Goal: Task Accomplishment & Management: Use online tool/utility

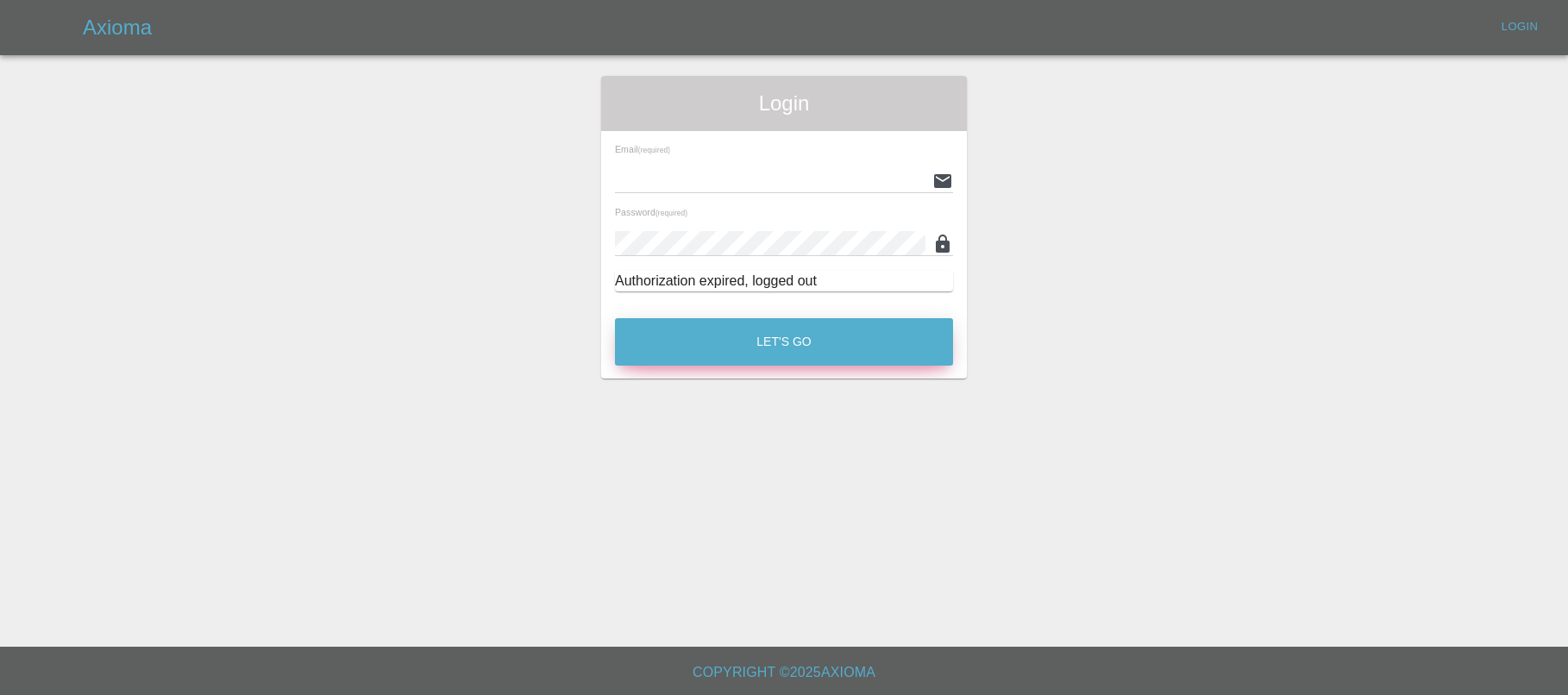
type input "[EMAIL_ADDRESS][PERSON_NAME][DOMAIN_NAME]"
click at [781, 337] on button "Let's Go" at bounding box center [784, 341] width 338 height 48
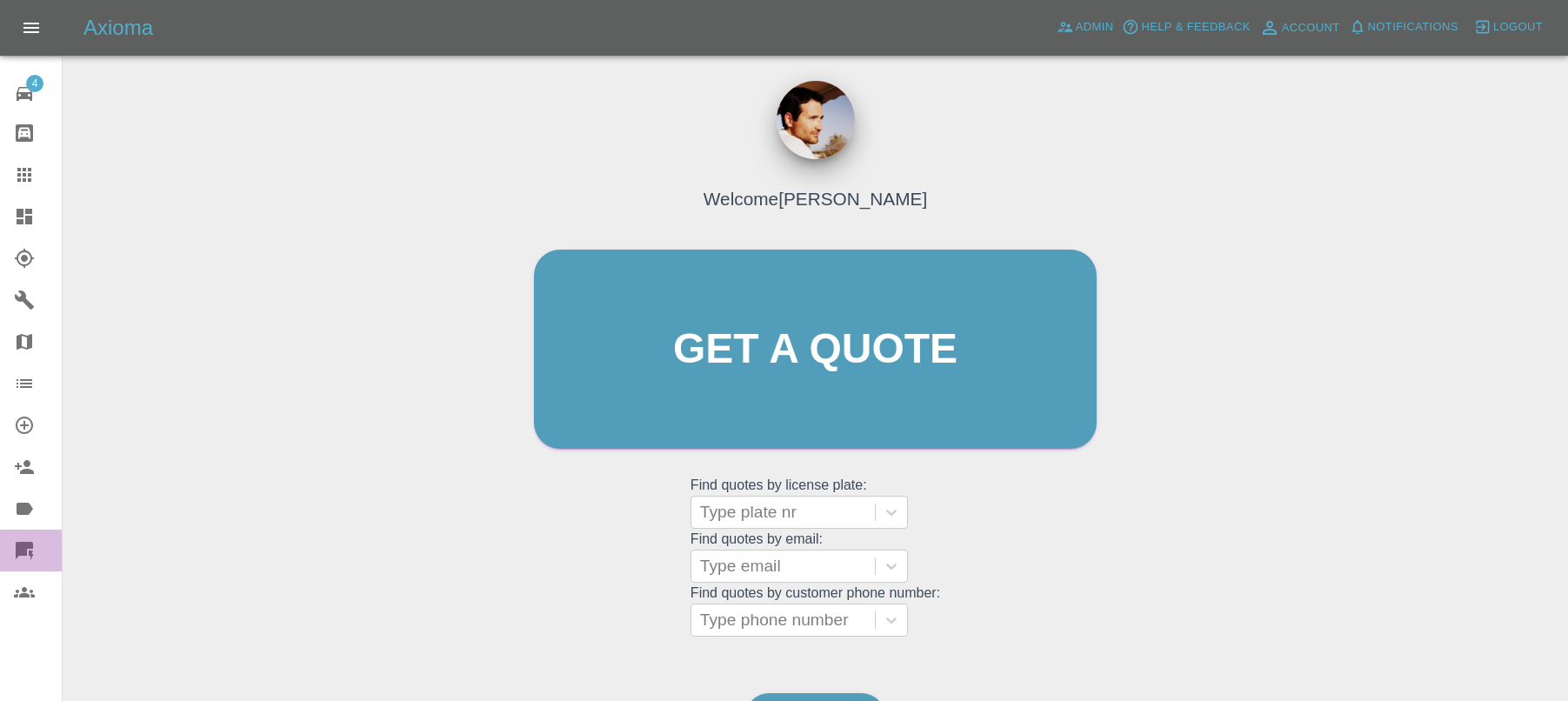
click at [30, 556] on icon at bounding box center [24, 550] width 21 height 21
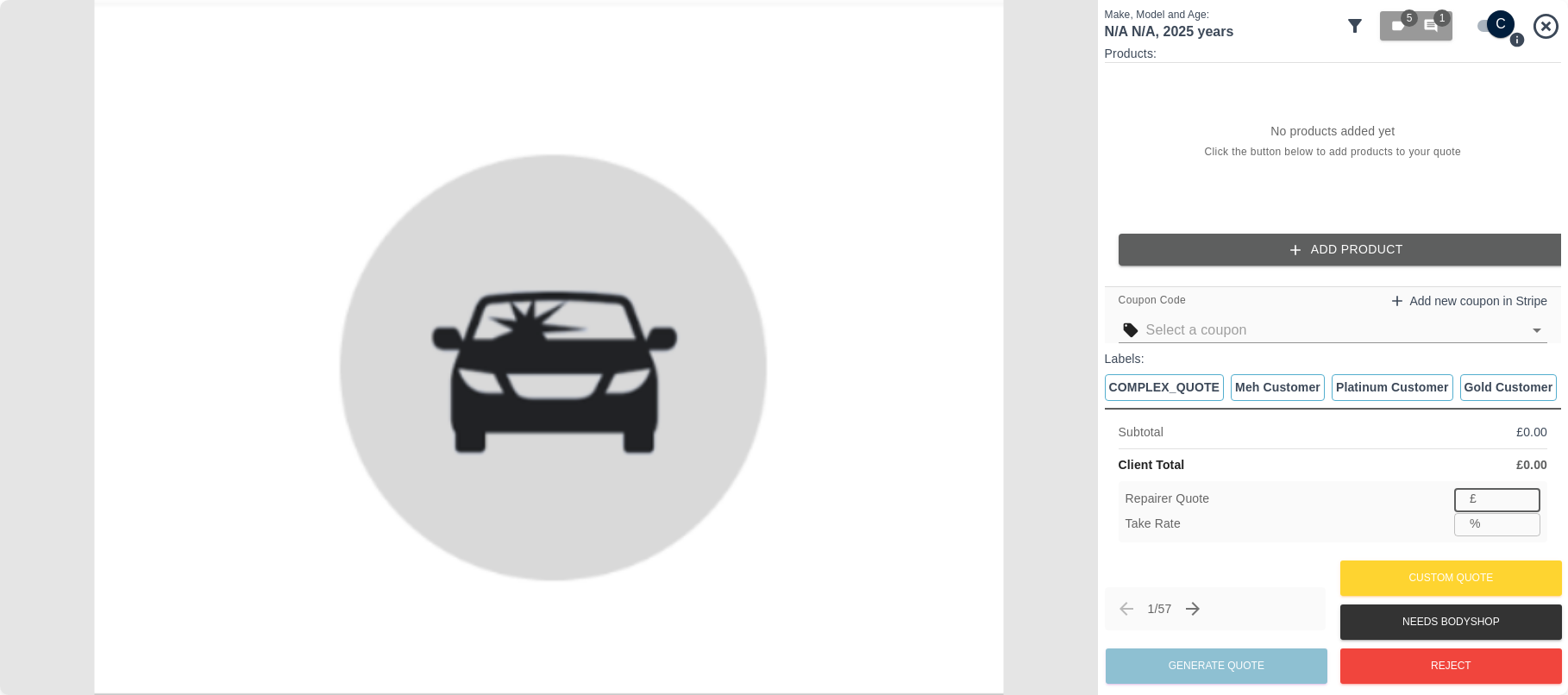
click at [1507, 509] on input "number" at bounding box center [1511, 499] width 57 height 22
type input "233"
click at [1509, 520] on input "number" at bounding box center [1510, 524] width 59 height 22
type input "23"
click at [1522, 504] on input "0" at bounding box center [1511, 499] width 57 height 22
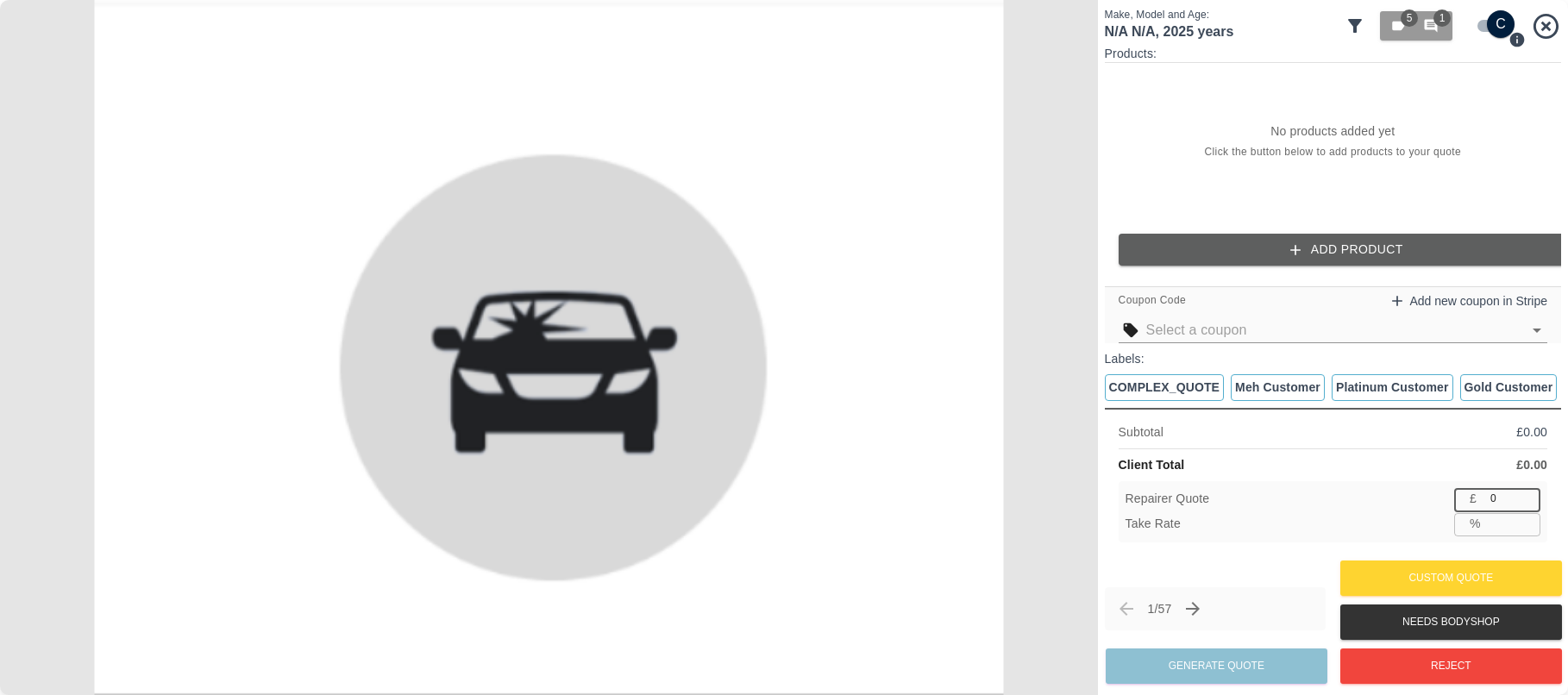
click at [1491, 529] on input "number" at bounding box center [1510, 524] width 59 height 22
click at [1509, 506] on input "0" at bounding box center [1511, 499] width 57 height 22
click at [1508, 509] on input "0" at bounding box center [1511, 499] width 57 height 22
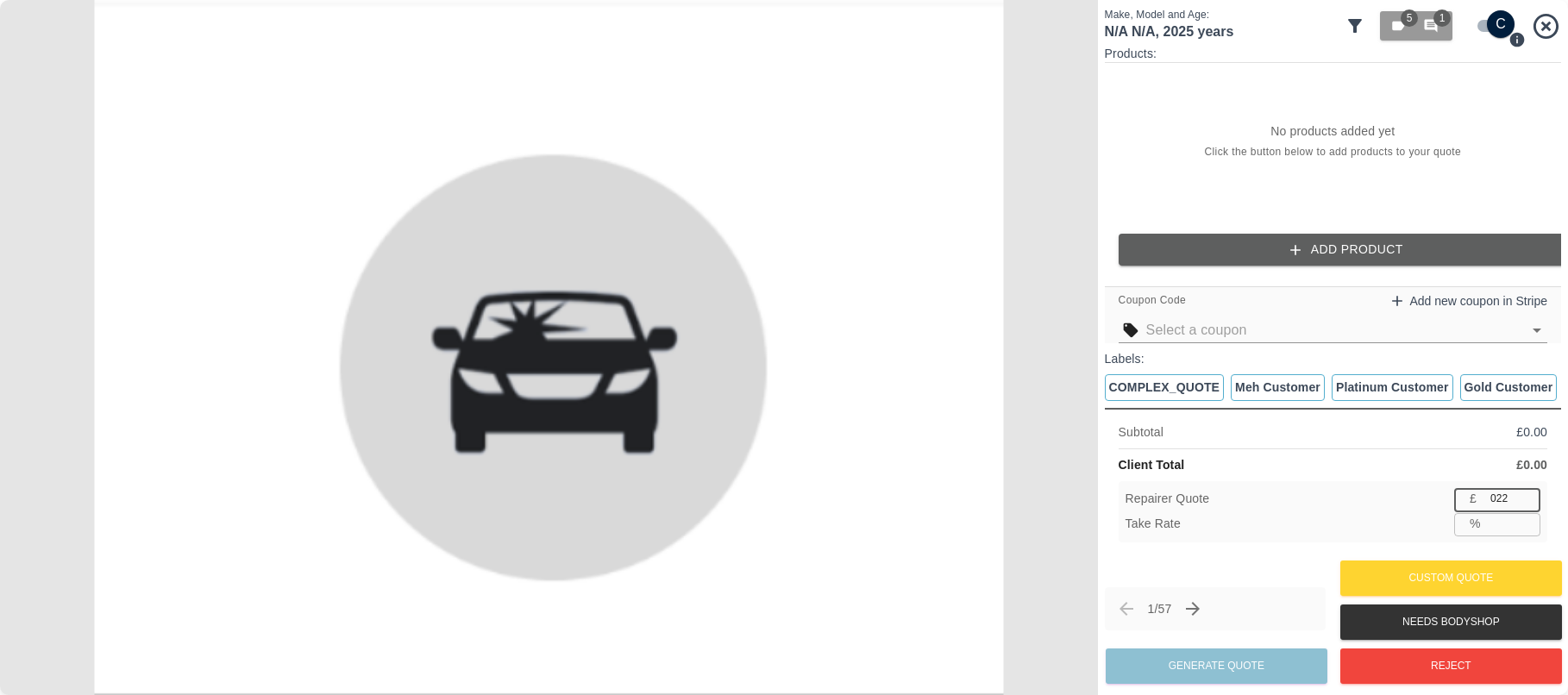
type input "022"
click at [1473, 453] on div "Subtotal £ 0.00 Client Total £ 0.00 Repairer Quote £ 022 ​ Take Rate % ​" at bounding box center [1332, 482] width 456 height 149
click at [1491, 528] on input "number" at bounding box center [1510, 524] width 59 height 22
type input "23"
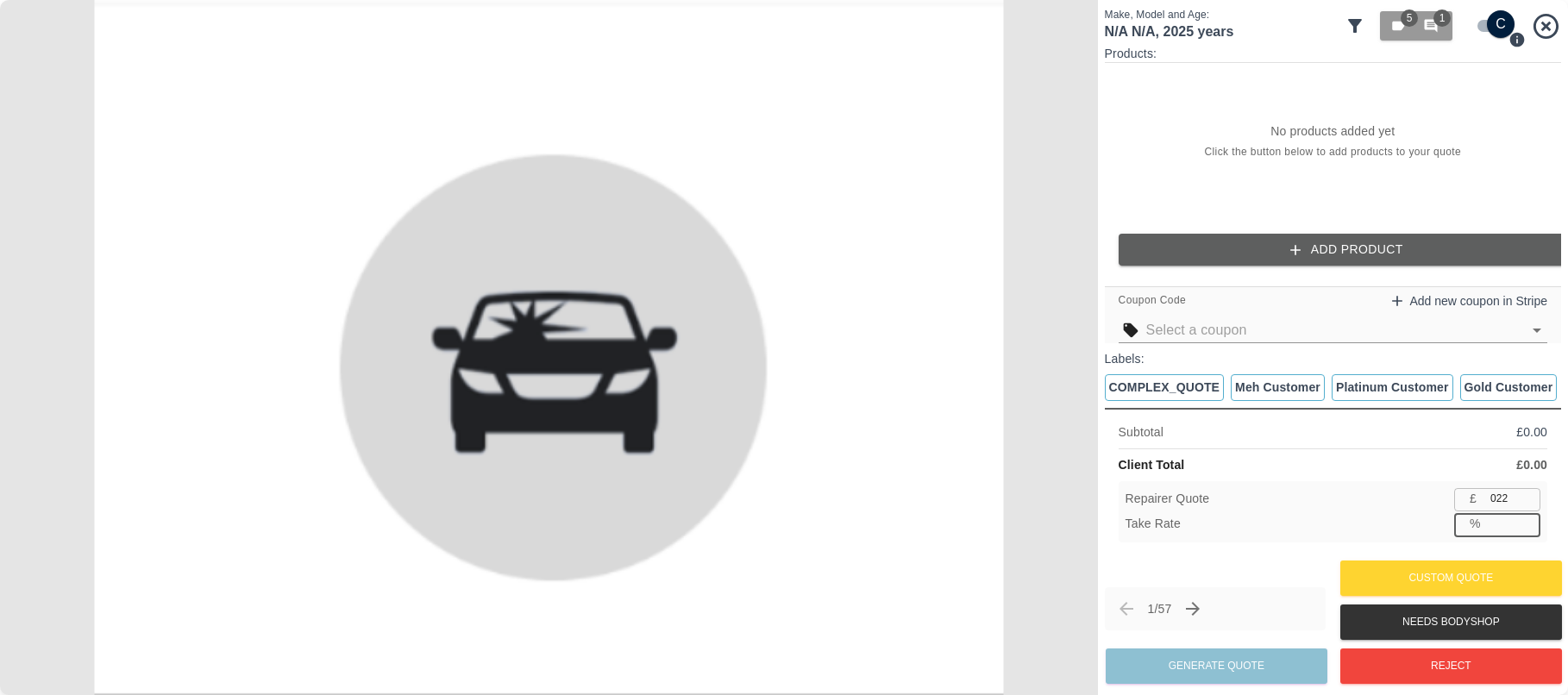
click at [1436, 436] on div "Subtotal £ 0.00" at bounding box center [1332, 432] width 428 height 18
click at [1495, 496] on input "022" at bounding box center [1511, 499] width 57 height 22
click at [1344, 248] on button "Add Product" at bounding box center [1346, 249] width 456 height 32
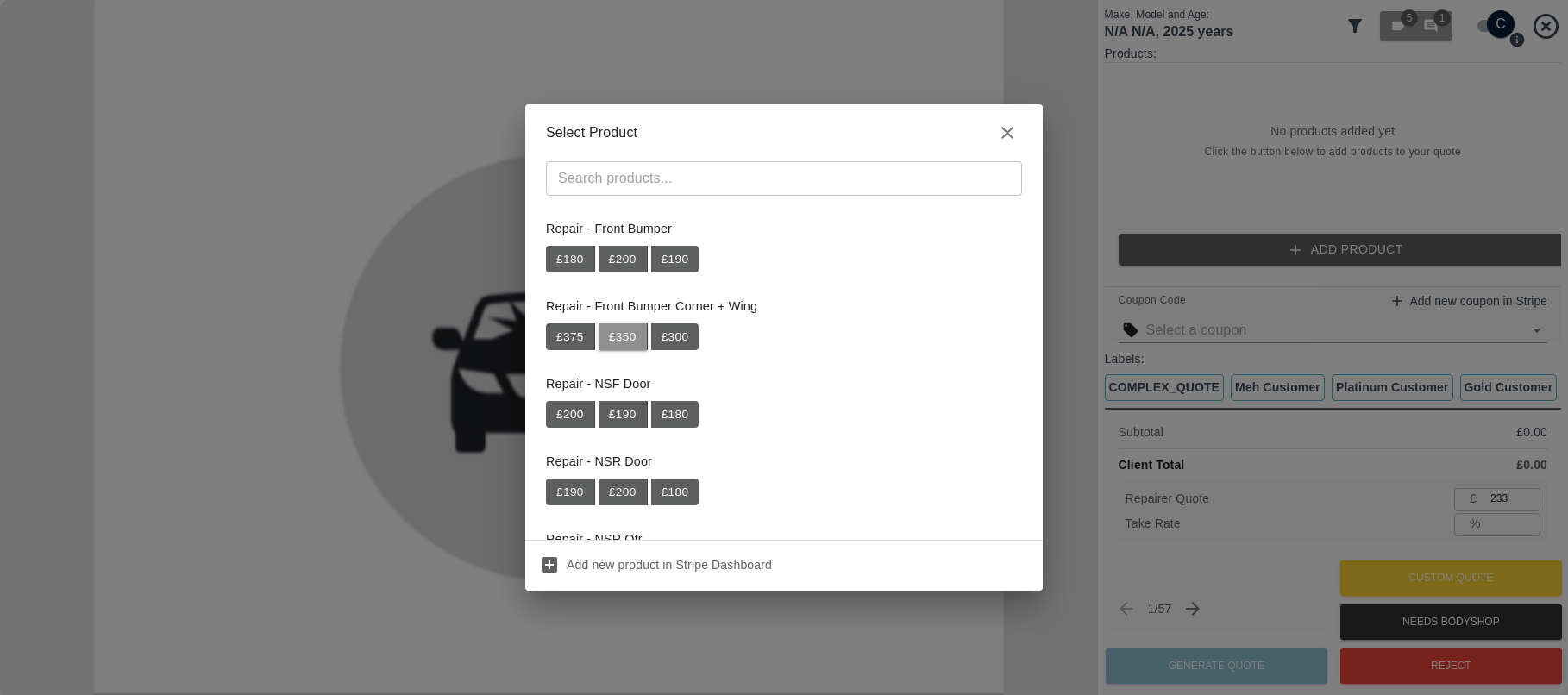
click at [624, 336] on button "£ 350" at bounding box center [623, 337] width 50 height 28
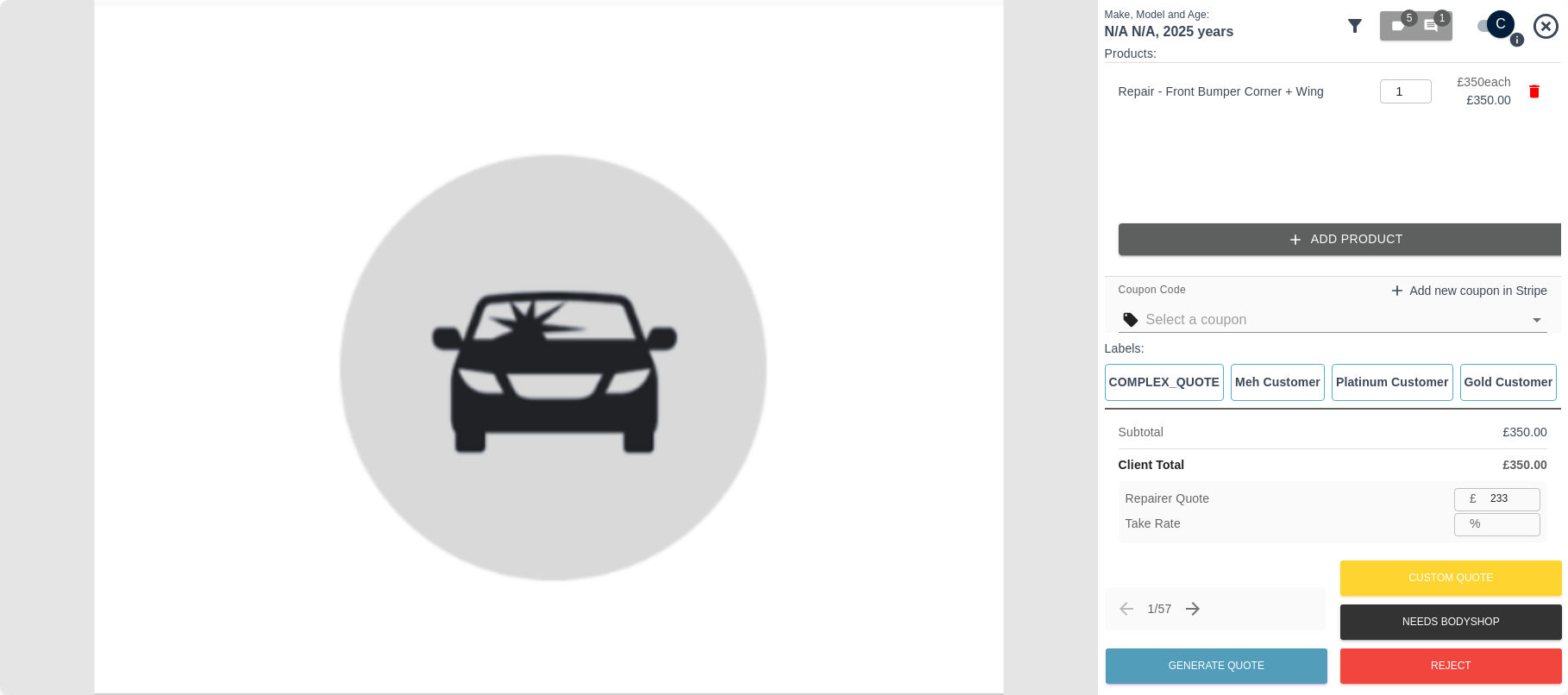
click at [1380, 513] on div "Take Rate % ​" at bounding box center [1332, 524] width 415 height 22
click at [1508, 531] on input "number" at bounding box center [1510, 524] width 59 height 22
click at [1428, 488] on div "Repairer Quote £ 233 ​" at bounding box center [1332, 499] width 415 height 22
click at [1500, 498] on input "233" at bounding box center [1511, 499] width 57 height 22
click at [1500, 499] on input "233" at bounding box center [1511, 499] width 57 height 22
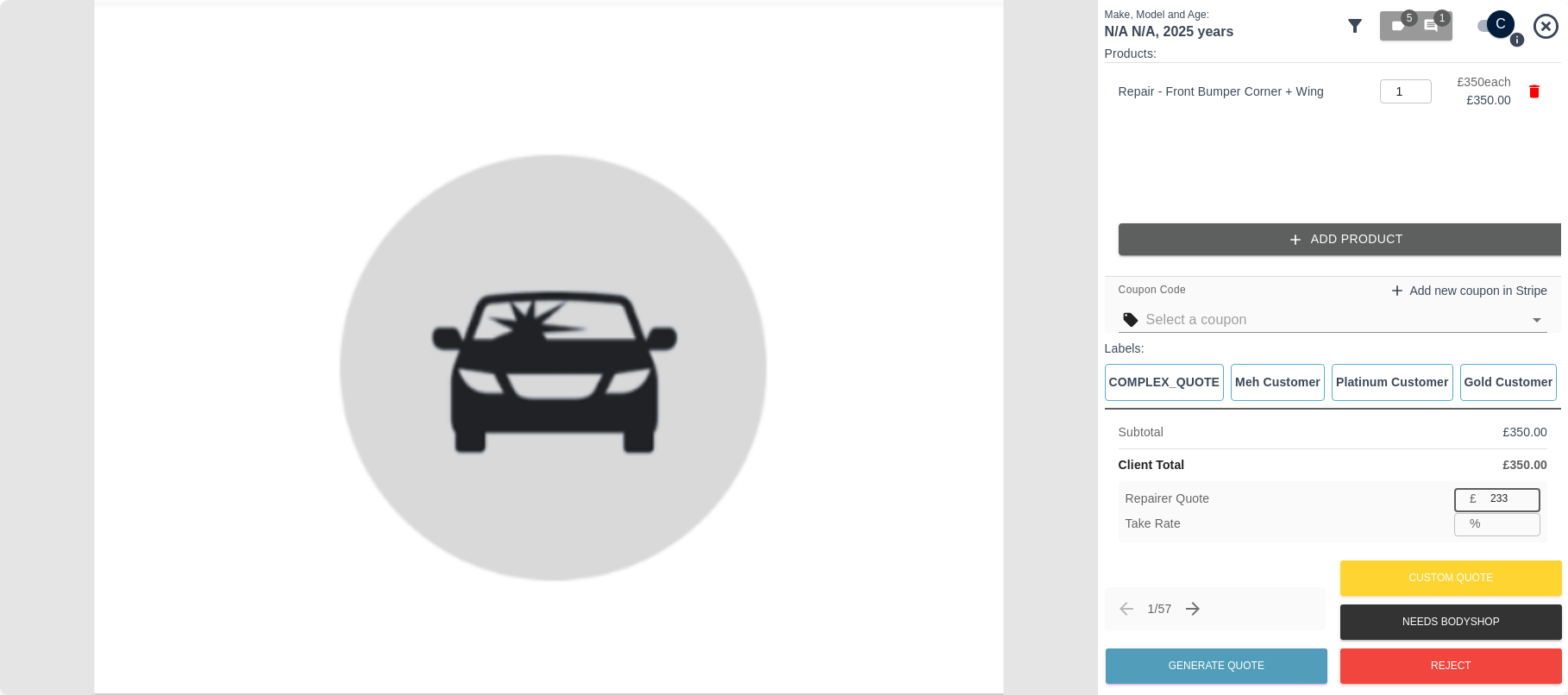
type input "3"
type input "99.1"
type input "33"
type input "90.6"
click at [1448, 451] on div "Subtotal £ 350.00 Client Total £ 350.00 Repairer Quote £ 33 ​ Take Rate % 90.6 ​" at bounding box center [1332, 482] width 456 height 149
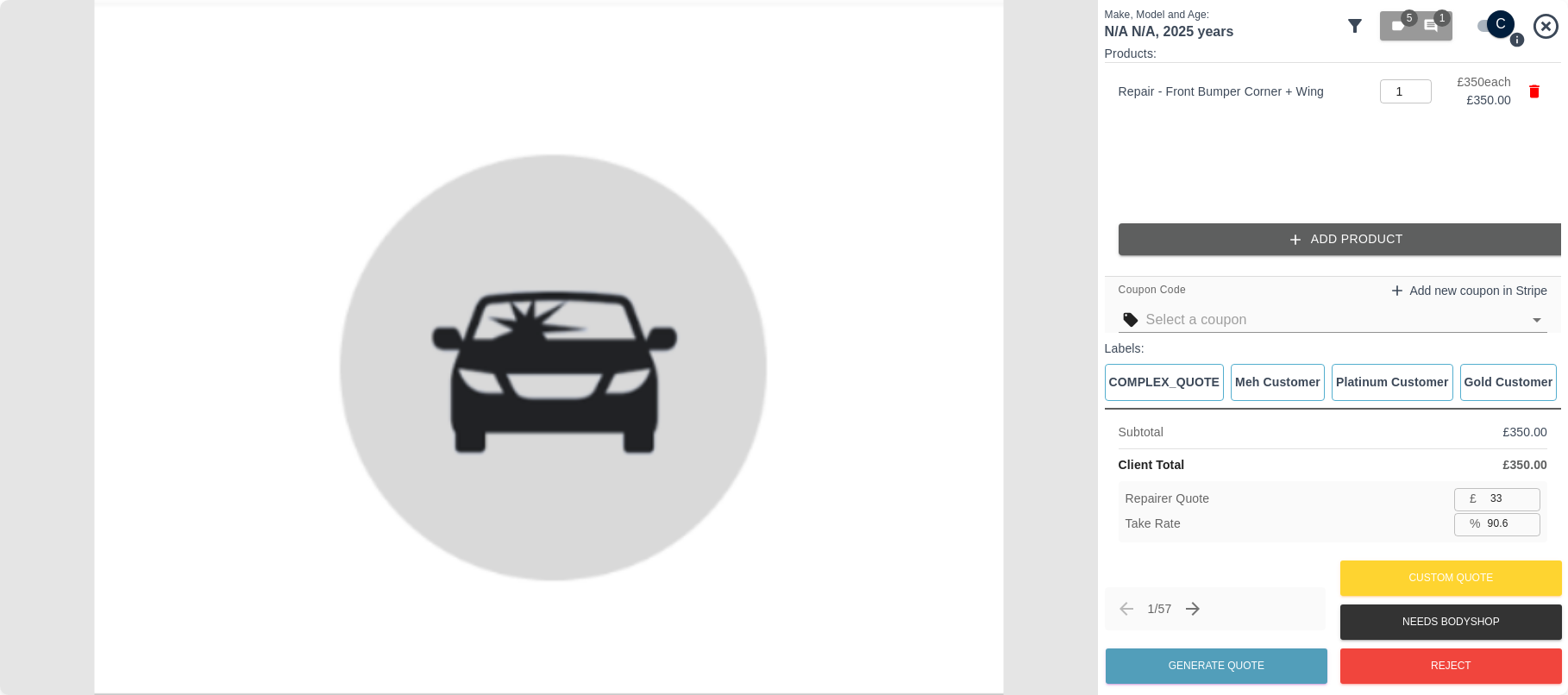
click at [1512, 504] on input "33" at bounding box center [1511, 499] width 57 height 22
type input "334"
type input "4.6"
click at [1482, 474] on div "Client Total £ 350.00" at bounding box center [1332, 465] width 428 height 18
click at [1497, 496] on input "334" at bounding box center [1511, 499] width 57 height 22
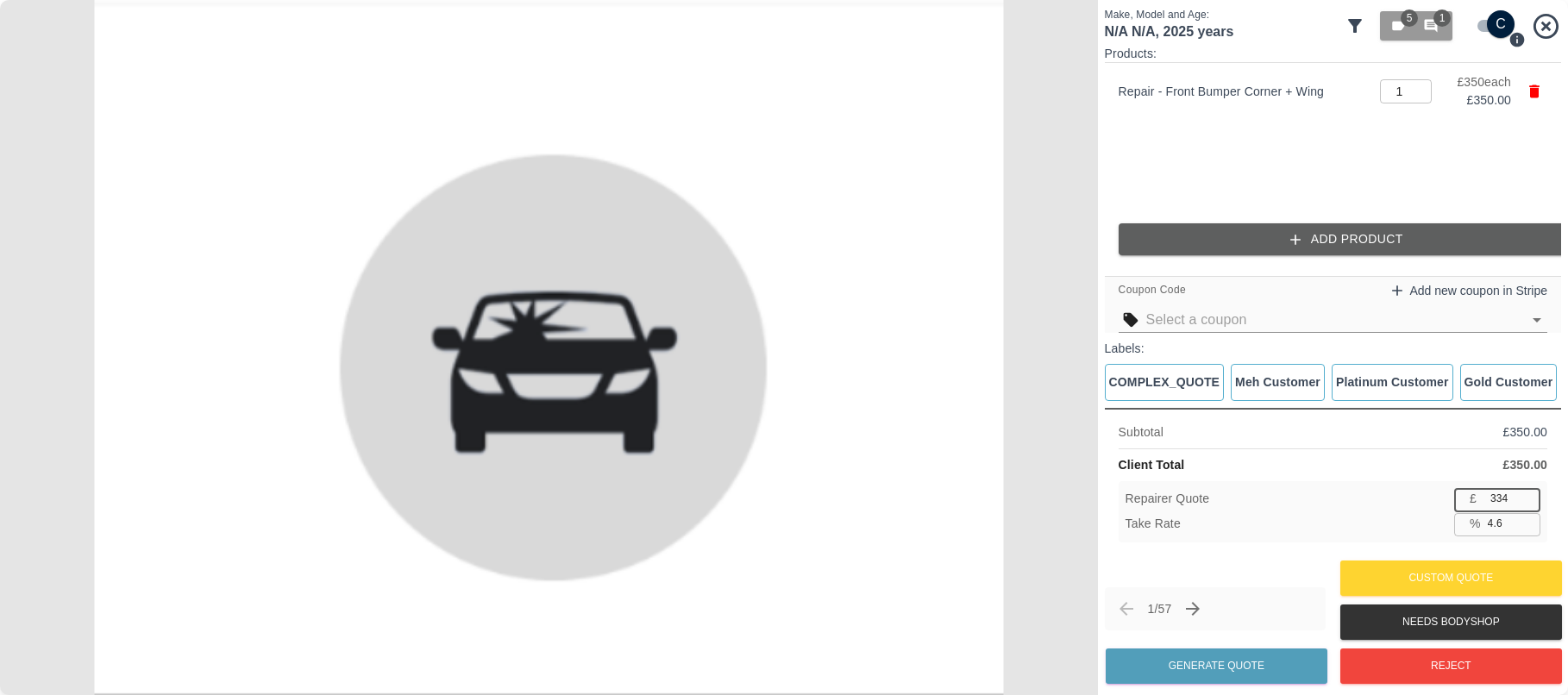
click at [1498, 496] on input "334" at bounding box center [1511, 499] width 57 height 22
type input "3"
type input "99.1"
type input "33"
type input "90.6"
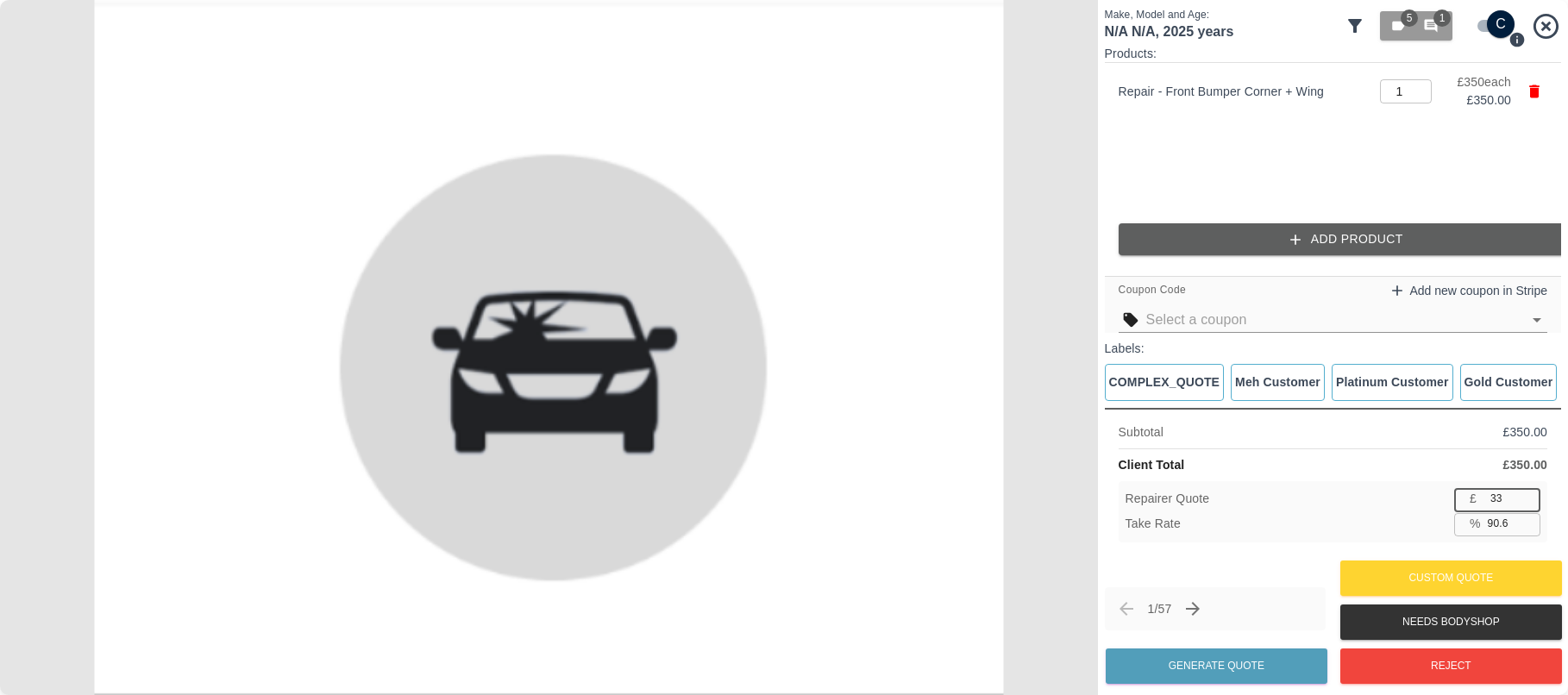
type input "333"
type input "4.9"
type input "333"
click at [1478, 474] on div "Client Total £ 350.00" at bounding box center [1332, 465] width 428 height 18
click at [1504, 520] on input "4.9" at bounding box center [1510, 524] width 59 height 22
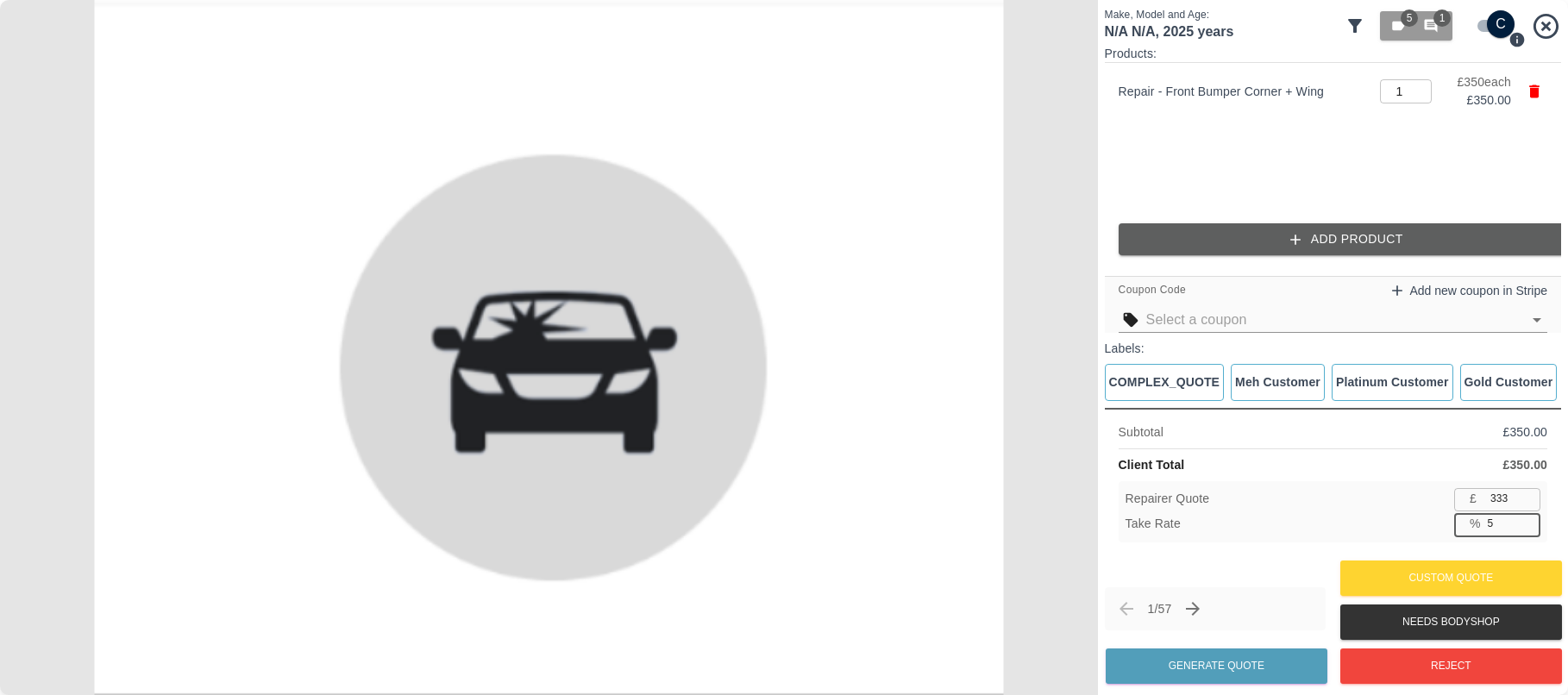
click at [1525, 517] on input "5" at bounding box center [1510, 524] width 59 height 22
click at [1525, 517] on input "5.1" at bounding box center [1510, 524] width 59 height 22
click at [1525, 517] on input "5.2" at bounding box center [1510, 524] width 59 height 22
click at [1525, 517] on input "5.3" at bounding box center [1510, 524] width 59 height 22
click at [1525, 517] on input "5.4" at bounding box center [1510, 524] width 59 height 22
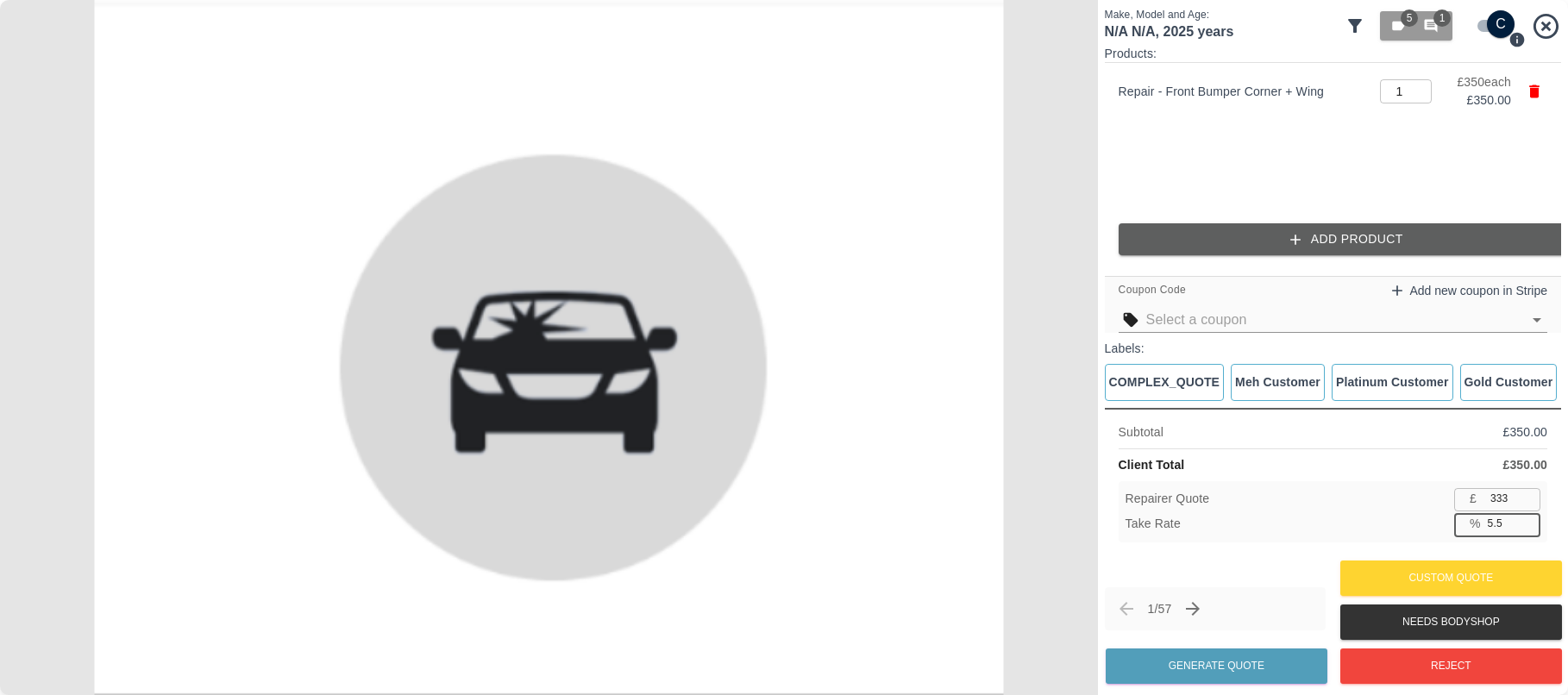
click at [1525, 517] on input "5.5" at bounding box center [1510, 524] width 59 height 22
type input "5.6"
click at [1525, 517] on input "5.6" at bounding box center [1510, 524] width 59 height 22
type input "330"
click at [1525, 517] on input "5.8" at bounding box center [1510, 524] width 59 height 22
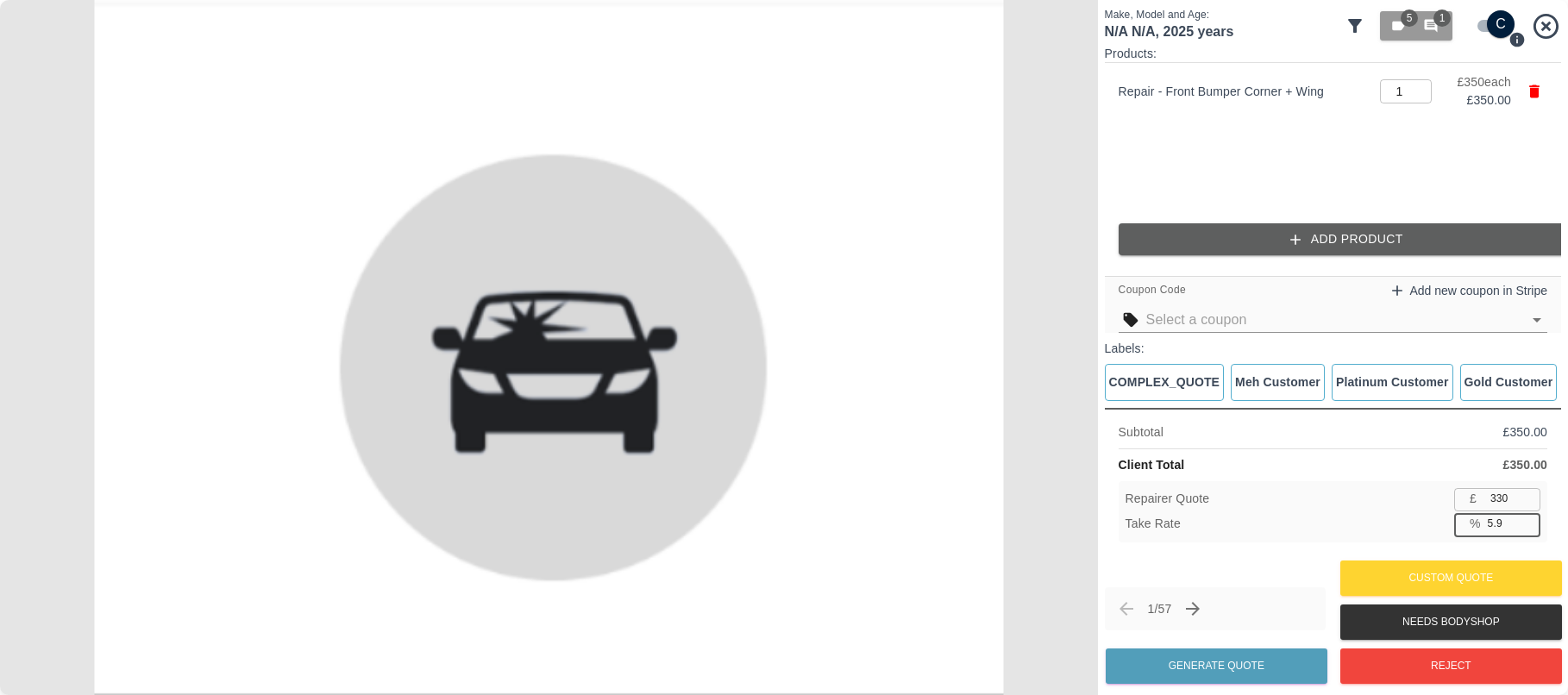
click at [1525, 517] on input "5.9" at bounding box center [1510, 524] width 59 height 22
click at [1525, 517] on input "6" at bounding box center [1510, 524] width 59 height 22
click at [1525, 517] on input "6.1" at bounding box center [1510, 524] width 59 height 22
click at [1525, 517] on input "6.2" at bounding box center [1510, 524] width 59 height 22
click at [1525, 517] on input "6.3" at bounding box center [1510, 524] width 59 height 22
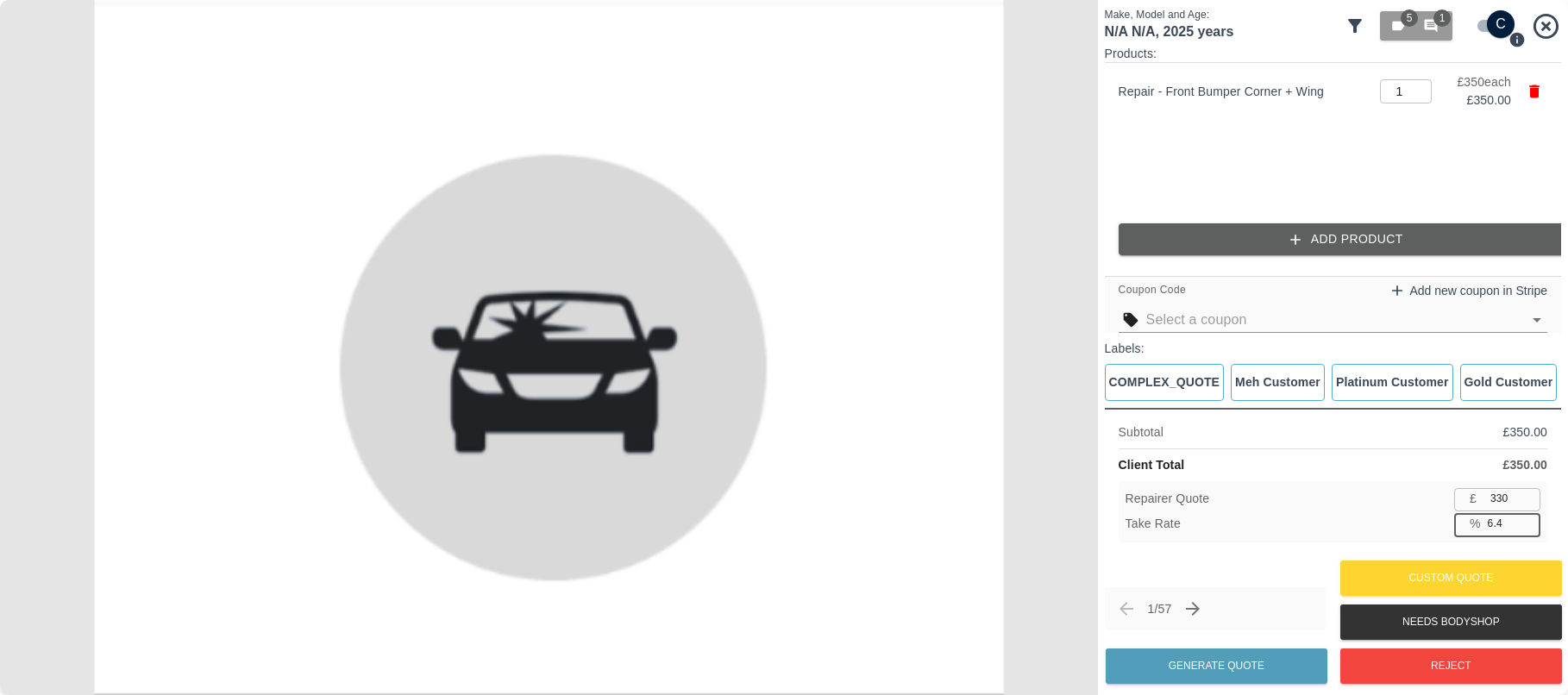
click at [1525, 517] on input "6.4" at bounding box center [1510, 524] width 59 height 22
click at [1525, 517] on input "6.5" at bounding box center [1510, 524] width 59 height 22
click at [1525, 517] on input "6.6" at bounding box center [1510, 524] width 59 height 22
click at [1525, 517] on input "6.7" at bounding box center [1510, 524] width 59 height 22
click at [1525, 517] on input "6.8" at bounding box center [1510, 524] width 59 height 22
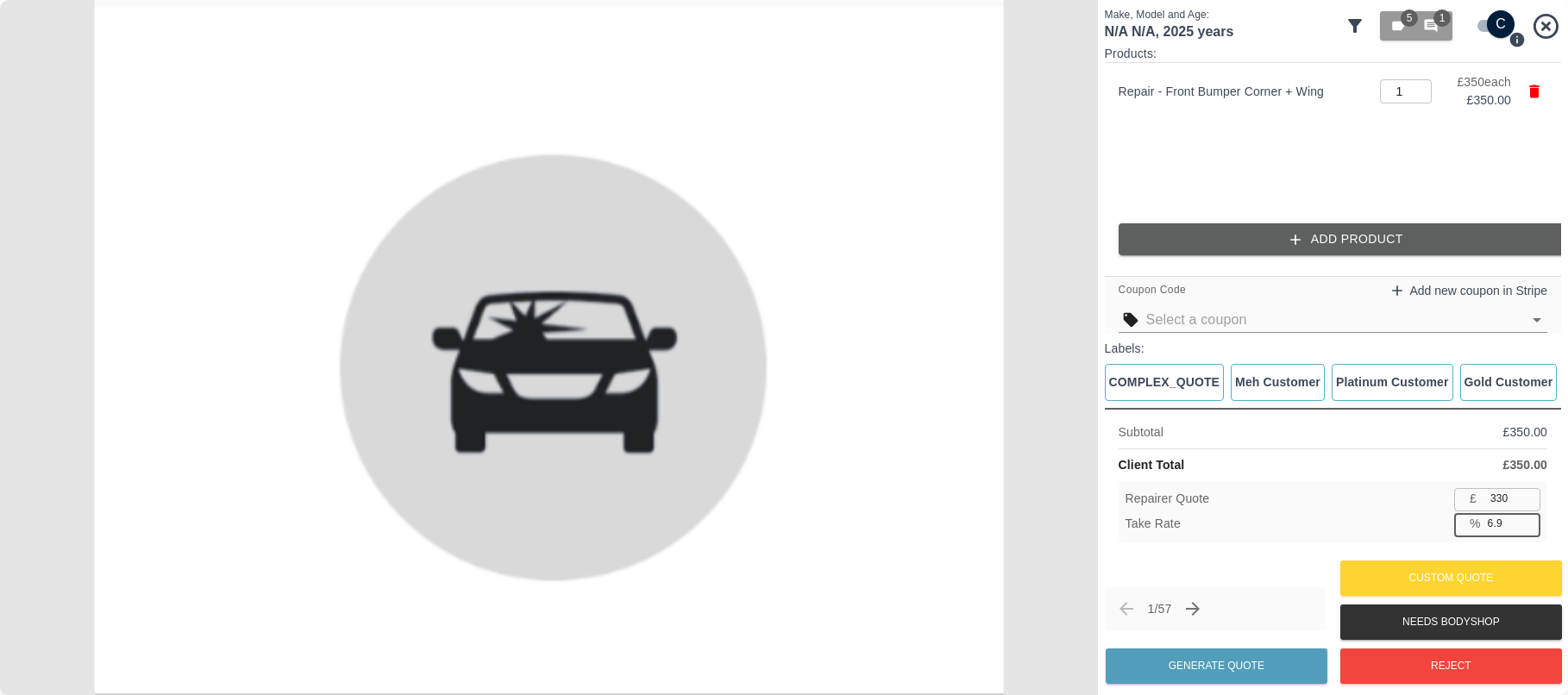
click at [1525, 517] on input "6.9" at bounding box center [1510, 524] width 59 height 22
click at [1525, 517] on input "7" at bounding box center [1510, 524] width 59 height 22
click at [1525, 517] on input "7.1" at bounding box center [1510, 524] width 59 height 22
click at [1525, 517] on input "7.2" at bounding box center [1510, 524] width 59 height 22
click at [1525, 517] on input "7.3" at bounding box center [1510, 524] width 59 height 22
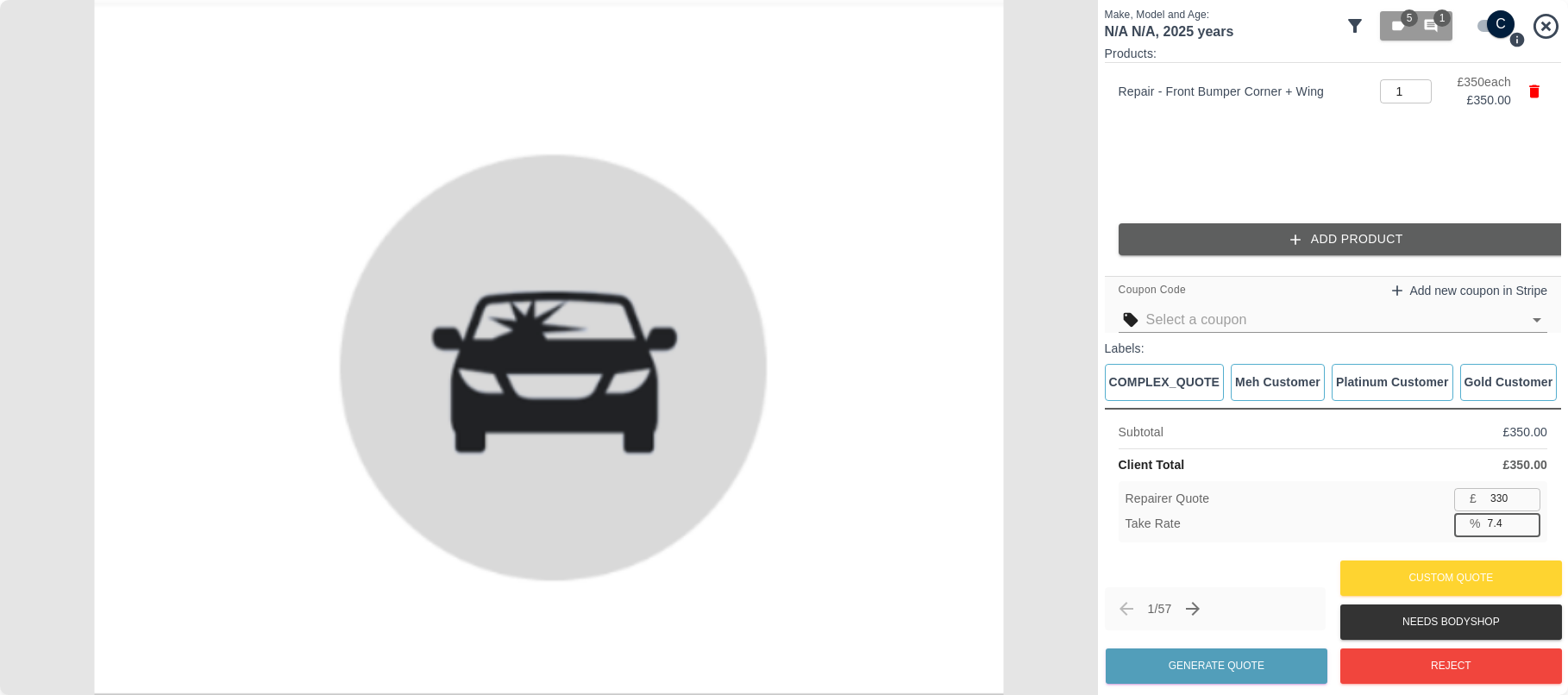
click at [1525, 517] on input "7.4" at bounding box center [1510, 524] width 59 height 22
click at [1525, 517] on input "7.5" at bounding box center [1510, 524] width 59 height 22
click at [1525, 517] on input "7.6" at bounding box center [1510, 524] width 59 height 22
click at [1525, 517] on input "7.7" at bounding box center [1510, 524] width 59 height 22
click at [1525, 517] on input "7.8" at bounding box center [1510, 524] width 59 height 22
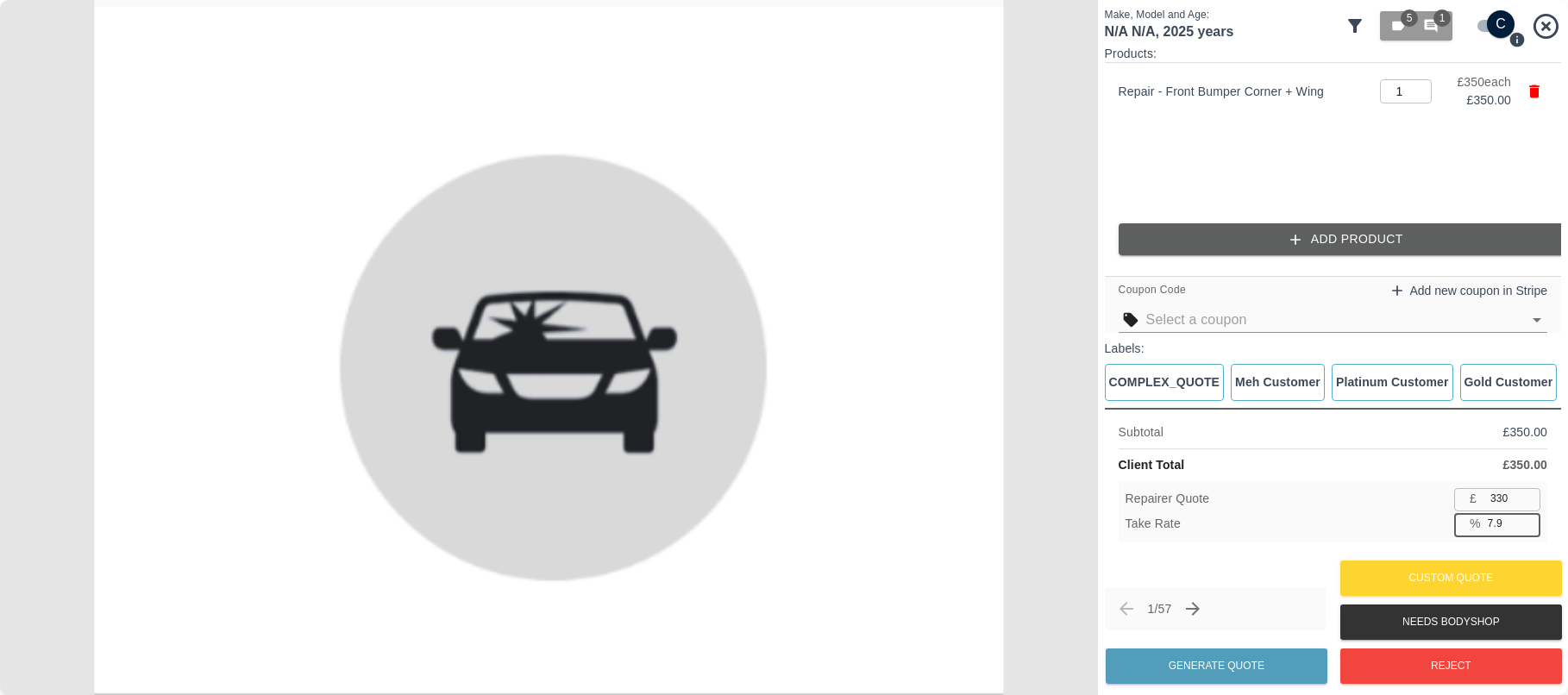
click at [1525, 517] on input "7.9" at bounding box center [1510, 524] width 59 height 22
click at [1525, 517] on input "8" at bounding box center [1510, 524] width 59 height 22
click at [1525, 517] on input "8.1" at bounding box center [1510, 524] width 59 height 22
click at [1525, 517] on input "8.2" at bounding box center [1510, 524] width 59 height 22
click at [1525, 517] on input "8.3" at bounding box center [1510, 524] width 59 height 22
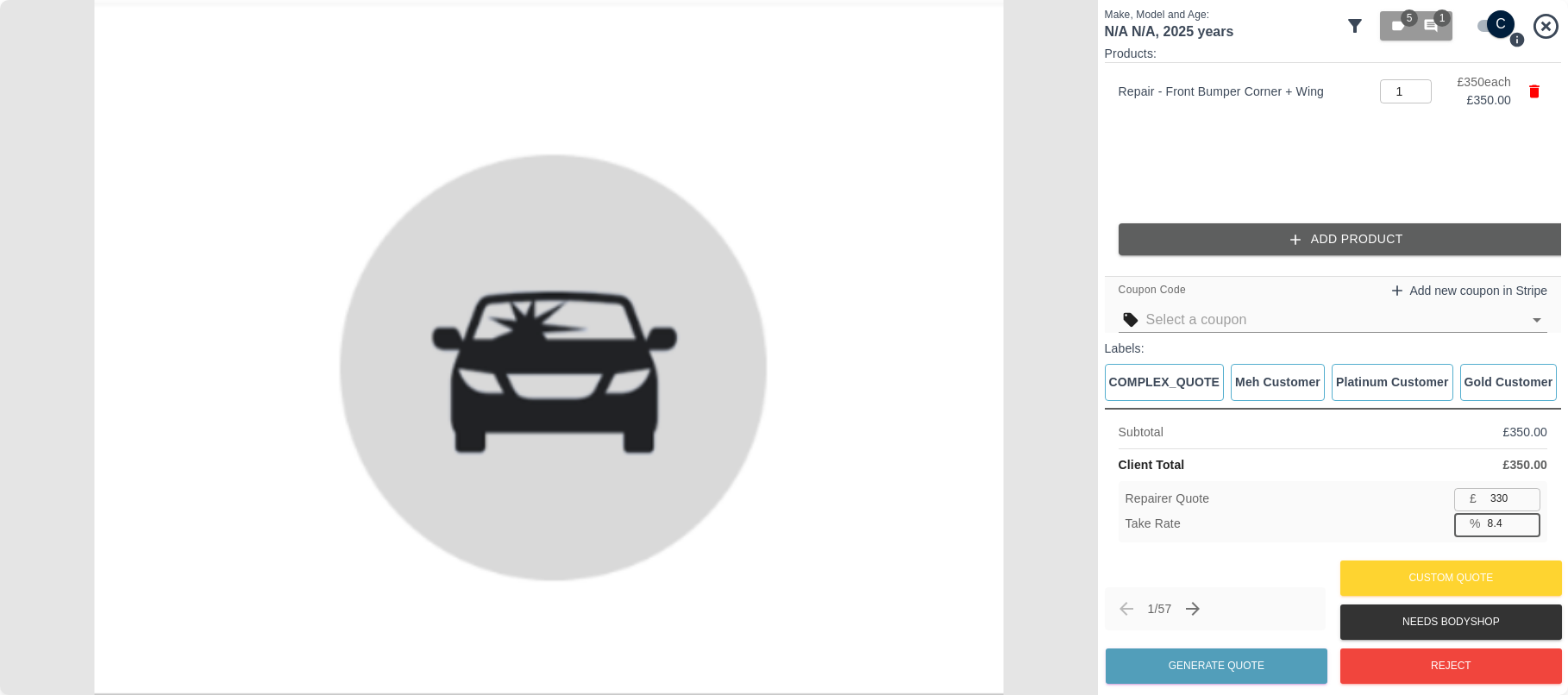
click at [1525, 517] on input "8.4" at bounding box center [1510, 524] width 59 height 22
click at [1525, 517] on input "8.5" at bounding box center [1510, 524] width 59 height 22
click at [1525, 517] on input "8.6" at bounding box center [1510, 524] width 59 height 22
click at [1525, 517] on input "8.7" at bounding box center [1510, 524] width 59 height 22
click at [1525, 517] on input "8.8" at bounding box center [1510, 524] width 59 height 22
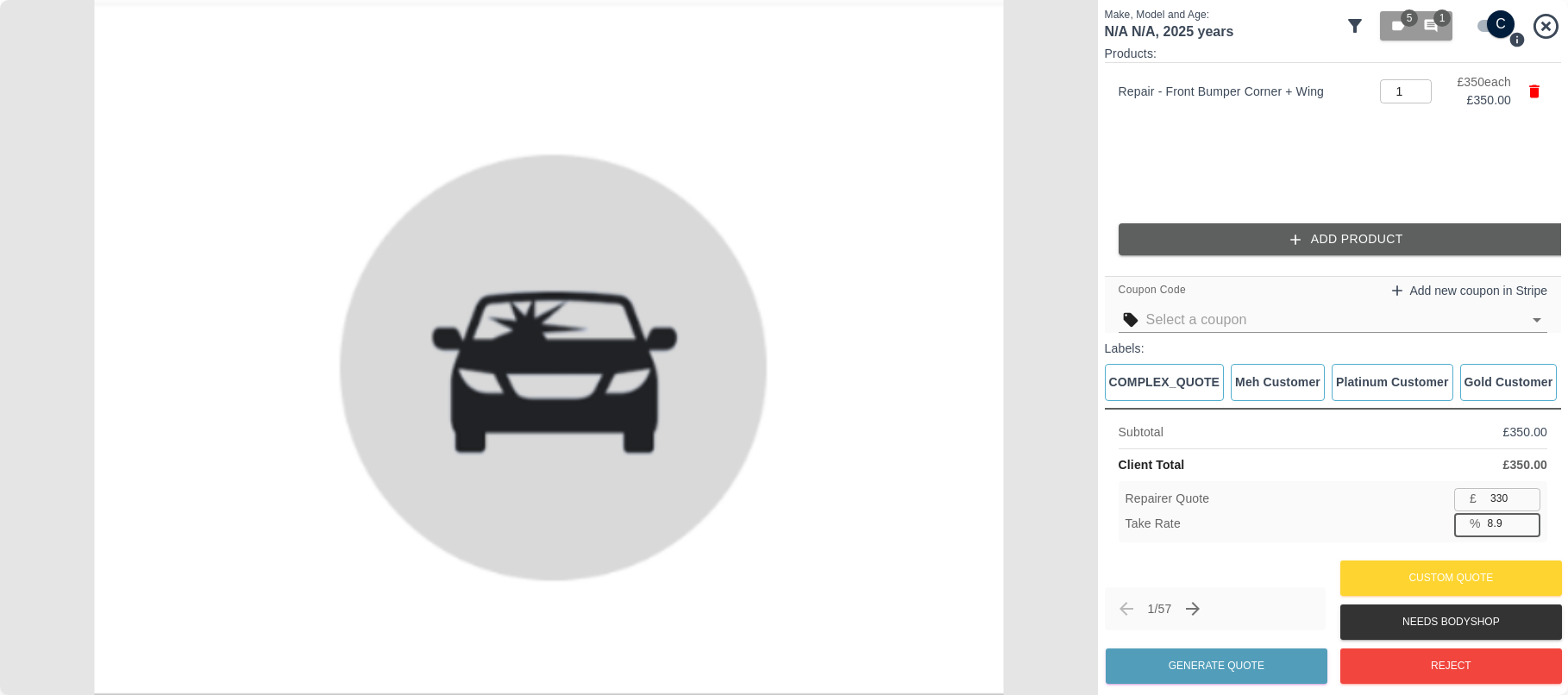
click at [1525, 517] on input "8.9" at bounding box center [1510, 524] width 59 height 22
click at [1525, 517] on input "9" at bounding box center [1510, 524] width 59 height 22
click at [1525, 517] on input "9.1" at bounding box center [1510, 524] width 59 height 22
click at [1525, 517] on input "9.2" at bounding box center [1510, 524] width 59 height 22
click at [1525, 517] on input "9.3" at bounding box center [1510, 524] width 59 height 22
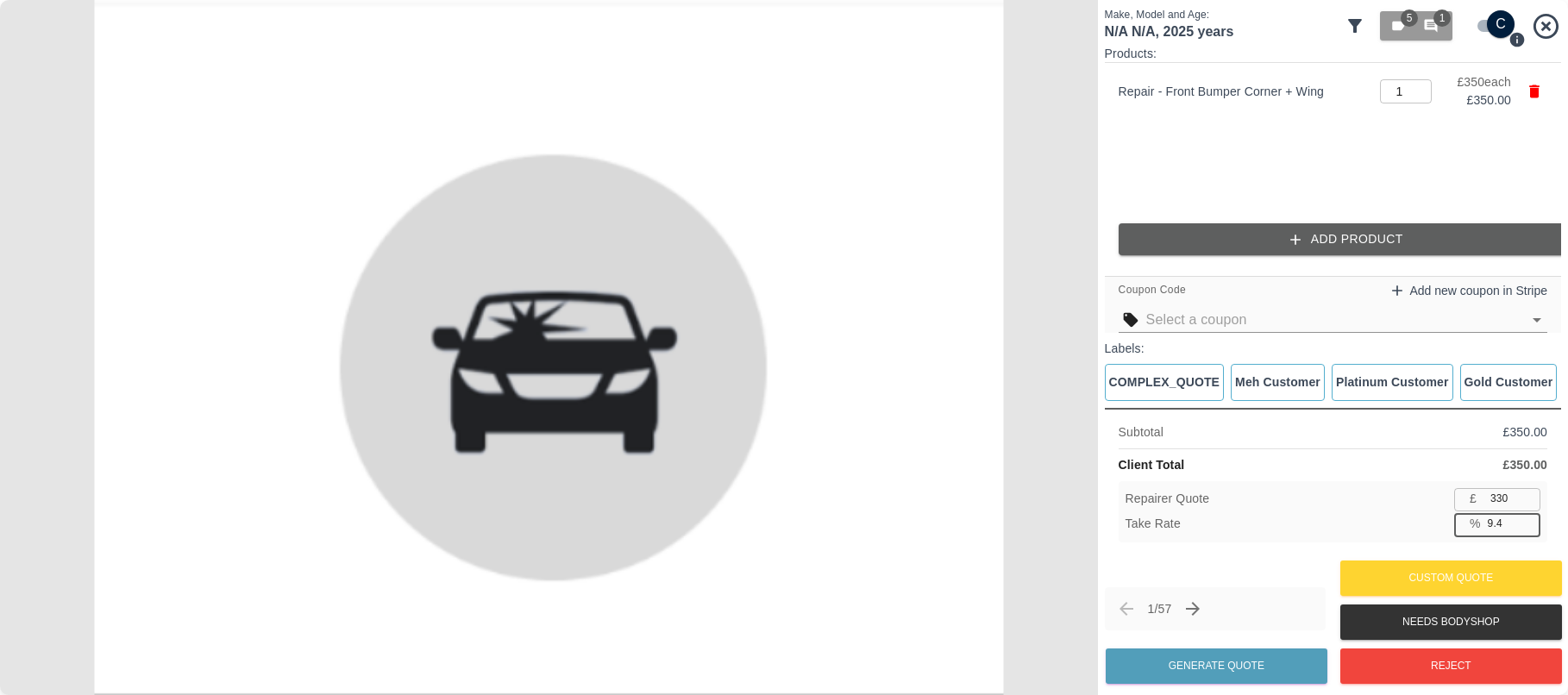
click at [1525, 517] on input "9.4" at bounding box center [1510, 524] width 59 height 22
click at [1525, 517] on input "9.5" at bounding box center [1510, 524] width 59 height 22
click at [1525, 517] on input "9.6" at bounding box center [1510, 524] width 59 height 22
click at [1525, 517] on input "9.7" at bounding box center [1510, 524] width 59 height 22
click at [1525, 517] on input "9.8" at bounding box center [1510, 524] width 59 height 22
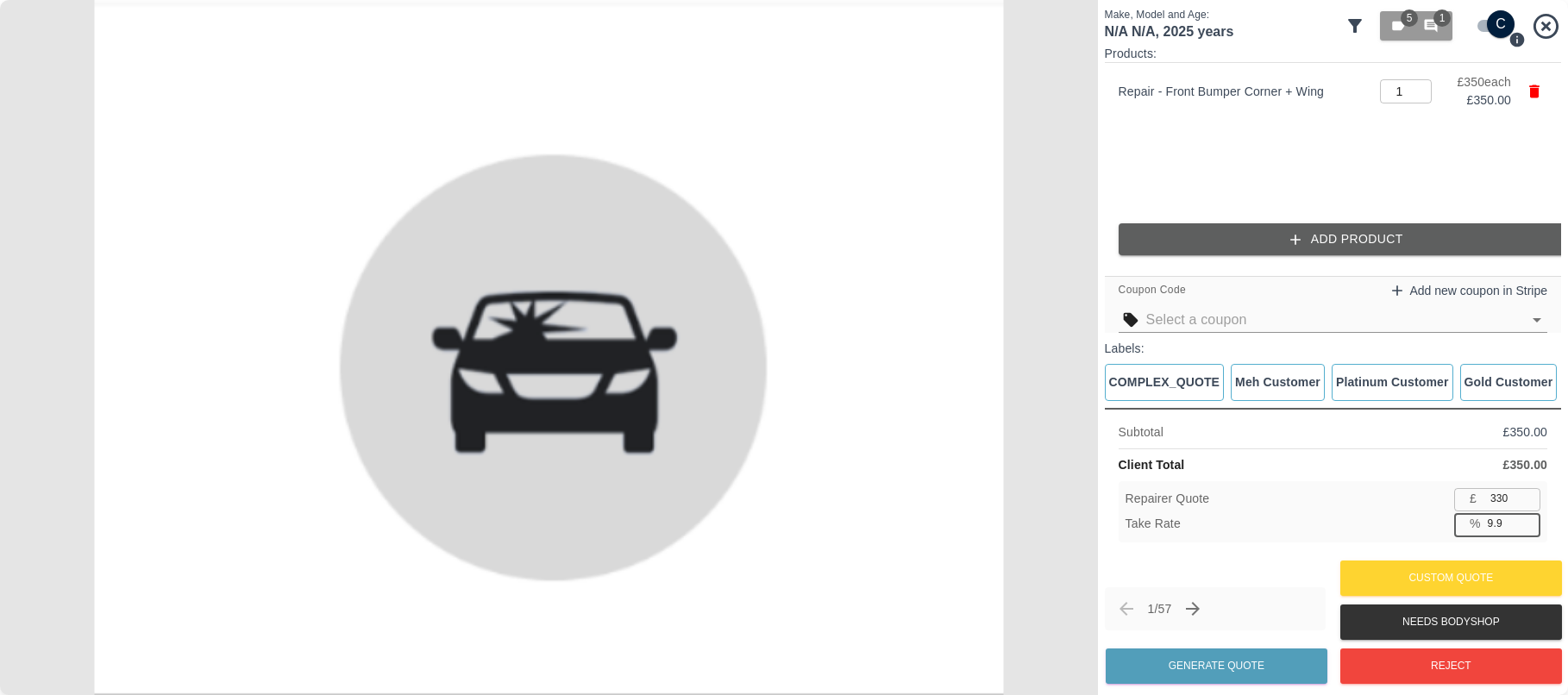
click at [1525, 517] on input "9.9" at bounding box center [1510, 524] width 59 height 22
click at [1525, 517] on input "10" at bounding box center [1510, 524] width 59 height 22
click at [1525, 517] on input "10.1" at bounding box center [1510, 524] width 59 height 22
click at [1525, 517] on input "10.2" at bounding box center [1510, 524] width 59 height 22
click at [1525, 517] on input "10.3" at bounding box center [1510, 524] width 59 height 22
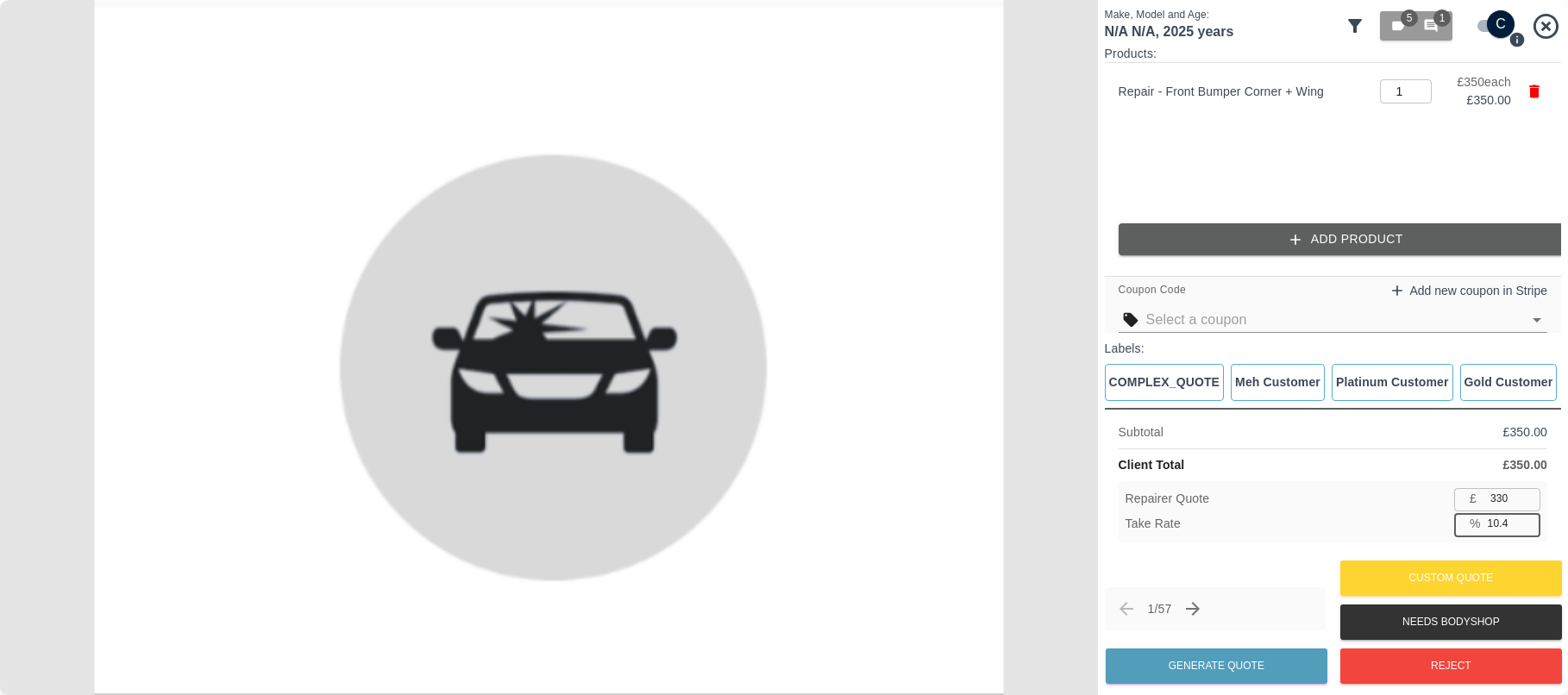
click at [1525, 517] on input "10.4" at bounding box center [1510, 524] width 59 height 22
click at [1525, 517] on input "10.5" at bounding box center [1510, 524] width 59 height 22
click at [1525, 517] on input "10.6" at bounding box center [1510, 524] width 59 height 22
click at [1525, 517] on input "10.7" at bounding box center [1510, 524] width 59 height 22
click at [1525, 517] on input "10.8" at bounding box center [1510, 524] width 59 height 22
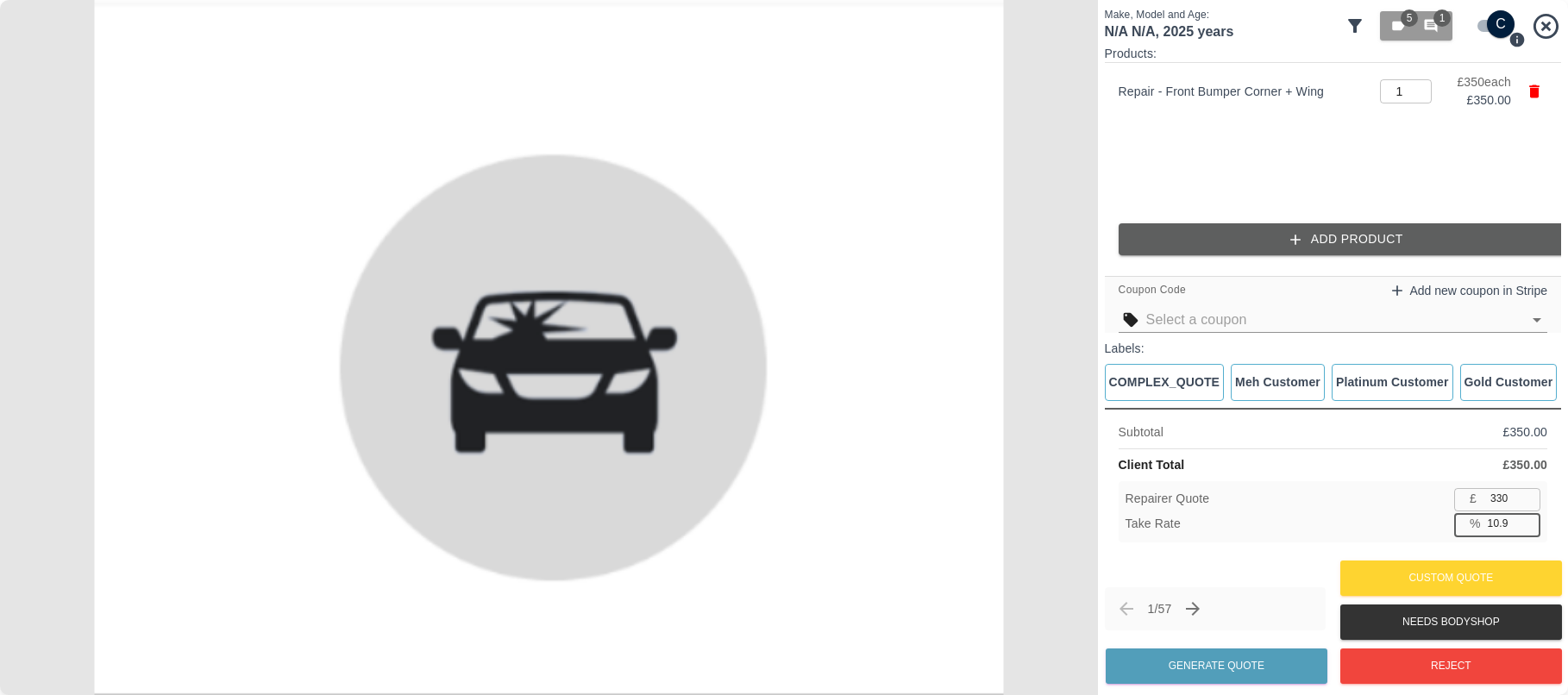
click at [1525, 517] on input "10.9" at bounding box center [1510, 524] width 59 height 22
click at [1525, 517] on input "11" at bounding box center [1510, 524] width 59 height 22
click at [1525, 517] on input "11.1" at bounding box center [1510, 524] width 59 height 22
click at [1525, 517] on input "11.2" at bounding box center [1510, 524] width 59 height 22
click at [1525, 517] on input "11.3" at bounding box center [1510, 524] width 59 height 22
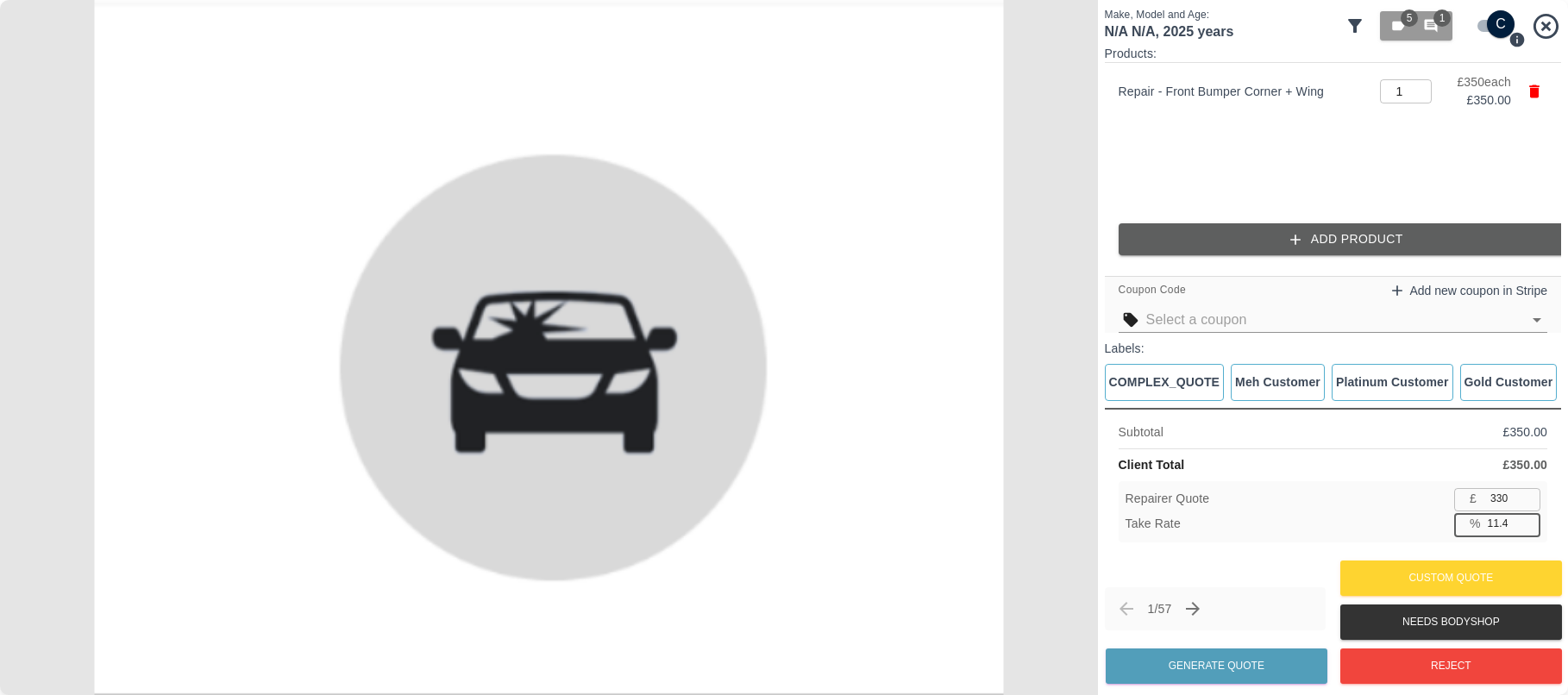
click at [1525, 517] on input "11.4" at bounding box center [1510, 524] width 59 height 22
click at [1525, 517] on input "11.5" at bounding box center [1510, 524] width 59 height 22
click at [1525, 517] on input "11.6" at bounding box center [1510, 524] width 59 height 22
click at [1525, 517] on input "11.7" at bounding box center [1510, 524] width 59 height 22
click at [1525, 517] on input "11.8" at bounding box center [1510, 524] width 59 height 22
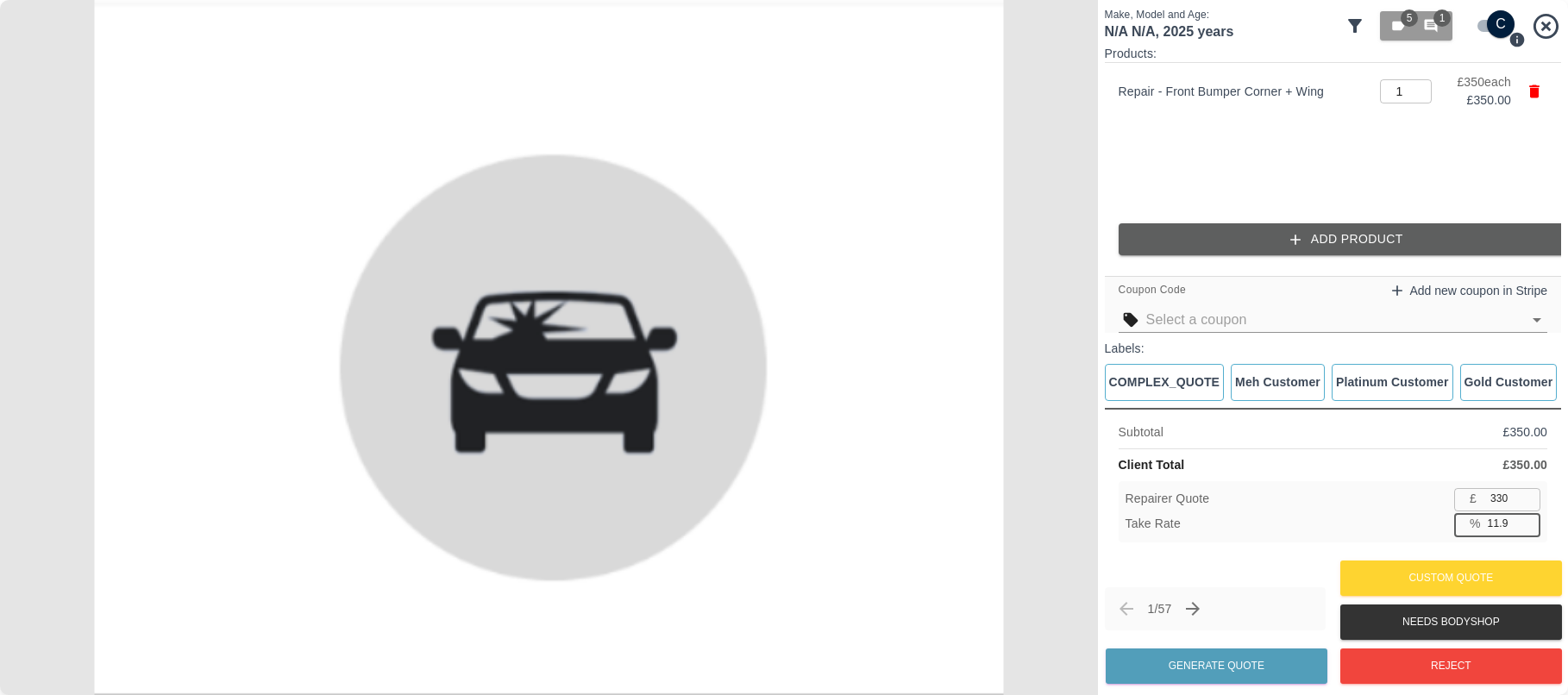
click at [1525, 517] on input "11.9" at bounding box center [1510, 524] width 59 height 22
click at [1525, 517] on input "12" at bounding box center [1510, 524] width 59 height 22
click at [1525, 517] on input "12.1" at bounding box center [1510, 524] width 59 height 22
click at [1525, 517] on input "12.2" at bounding box center [1510, 524] width 59 height 22
click at [1525, 517] on input "12.3" at bounding box center [1510, 524] width 59 height 22
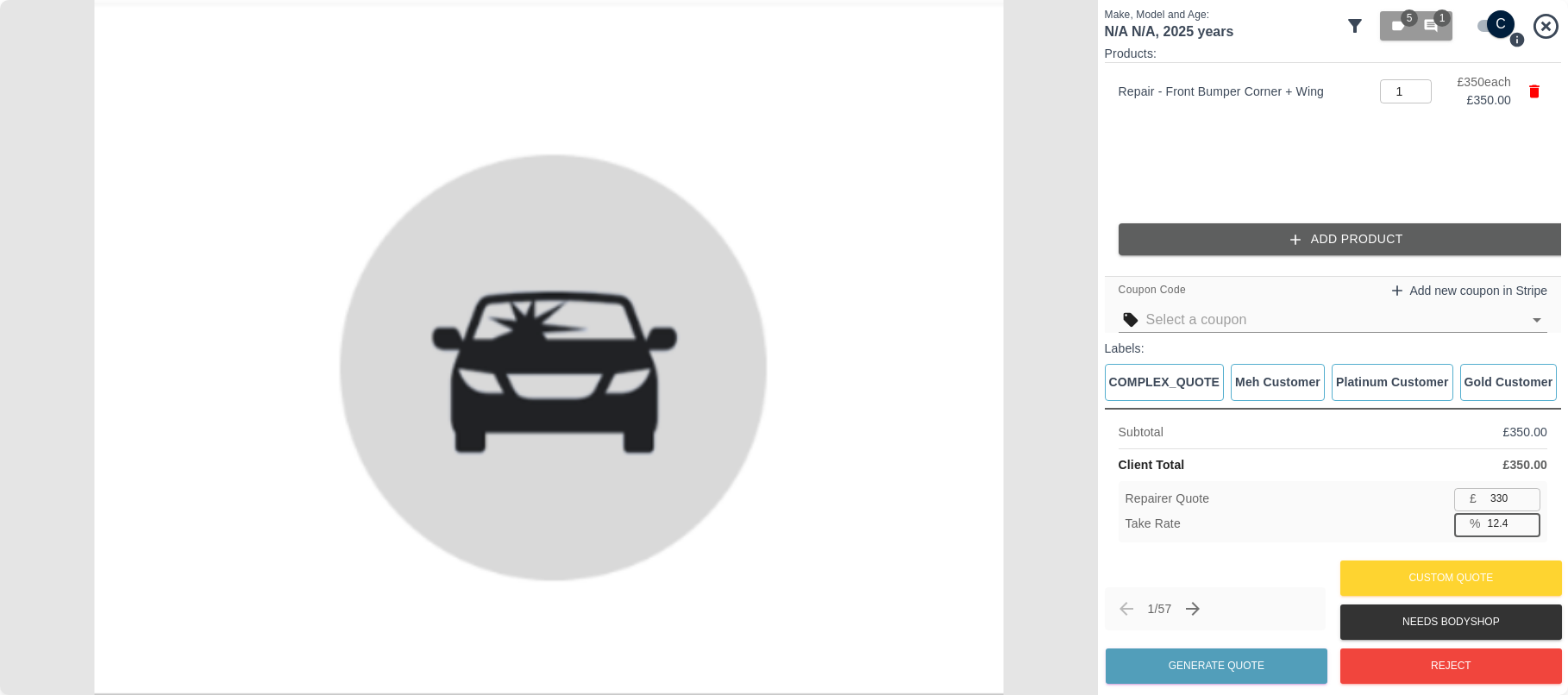
click at [1525, 517] on input "12.4" at bounding box center [1510, 524] width 59 height 22
click at [1525, 517] on input "12.5" at bounding box center [1510, 524] width 59 height 22
click at [1525, 517] on input "12.6" at bounding box center [1510, 524] width 59 height 22
click at [1525, 517] on input "12.7" at bounding box center [1510, 524] width 59 height 22
click at [1525, 517] on input "12.8" at bounding box center [1510, 524] width 59 height 22
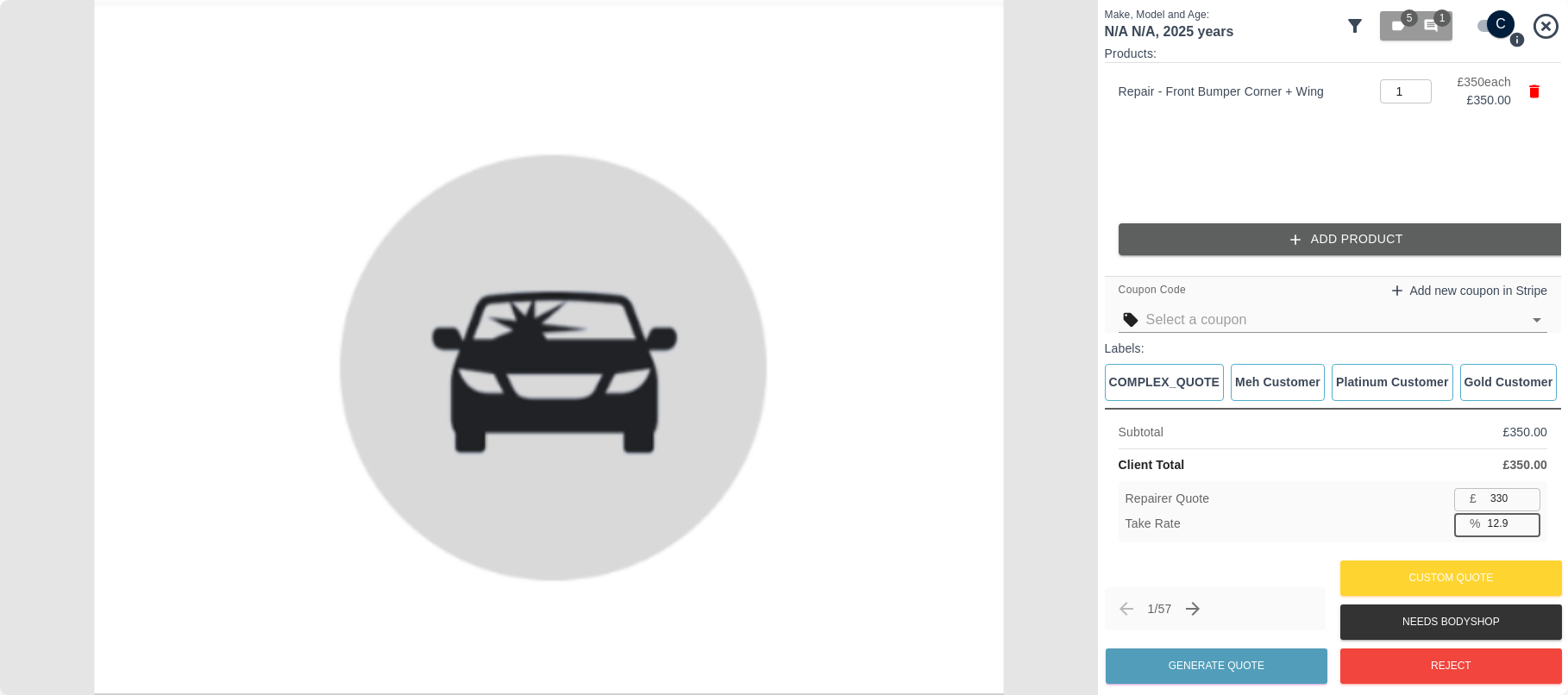
click at [1525, 517] on input "12.9" at bounding box center [1510, 524] width 59 height 22
click at [1525, 517] on input "13" at bounding box center [1510, 524] width 59 height 22
click at [1525, 517] on input "13.1" at bounding box center [1510, 524] width 59 height 22
click at [1525, 517] on input "13.2" at bounding box center [1510, 524] width 59 height 22
click at [1525, 517] on input "13.3" at bounding box center [1510, 524] width 59 height 22
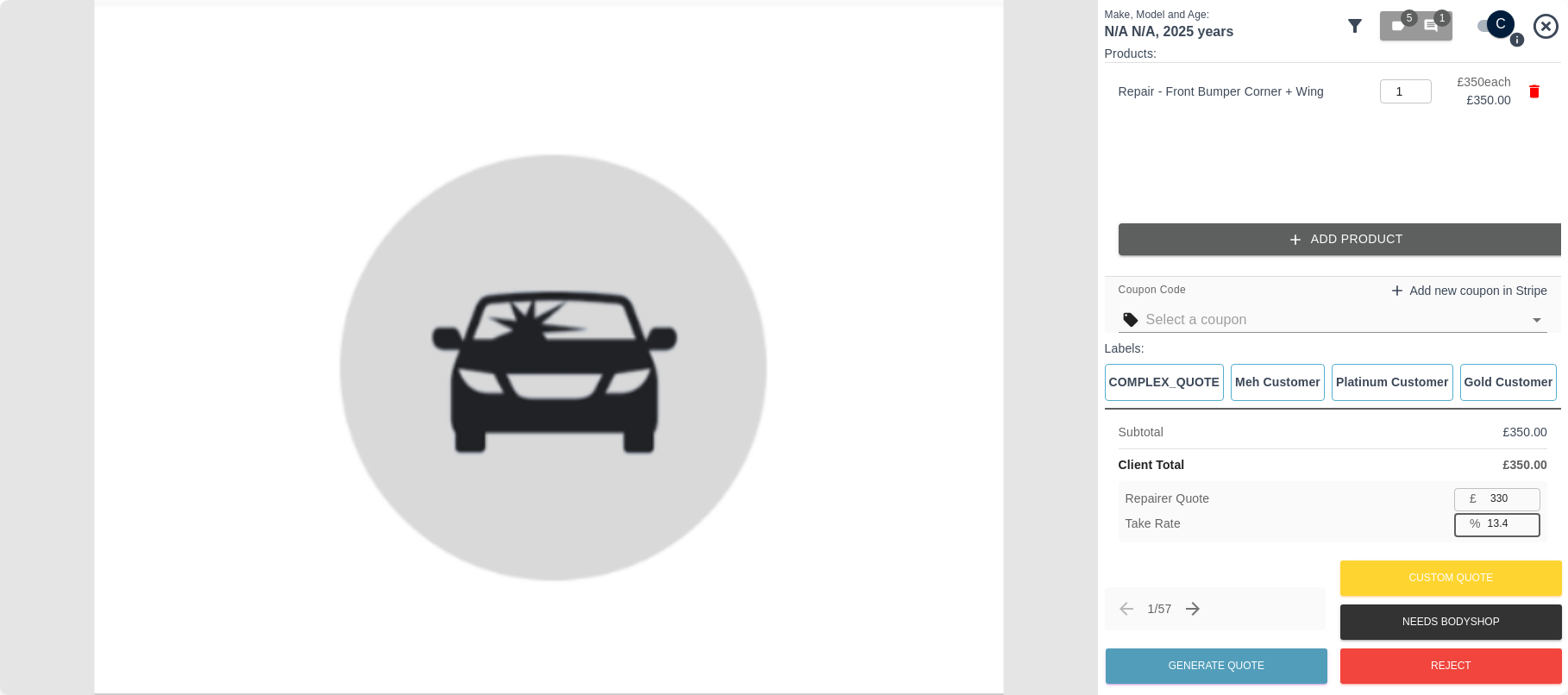
click at [1525, 517] on input "13.4" at bounding box center [1510, 524] width 59 height 22
click at [1525, 517] on input "13.5" at bounding box center [1510, 524] width 59 height 22
click at [1525, 517] on input "13.6" at bounding box center [1510, 524] width 59 height 22
type input "13.7"
click at [1525, 516] on input "13.7" at bounding box center [1510, 524] width 59 height 22
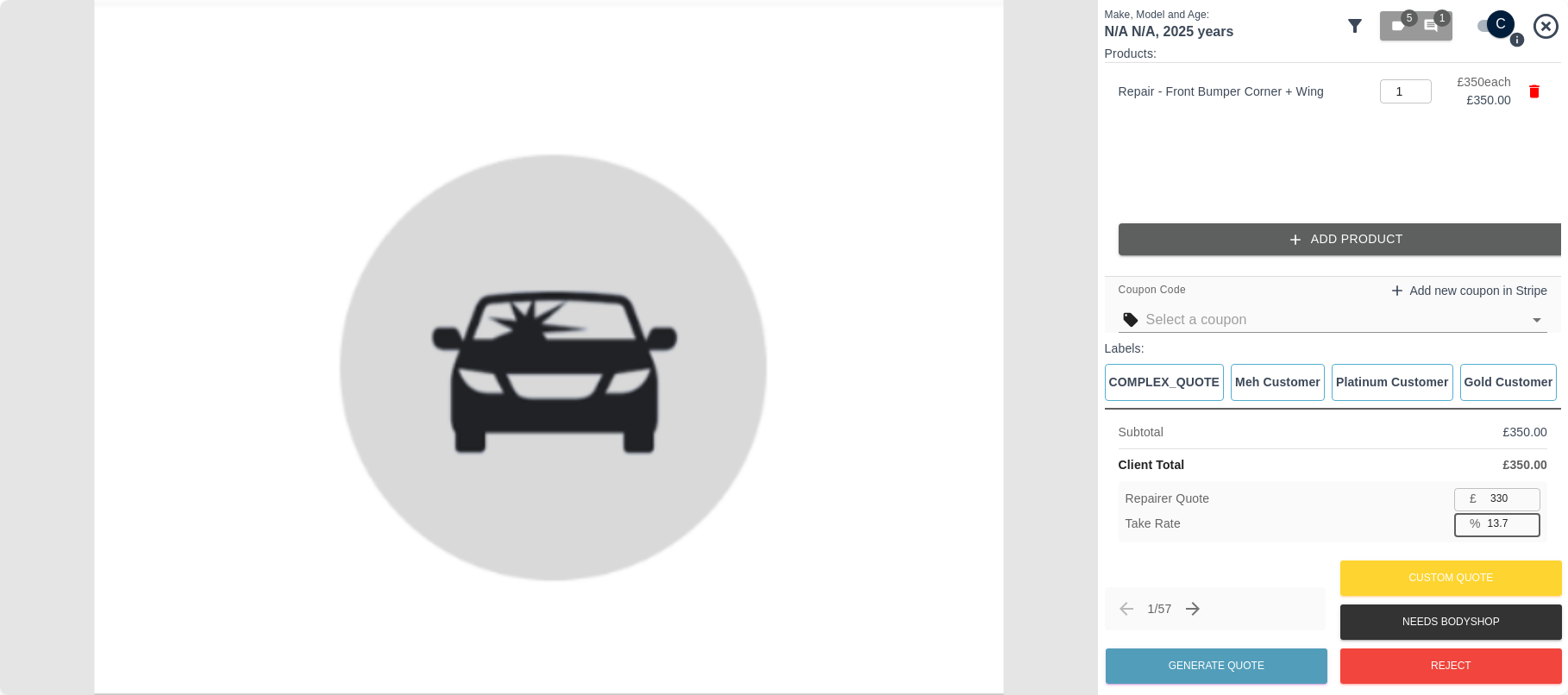
type input "302"
click at [1526, 529] on input "13.6" at bounding box center [1510, 524] width 59 height 22
click at [1526, 529] on input "13.5" at bounding box center [1510, 524] width 59 height 22
click at [1526, 529] on input "13.4" at bounding box center [1510, 524] width 59 height 22
click at [1526, 529] on input "13.3" at bounding box center [1510, 524] width 59 height 22
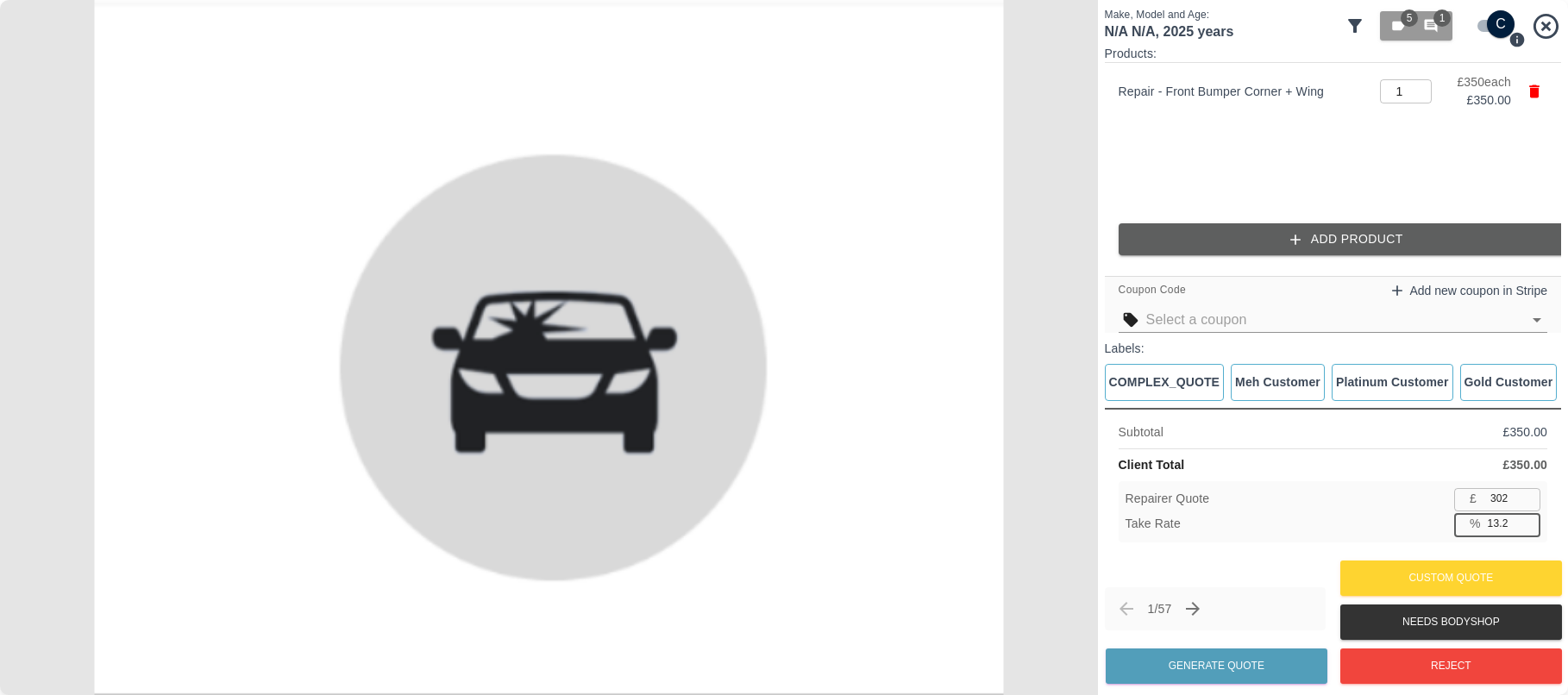
click at [1527, 529] on input "13.2" at bounding box center [1510, 524] width 59 height 22
click at [1527, 529] on input "13.1" at bounding box center [1510, 524] width 59 height 22
click at [1527, 529] on input "13" at bounding box center [1510, 524] width 59 height 22
click at [1527, 529] on input "12.9" at bounding box center [1510, 524] width 59 height 22
type input "12.8"
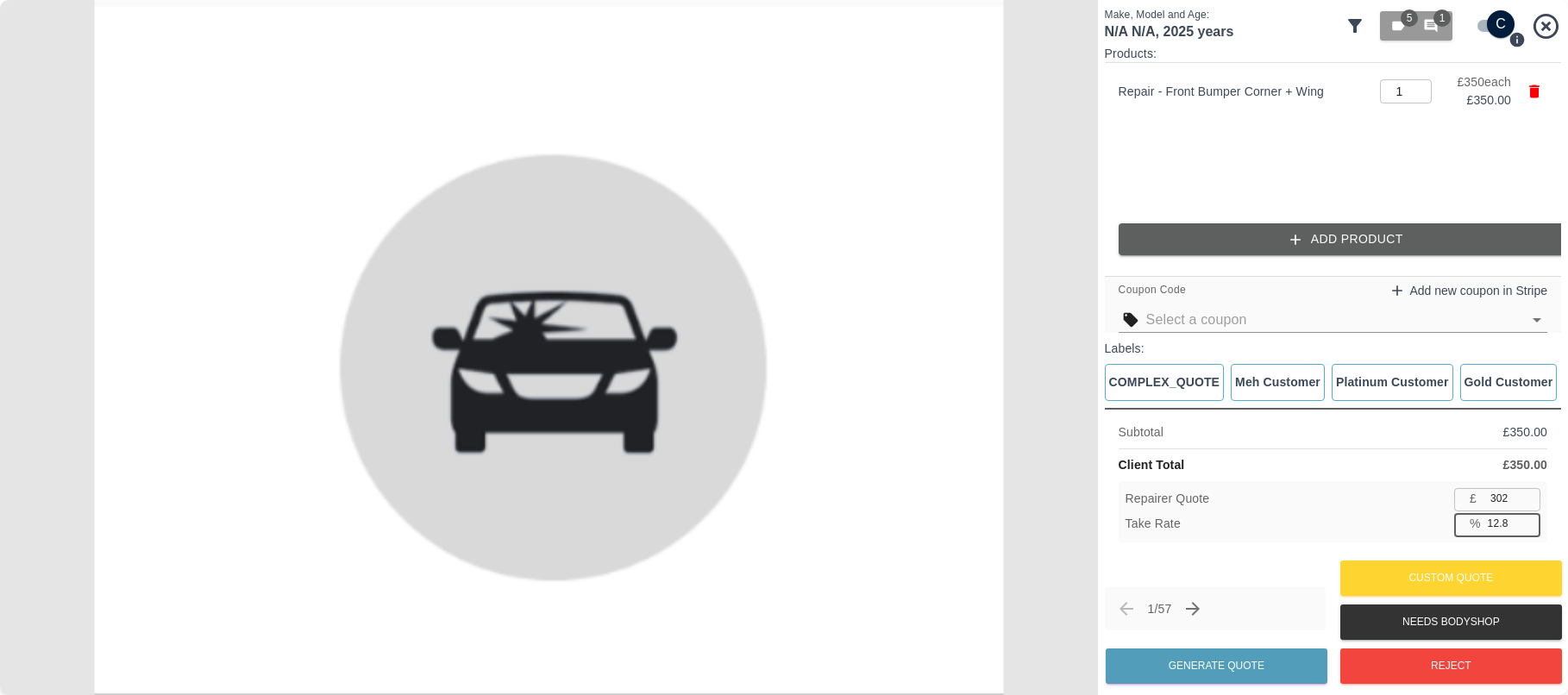
click at [1527, 529] on input "12.8" at bounding box center [1510, 524] width 59 height 22
type input "305"
click at [1524, 521] on input "13" at bounding box center [1510, 524] width 59 height 22
click at [1524, 522] on input "13.1" at bounding box center [1510, 524] width 59 height 22
click at [1524, 522] on input "13.2" at bounding box center [1510, 524] width 59 height 22
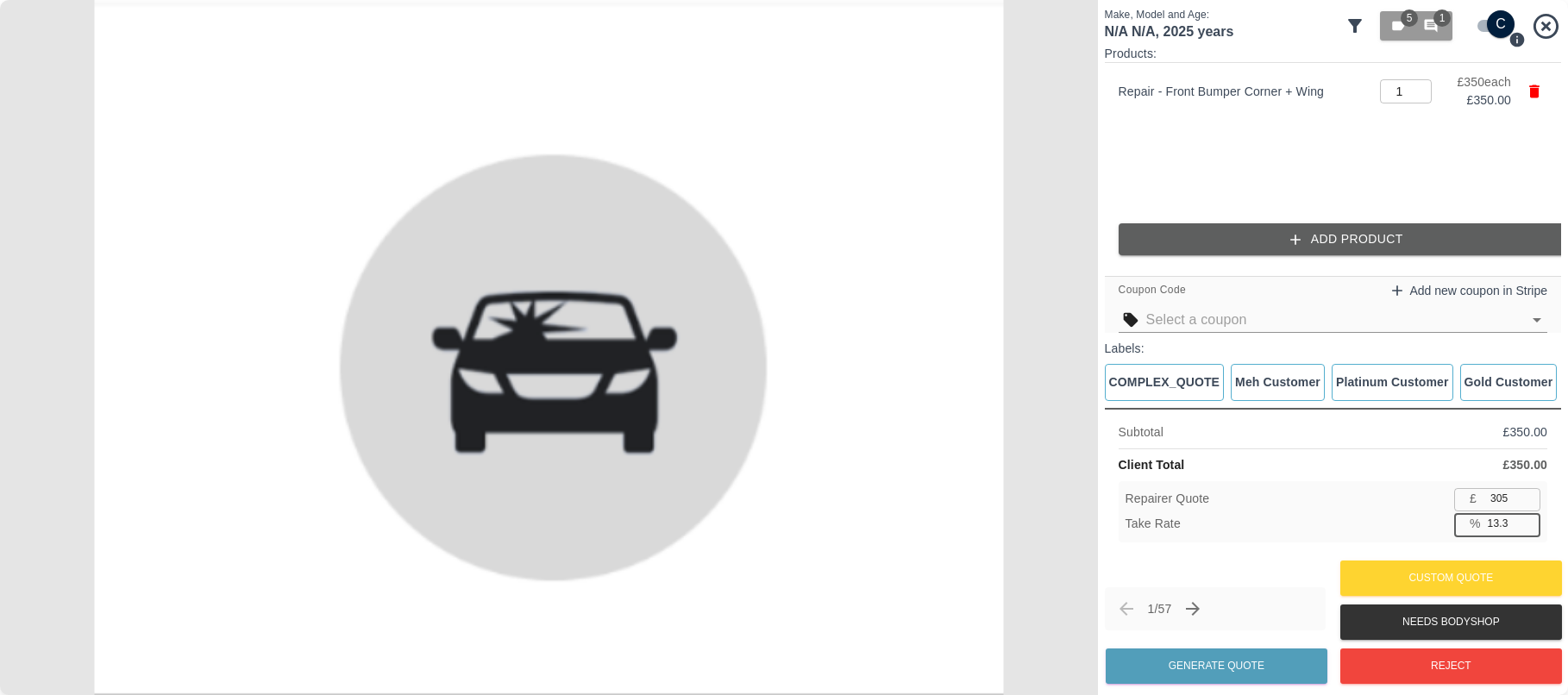
type input "13.3"
click at [1527, 522] on input "13.3" at bounding box center [1510, 524] width 59 height 22
type input "303"
click at [1545, 501] on div "Repairer Quote £ 303 ​ Take Rate % 13.4 ​" at bounding box center [1332, 512] width 428 height 61
type input "13.5"
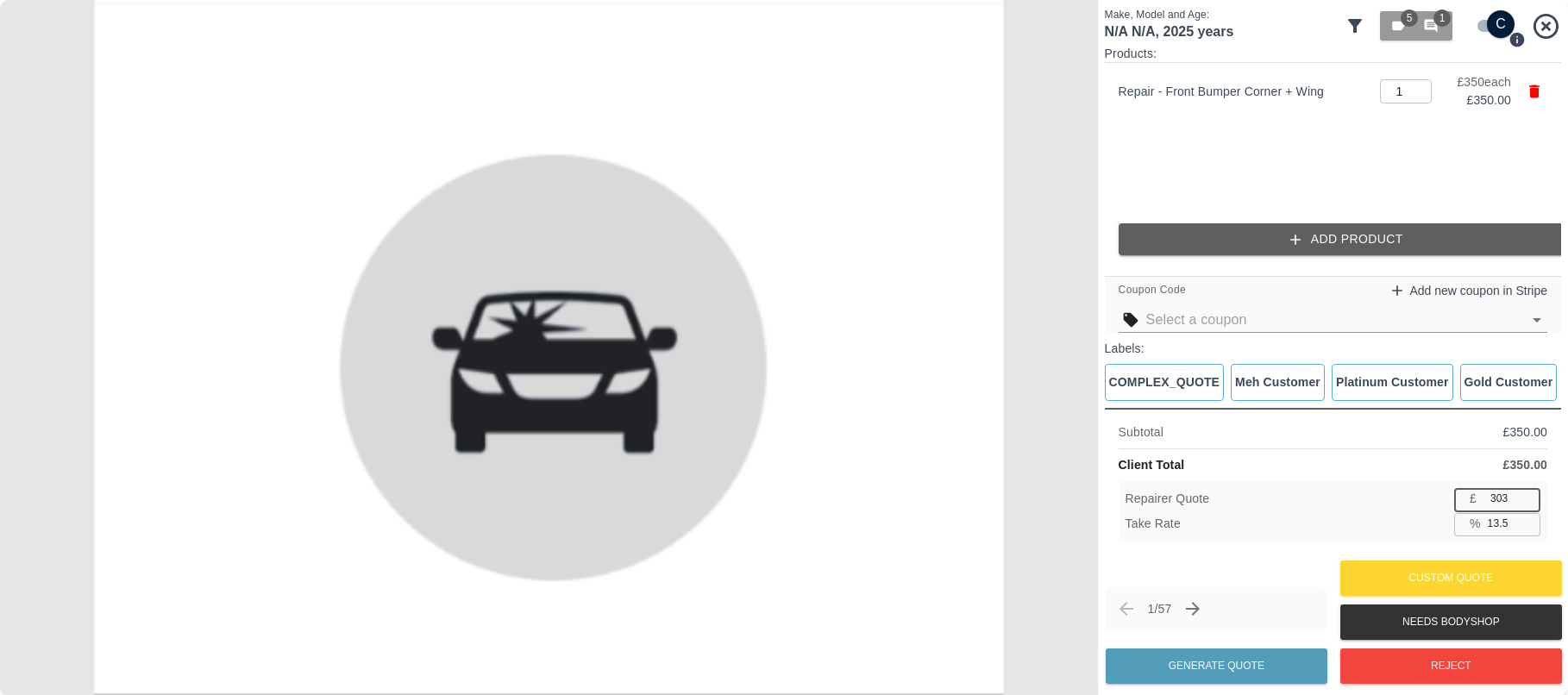
click at [1524, 523] on input "13.5" at bounding box center [1510, 524] width 59 height 22
type input "302"
click at [1527, 519] on input "13.8" at bounding box center [1510, 524] width 59 height 22
click at [1527, 519] on input "13.9" at bounding box center [1510, 524] width 59 height 22
click at [1527, 519] on input "14" at bounding box center [1510, 524] width 59 height 22
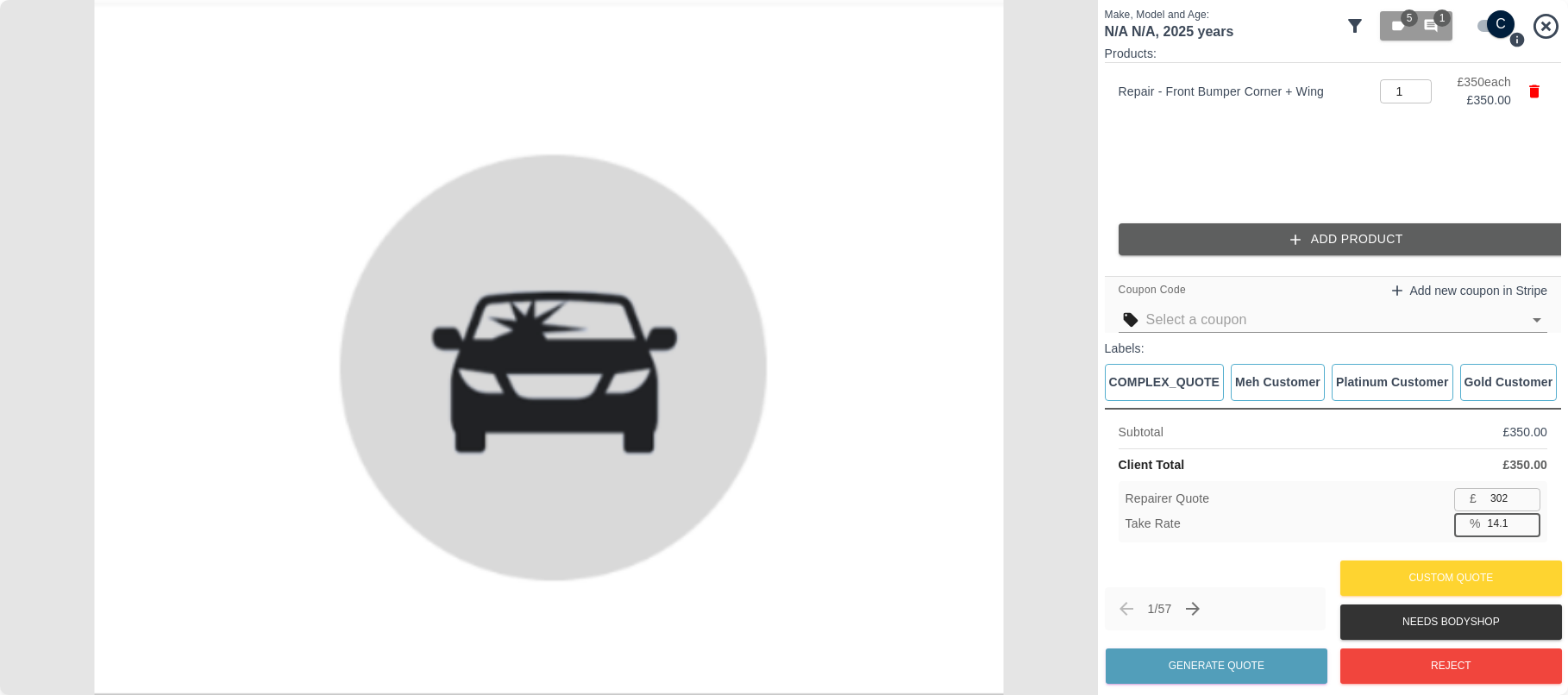
click at [1527, 519] on input "14.1" at bounding box center [1510, 524] width 59 height 22
click at [1527, 519] on input "14.2" at bounding box center [1510, 524] width 59 height 22
click at [1527, 519] on input "14.3" at bounding box center [1510, 524] width 59 height 22
type input "57"
click at [1527, 519] on input "57" at bounding box center [1510, 524] width 59 height 22
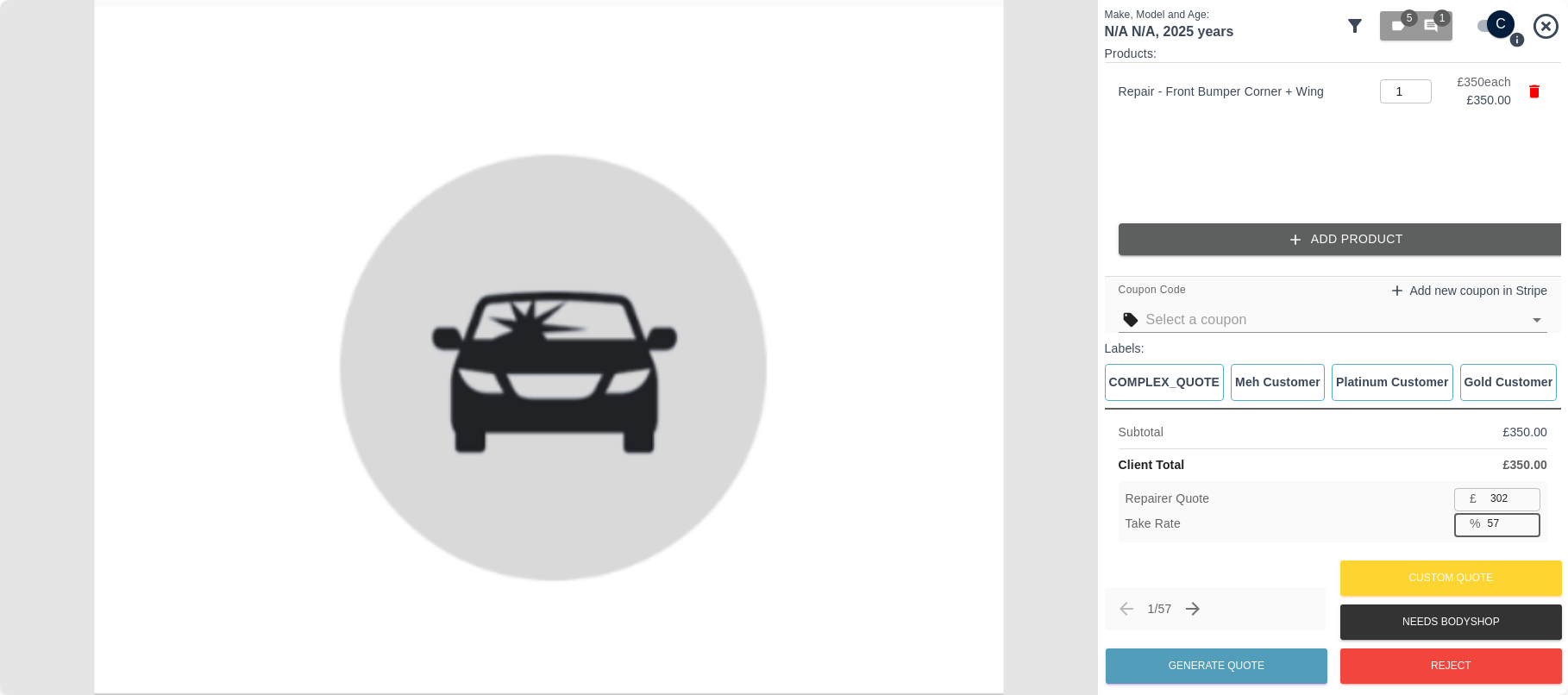
type input "150"
drag, startPoint x: 1530, startPoint y: 519, endPoint x: 1536, endPoint y: 507, distance: 13.4
type input "58.6"
click at [1530, 519] on input "58.6" at bounding box center [1510, 524] width 59 height 22
type input "144"
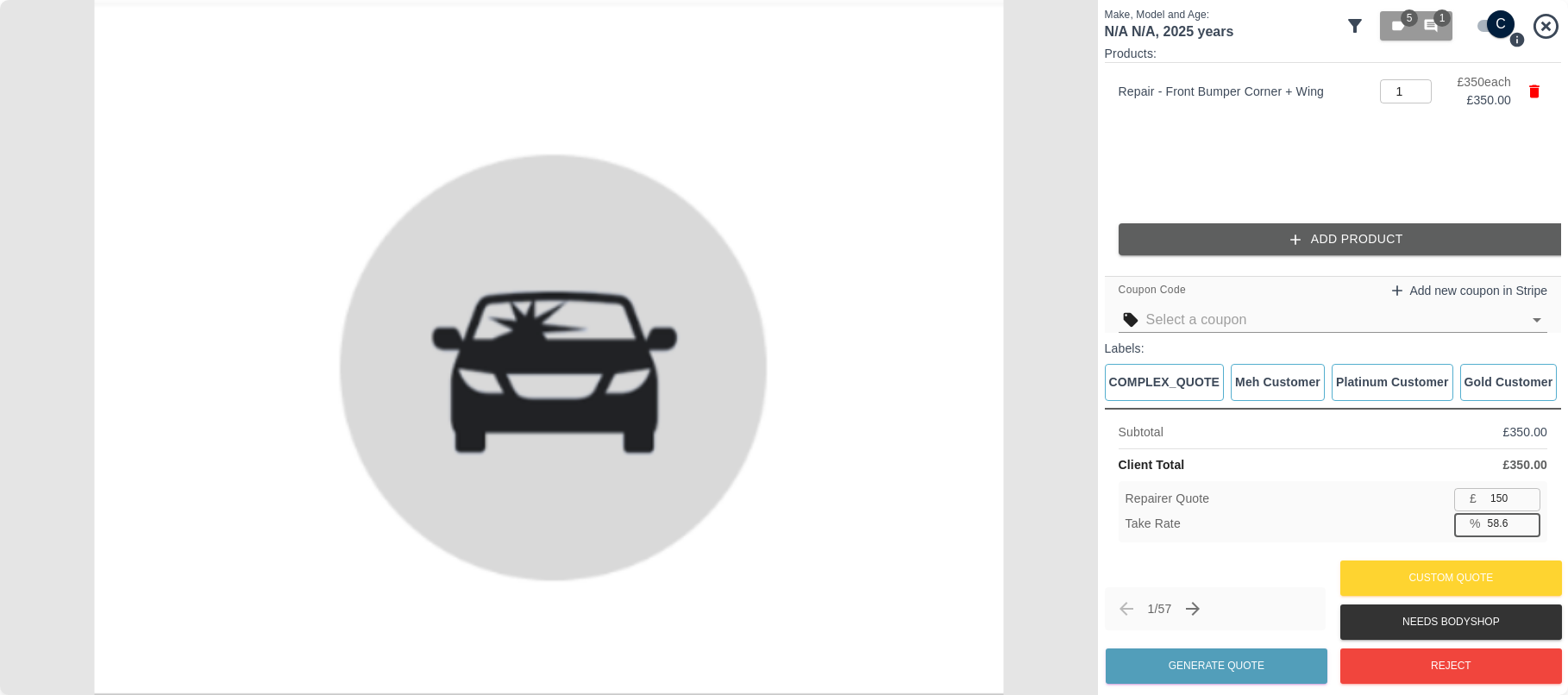
type input "58.9"
click at [1542, 489] on div "Repairer Quote £ 144 ​ Take Rate % 58.9 ​" at bounding box center [1332, 512] width 428 height 61
type input "145"
type input "58.6"
click at [1526, 495] on input "145" at bounding box center [1511, 499] width 57 height 22
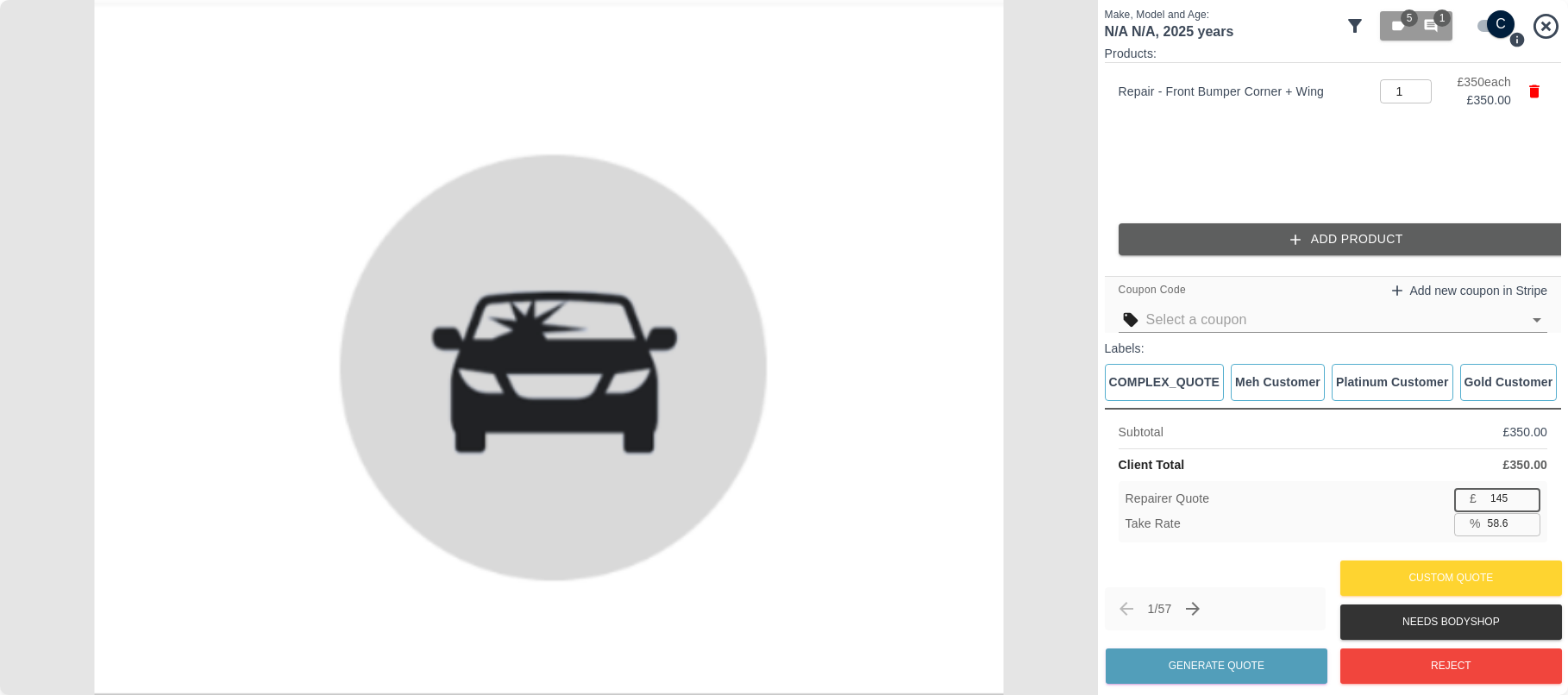
type input "146"
type input "58.3"
click at [1526, 494] on input "146" at bounding box center [1511, 499] width 57 height 22
type input "147"
type input "58.0"
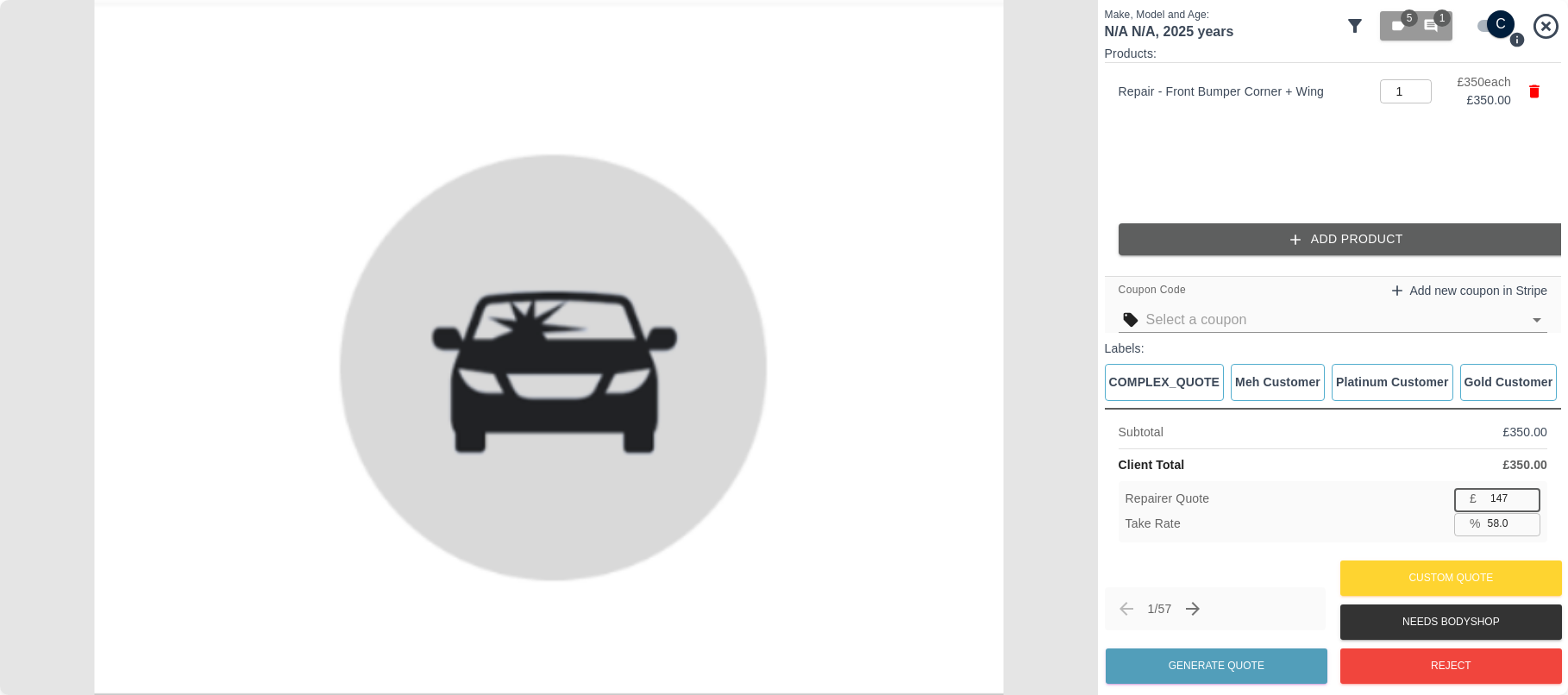
click at [1526, 494] on input "147" at bounding box center [1511, 499] width 57 height 22
type input "148"
type input "57.7"
click at [1526, 494] on input "148" at bounding box center [1511, 499] width 57 height 22
type input "149"
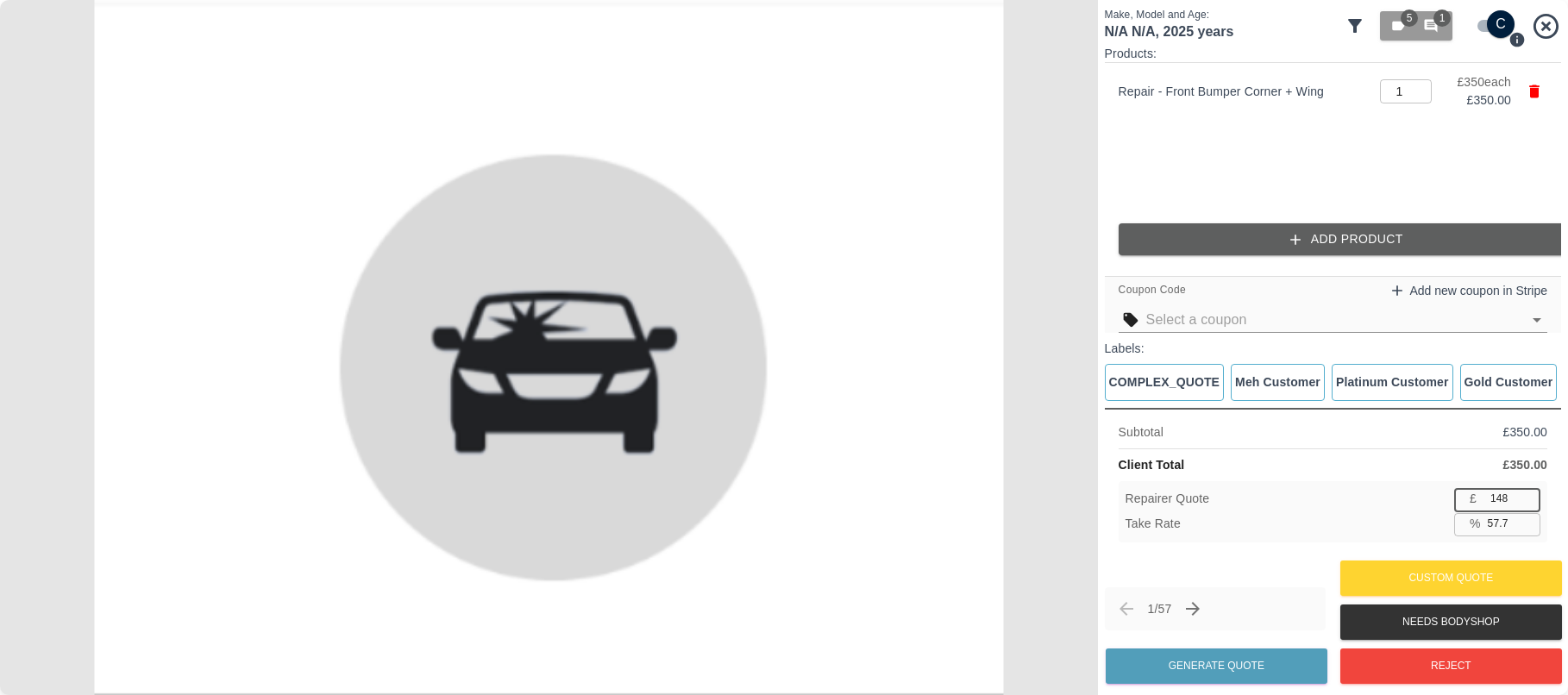
type input "57.4"
click at [1526, 494] on input "149" at bounding box center [1511, 499] width 57 height 22
type input "150"
type input "57.1"
click at [1526, 494] on input "150" at bounding box center [1511, 499] width 57 height 22
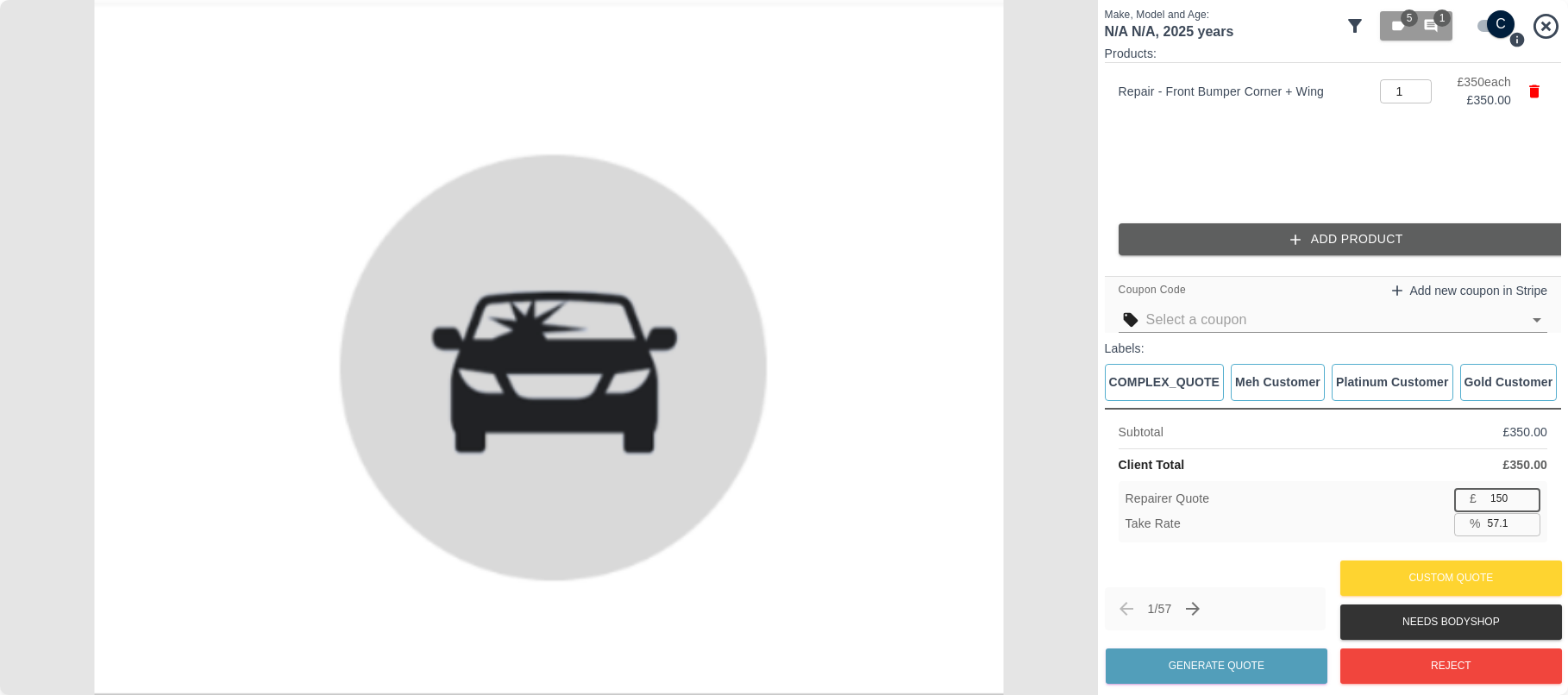
type input "151"
type input "56.9"
click at [1526, 494] on input "151" at bounding box center [1511, 499] width 57 height 22
type input "152"
type input "56.6"
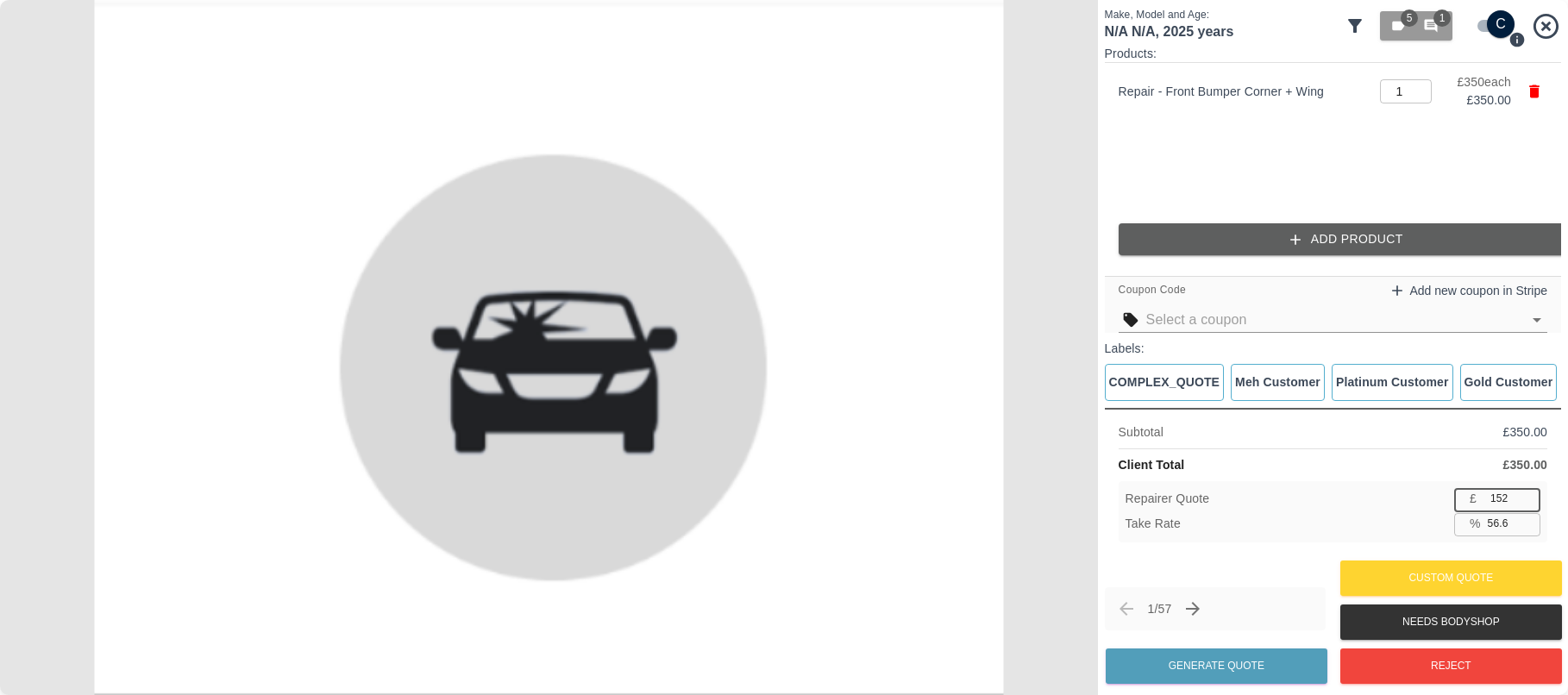
click at [1526, 494] on input "152" at bounding box center [1511, 499] width 57 height 22
type input "153"
type input "56.3"
click at [1526, 494] on input "153" at bounding box center [1511, 499] width 57 height 22
type input "154"
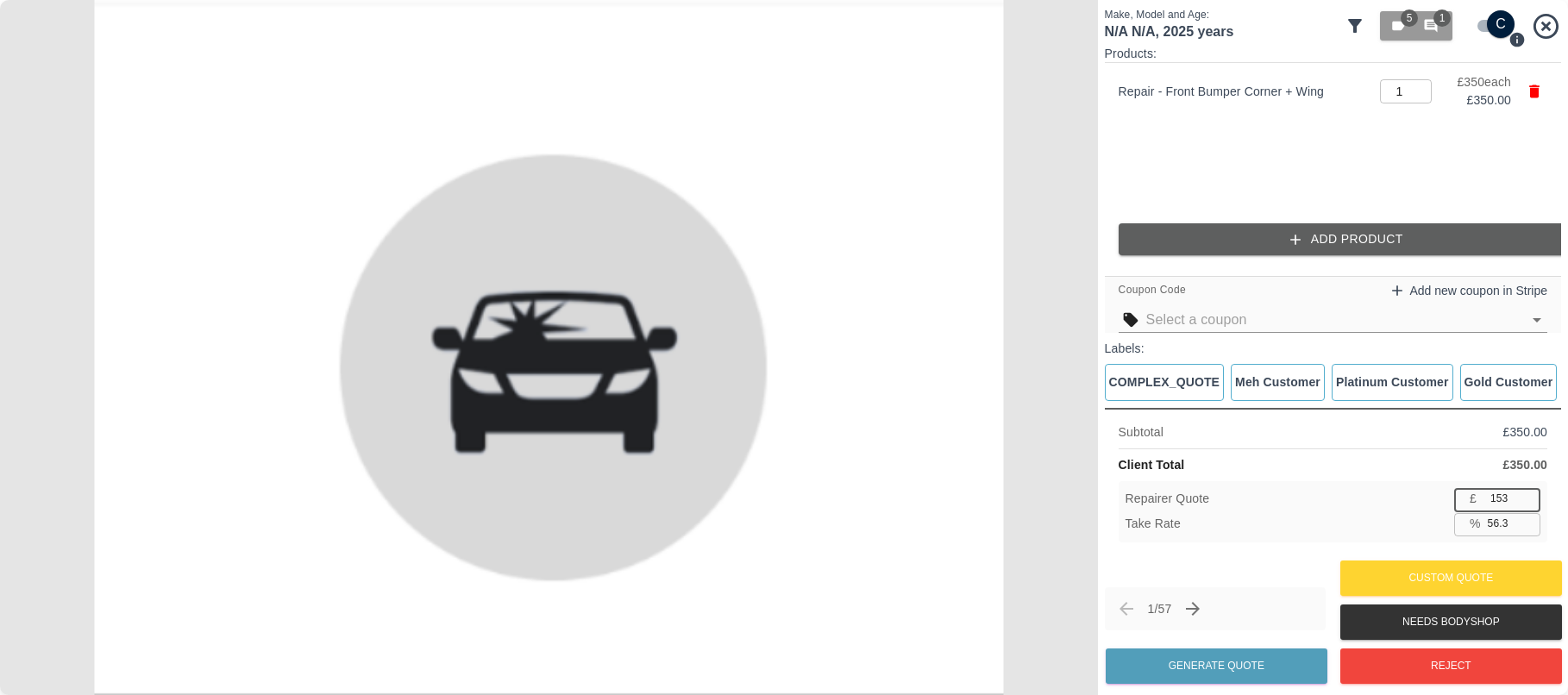
type input "56.0"
click at [1526, 494] on input "154" at bounding box center [1511, 499] width 57 height 22
type input "155"
type input "55.7"
click at [1526, 494] on input "155" at bounding box center [1511, 499] width 57 height 22
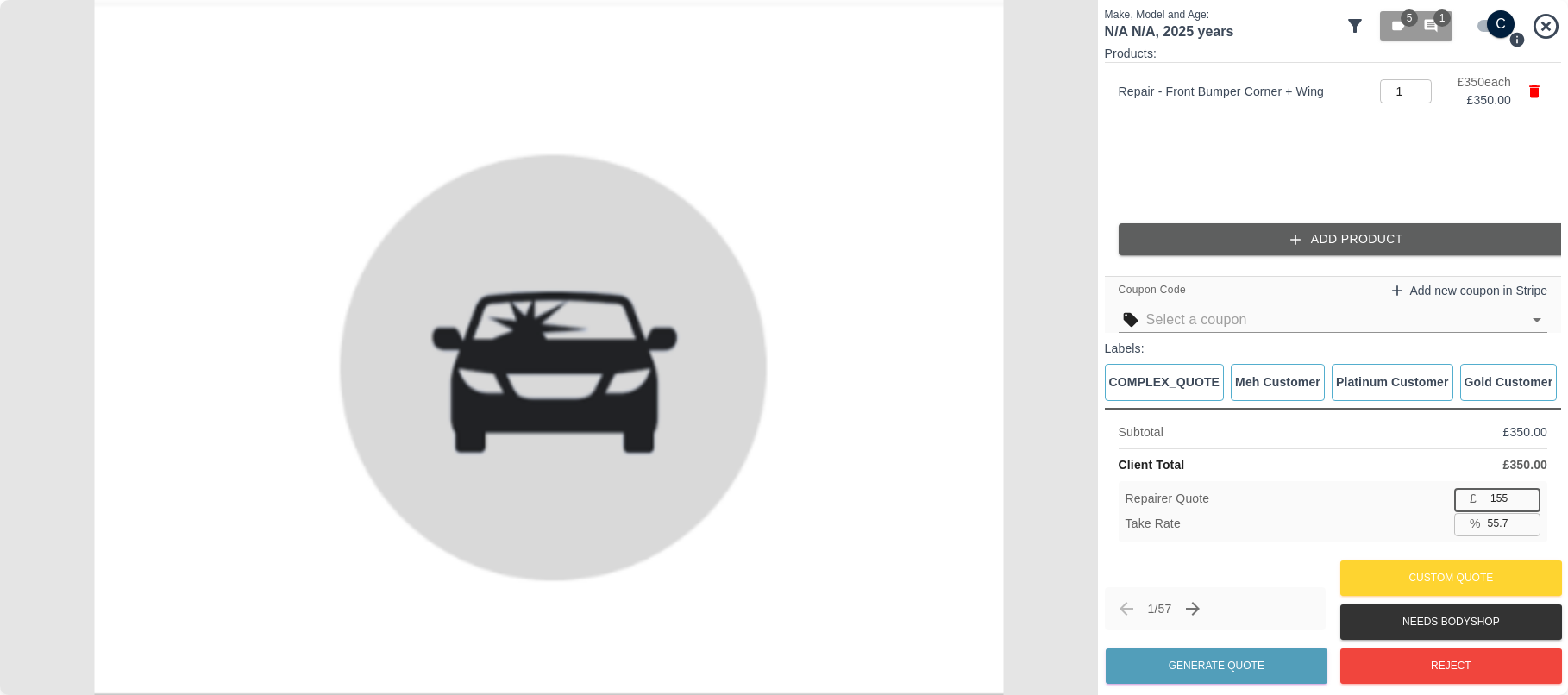
type input "154"
type input "56.0"
click at [1528, 502] on input "154" at bounding box center [1511, 499] width 57 height 22
type input "153"
type input "56.3"
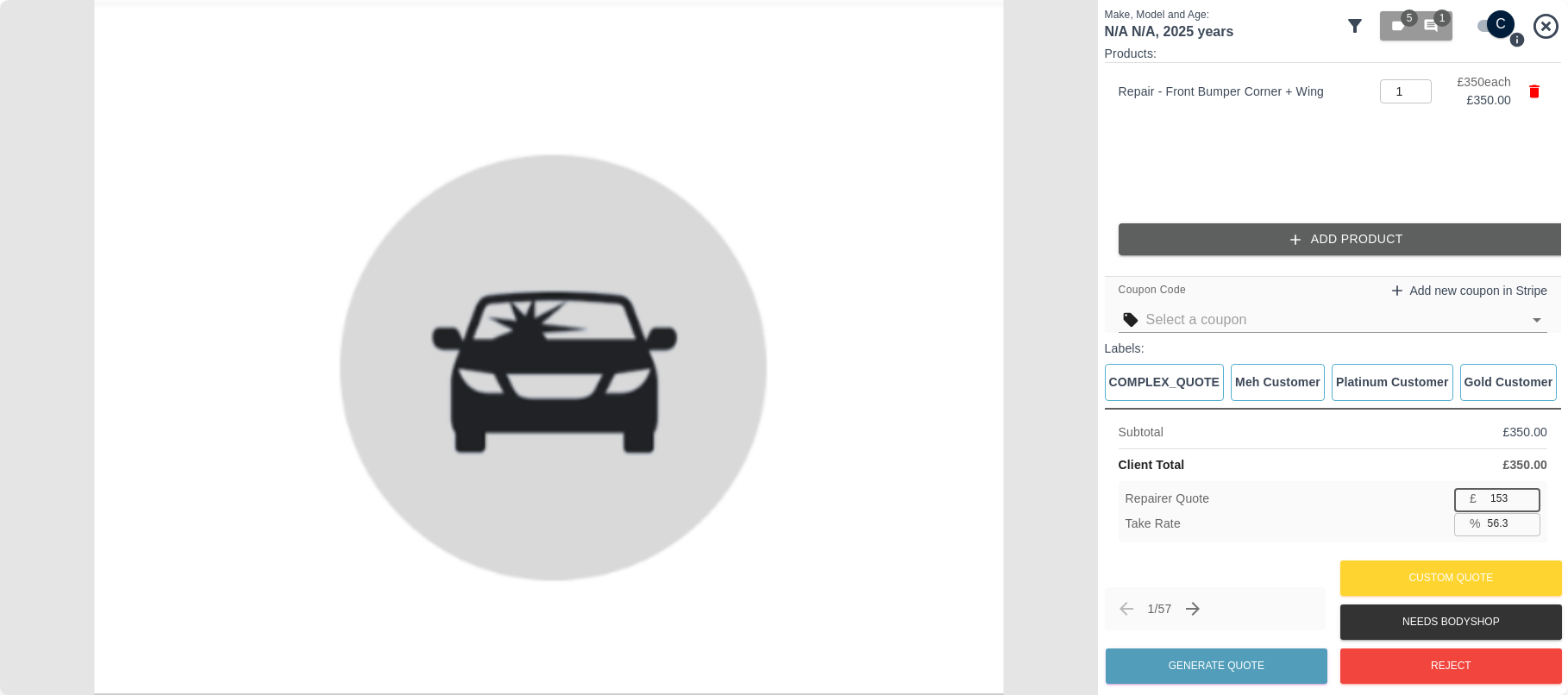
click at [1528, 502] on input "153" at bounding box center [1511, 499] width 57 height 22
type input "152"
type input "56.6"
click at [1528, 502] on input "152" at bounding box center [1511, 499] width 57 height 22
type input "151"
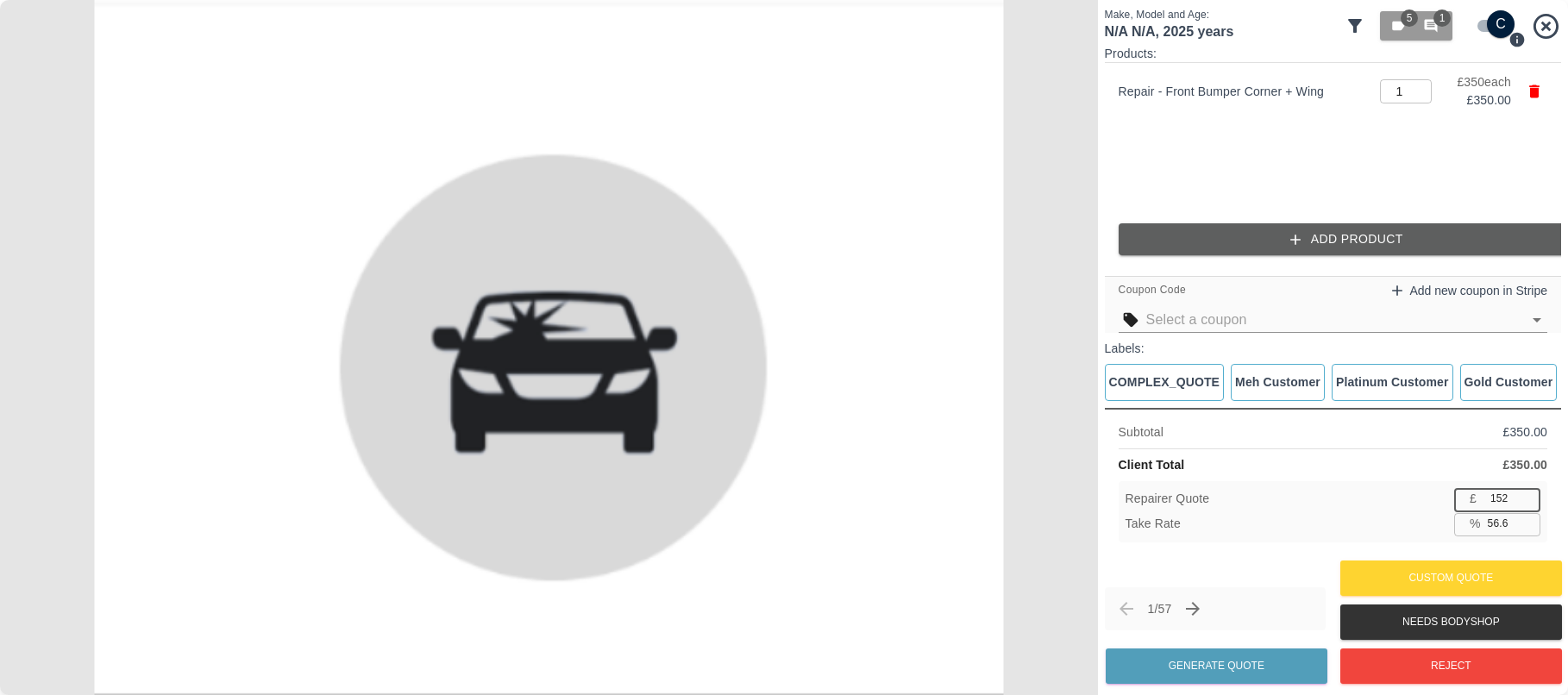
type input "56.9"
click at [1528, 502] on input "151" at bounding box center [1511, 499] width 57 height 22
type input "150"
type input "57.1"
click at [1529, 502] on input "150" at bounding box center [1511, 499] width 57 height 22
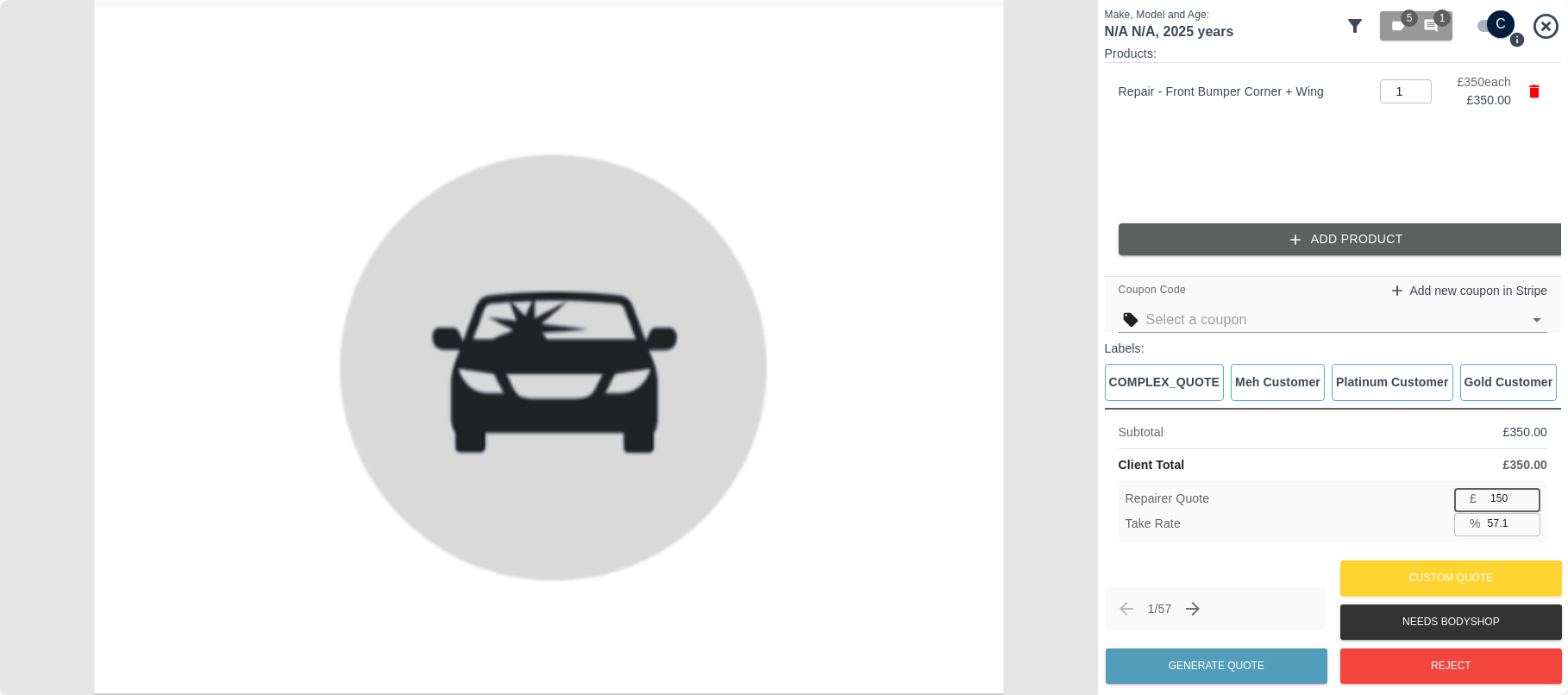
type input "149"
type input "57.4"
click at [1529, 502] on input "149" at bounding box center [1511, 499] width 57 height 22
type input "148"
type input "57.7"
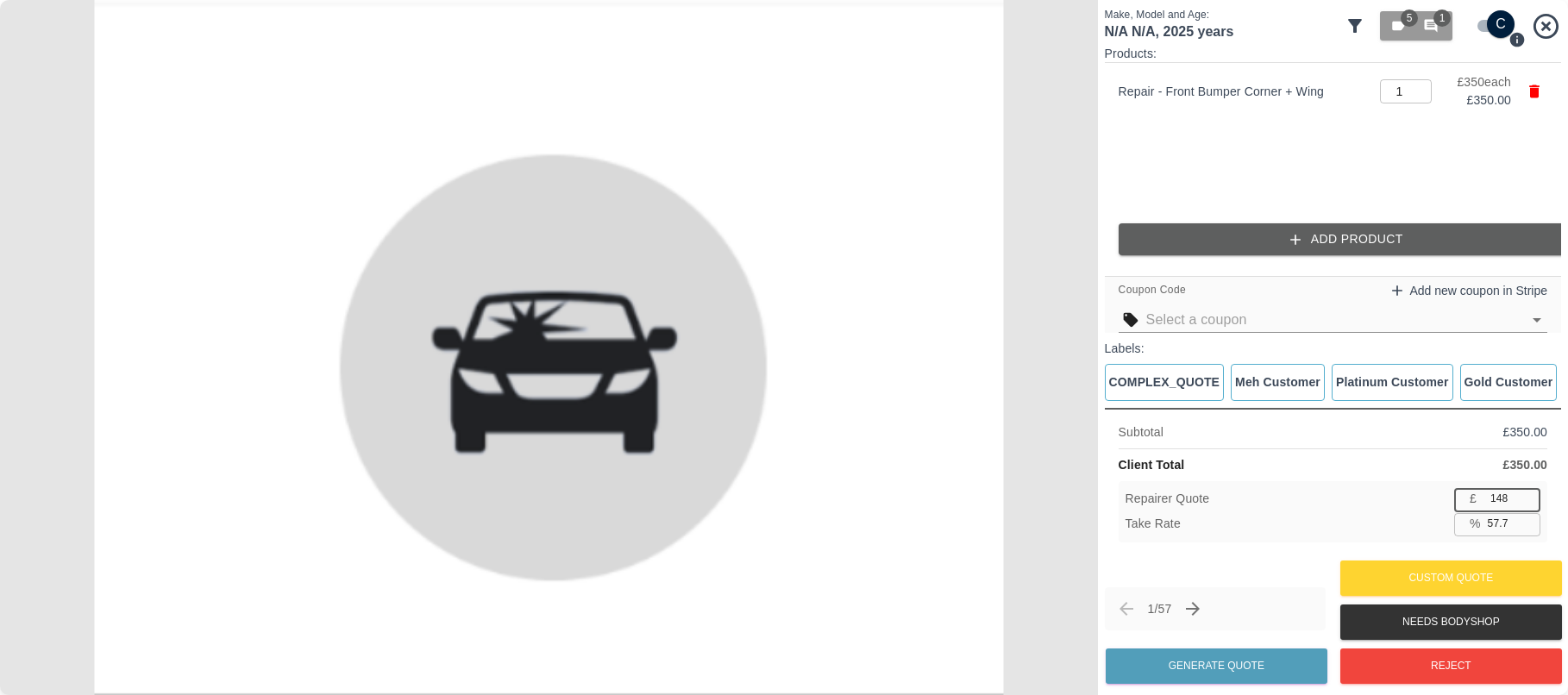
type input "148"
click at [1531, 501] on input "148" at bounding box center [1511, 499] width 57 height 22
click at [1528, 519] on input "57.8" at bounding box center [1510, 524] width 59 height 22
click at [1528, 519] on input "57.9" at bounding box center [1510, 524] width 59 height 22
click at [1528, 518] on input "58" at bounding box center [1510, 524] width 59 height 22
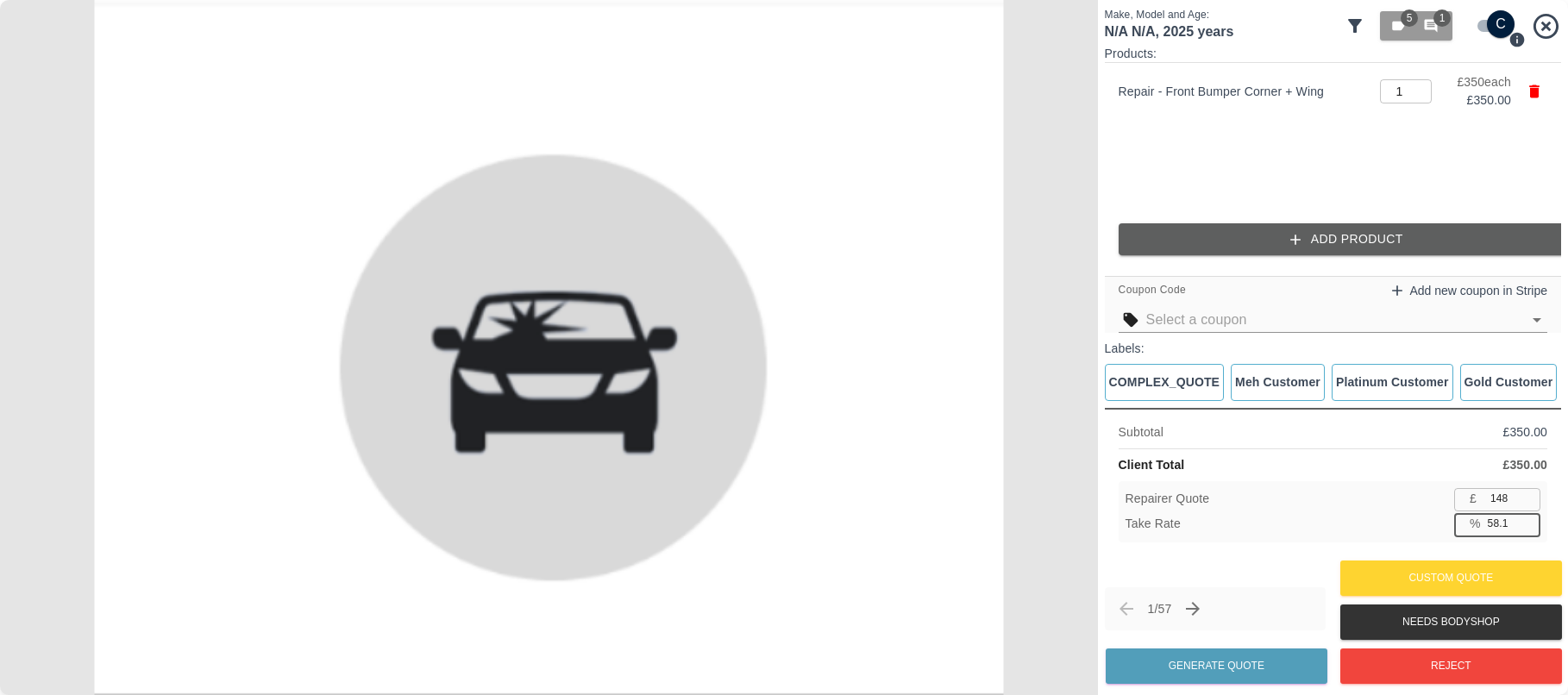
click at [1528, 518] on input "58.1" at bounding box center [1510, 524] width 59 height 22
click at [1528, 517] on input "58.2" at bounding box center [1510, 524] width 59 height 22
click at [1528, 517] on input "58.3" at bounding box center [1510, 524] width 59 height 22
click at [1527, 517] on input "58.4" at bounding box center [1510, 524] width 59 height 22
click at [1527, 516] on input "58.5" at bounding box center [1510, 524] width 59 height 22
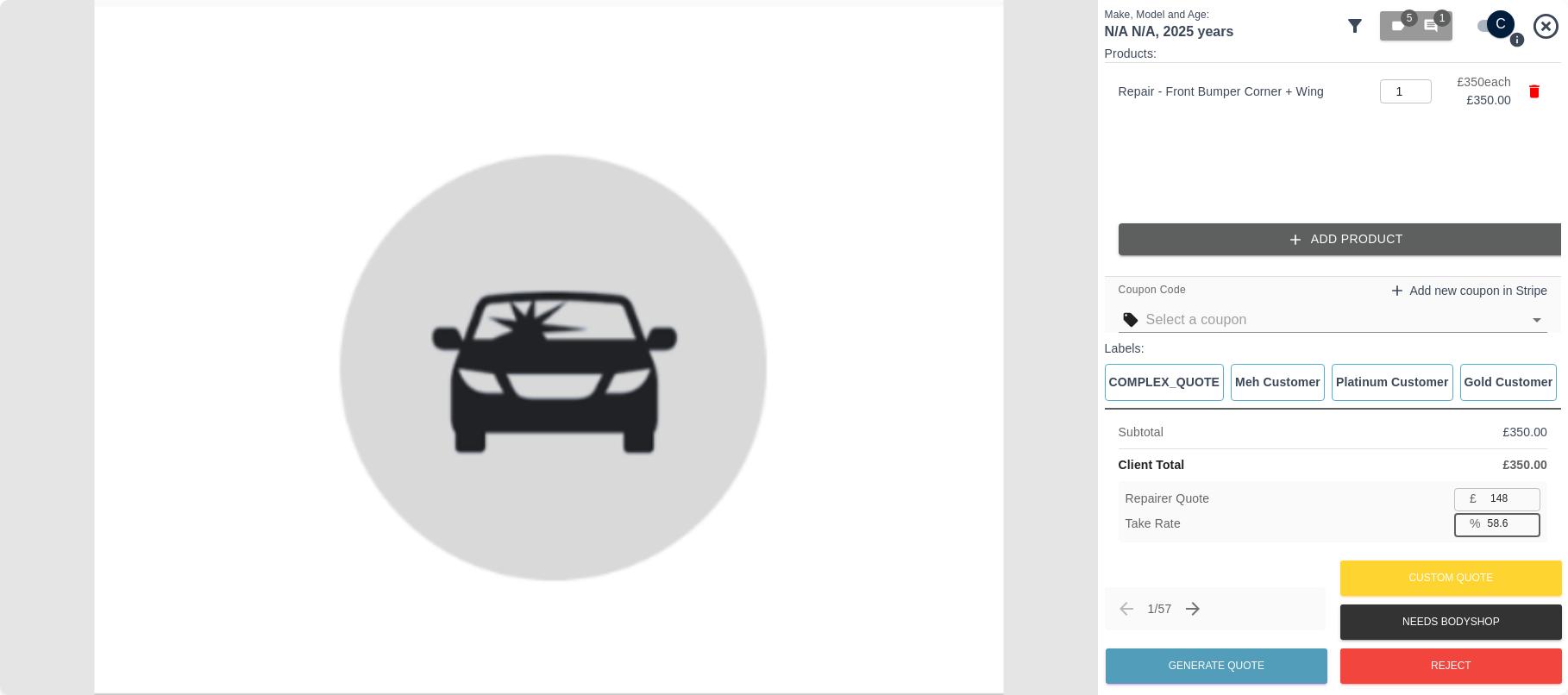
click at [1527, 516] on input "58.6" at bounding box center [1510, 524] width 59 height 22
click at [1527, 516] on input "58.7" at bounding box center [1510, 524] width 59 height 22
click at [1527, 516] on input "58.8" at bounding box center [1510, 524] width 59 height 22
click at [1527, 516] on input "58.9" at bounding box center [1510, 524] width 59 height 22
click at [1527, 516] on input "59" at bounding box center [1510, 524] width 59 height 22
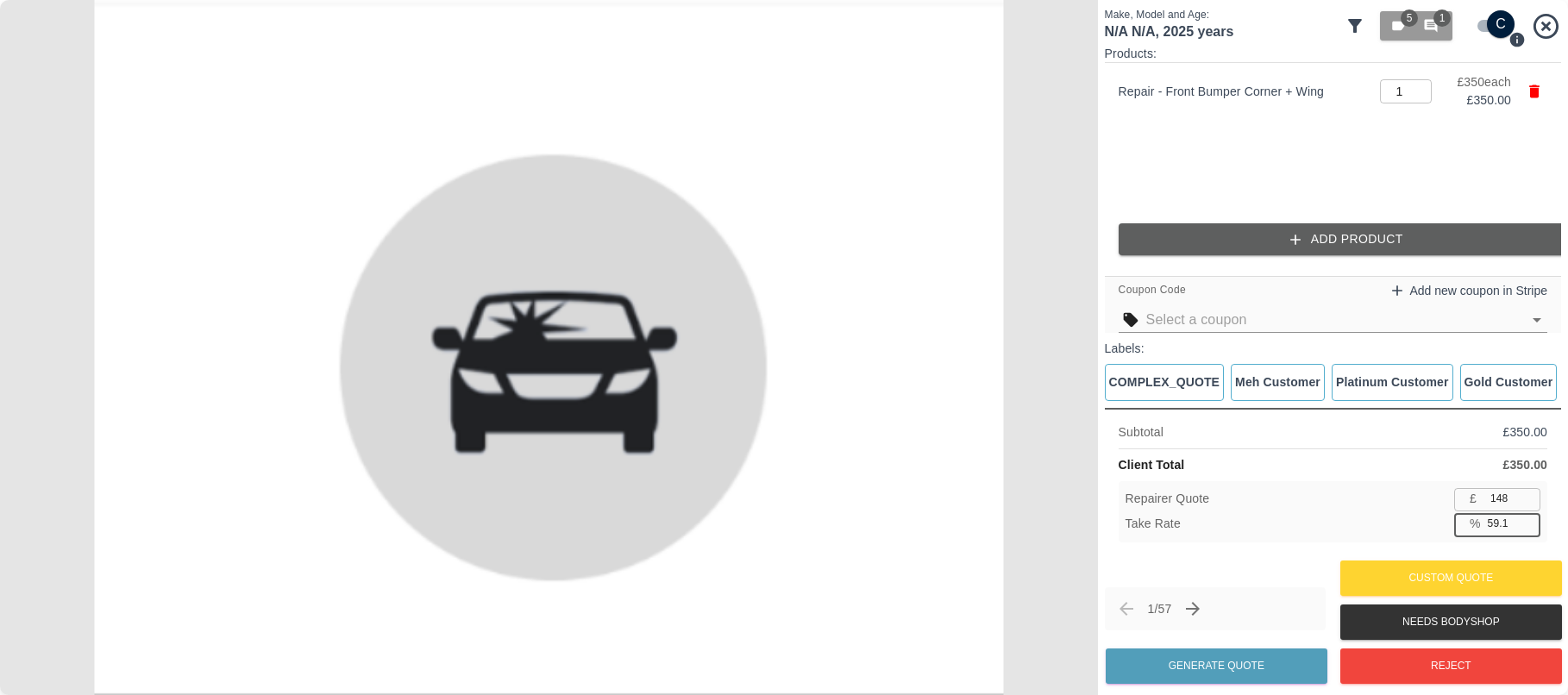
click at [1527, 516] on input "59.1" at bounding box center [1510, 524] width 59 height 22
click at [1527, 516] on input "59.2" at bounding box center [1510, 524] width 59 height 22
click at [1527, 516] on input "59.3" at bounding box center [1510, 524] width 59 height 22
click at [1527, 516] on input "59.4" at bounding box center [1510, 524] width 59 height 22
click at [1527, 516] on input "59.5" at bounding box center [1510, 524] width 59 height 22
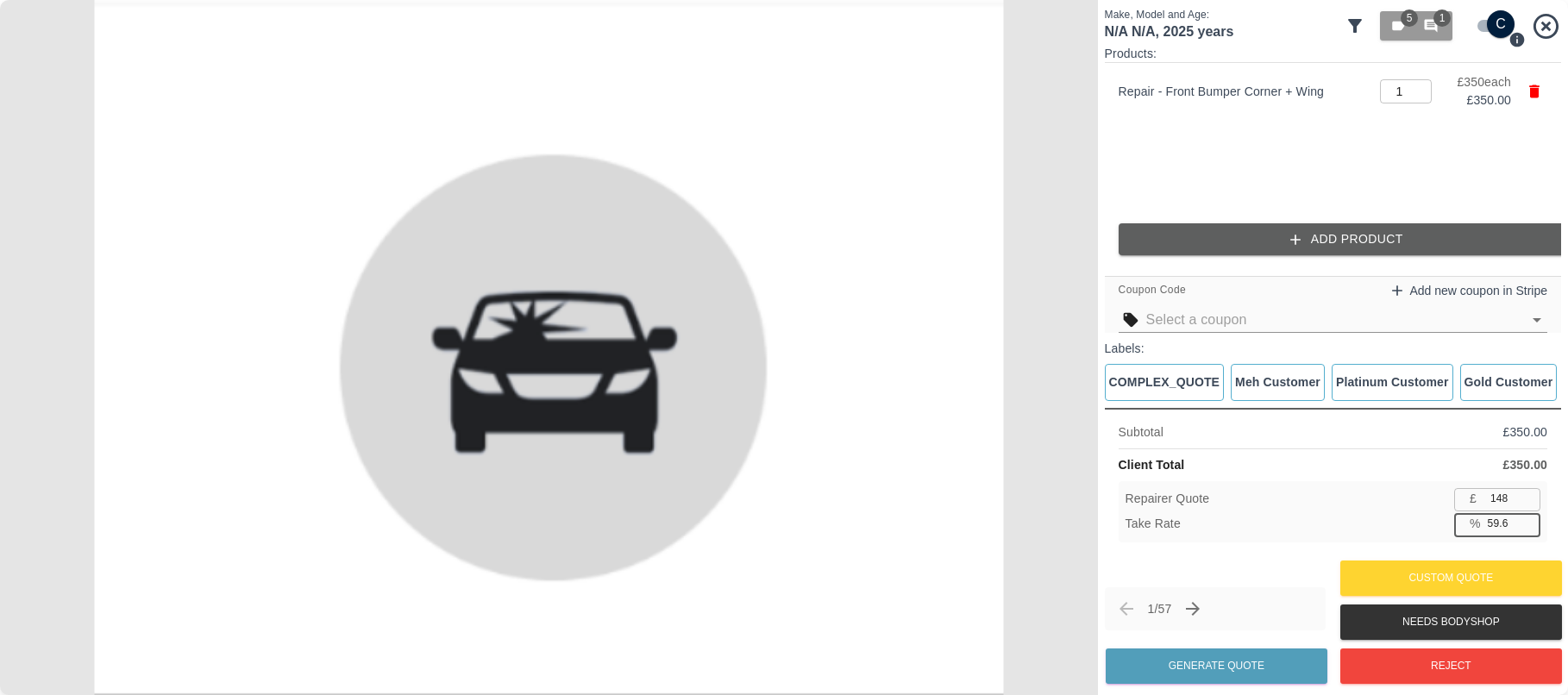
click at [1527, 516] on input "59.6" at bounding box center [1510, 524] width 59 height 22
type input "59.7"
click at [1527, 515] on input "59.7" at bounding box center [1510, 524] width 59 height 22
type input "141"
click at [1528, 526] on input "59.6" at bounding box center [1510, 524] width 59 height 22
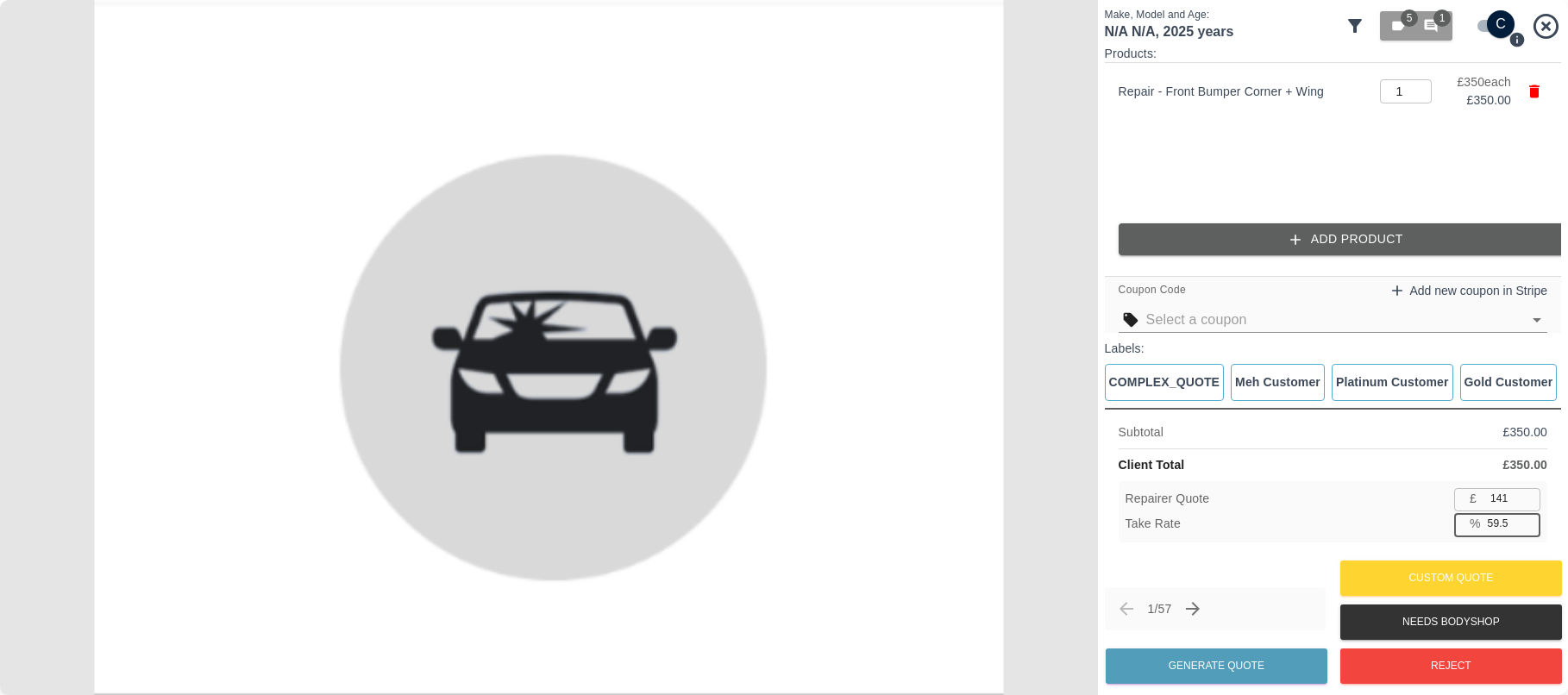
click at [1528, 526] on input "59.5" at bounding box center [1510, 524] width 59 height 22
click at [1528, 526] on input "59.4" at bounding box center [1510, 524] width 59 height 22
click at [1528, 526] on input "59.3" at bounding box center [1510, 524] width 59 height 22
click at [1528, 526] on input "59.2" at bounding box center [1510, 524] width 59 height 22
click at [1527, 525] on input "59.1" at bounding box center [1510, 524] width 59 height 22
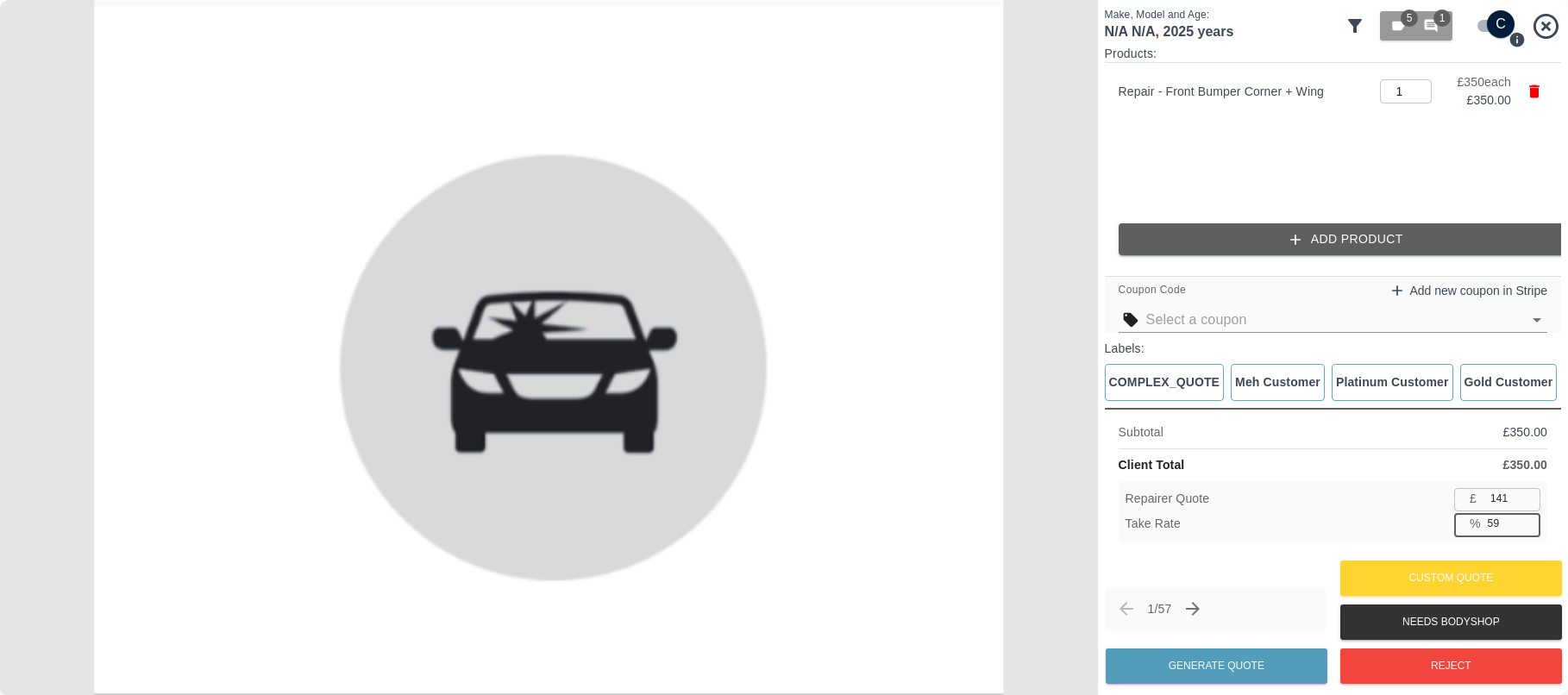
click at [1527, 525] on input "59" at bounding box center [1510, 524] width 59 height 22
click at [1527, 525] on input "58.9" at bounding box center [1510, 524] width 59 height 22
click at [1527, 525] on input "58.8" at bounding box center [1510, 524] width 59 height 22
type input "52.8"
click at [1527, 524] on input "52.8" at bounding box center [1510, 524] width 59 height 22
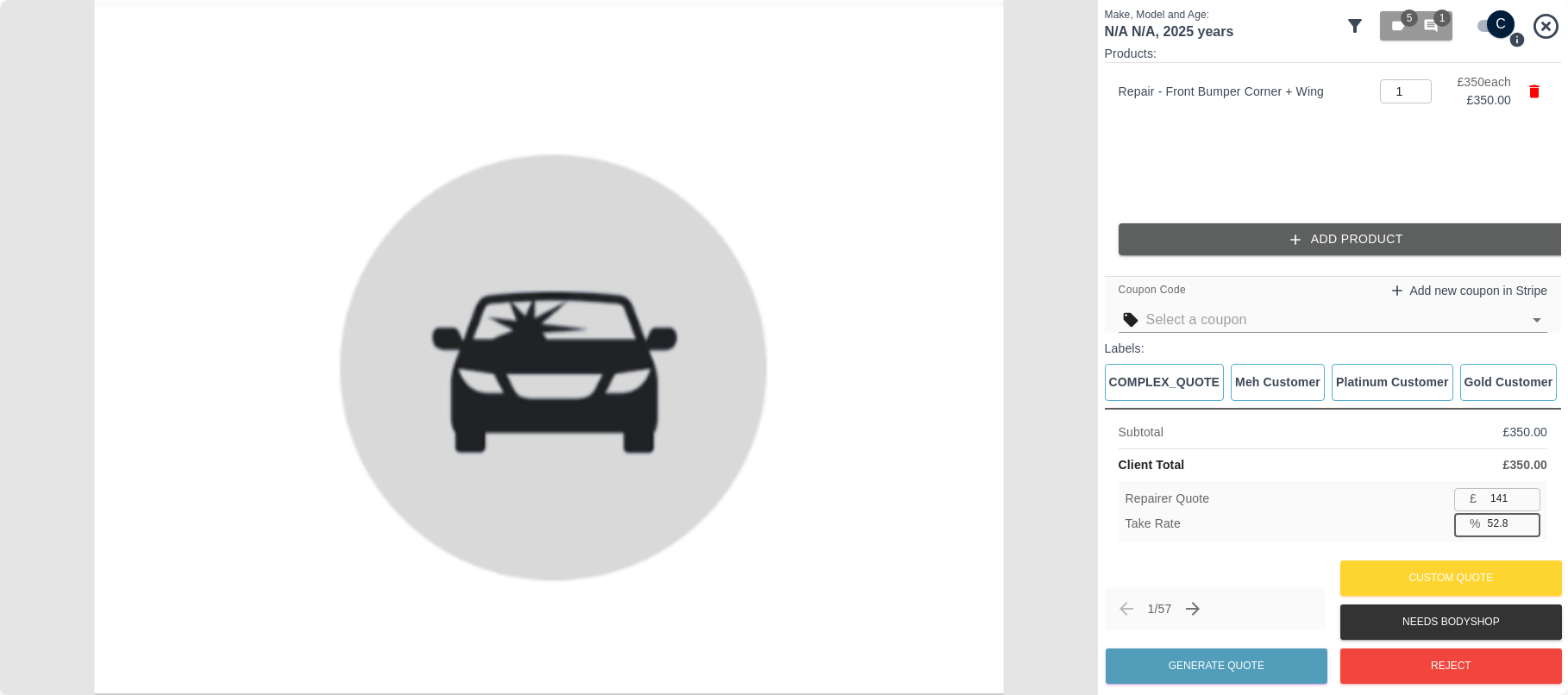
type input "165"
drag, startPoint x: 1528, startPoint y: 528, endPoint x: 1521, endPoint y: 523, distance: 8.6
type input "50.8"
click at [1525, 525] on input "50.8" at bounding box center [1510, 524] width 59 height 22
type input "172"
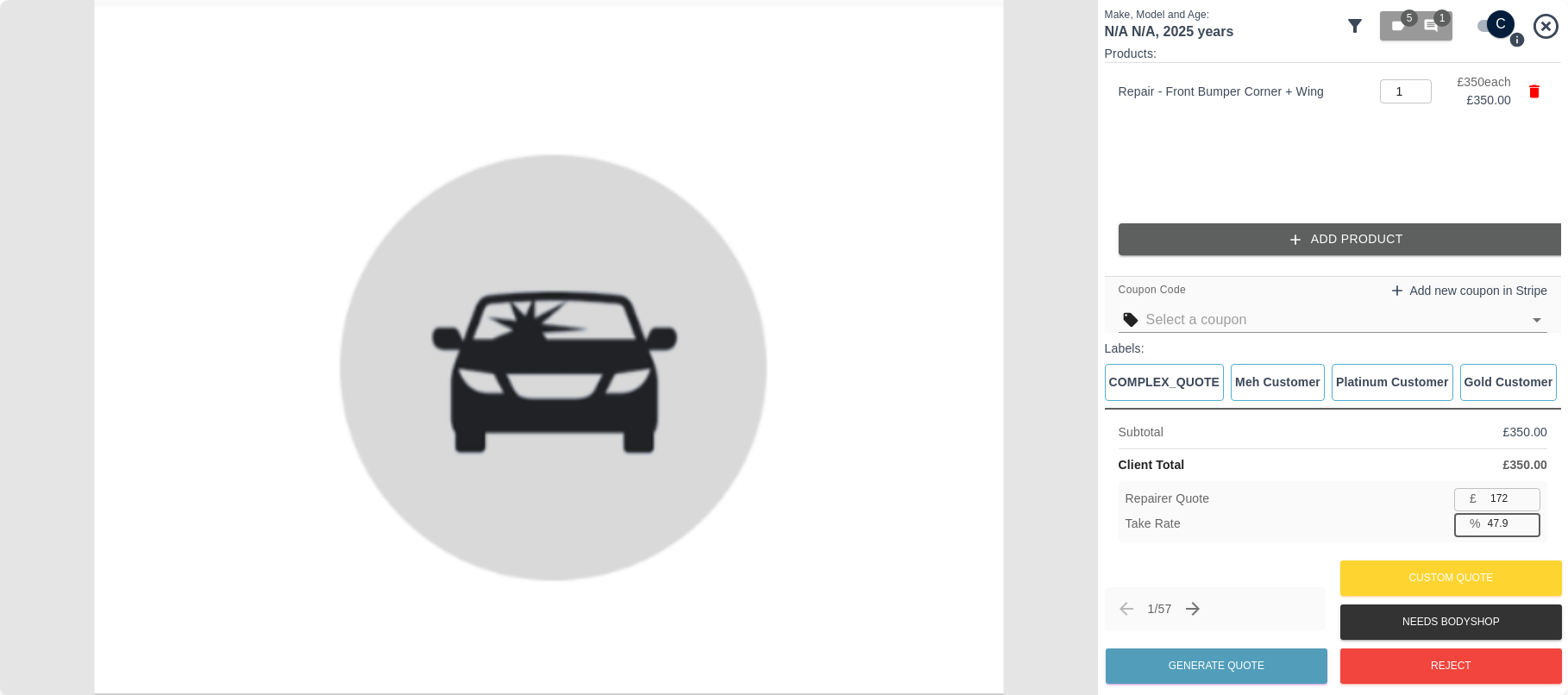
type input "47.9"
click at [1527, 530] on input "47.9" at bounding box center [1510, 524] width 59 height 22
type input "182"
type input "48.0"
click at [1501, 495] on input "182" at bounding box center [1511, 499] width 57 height 22
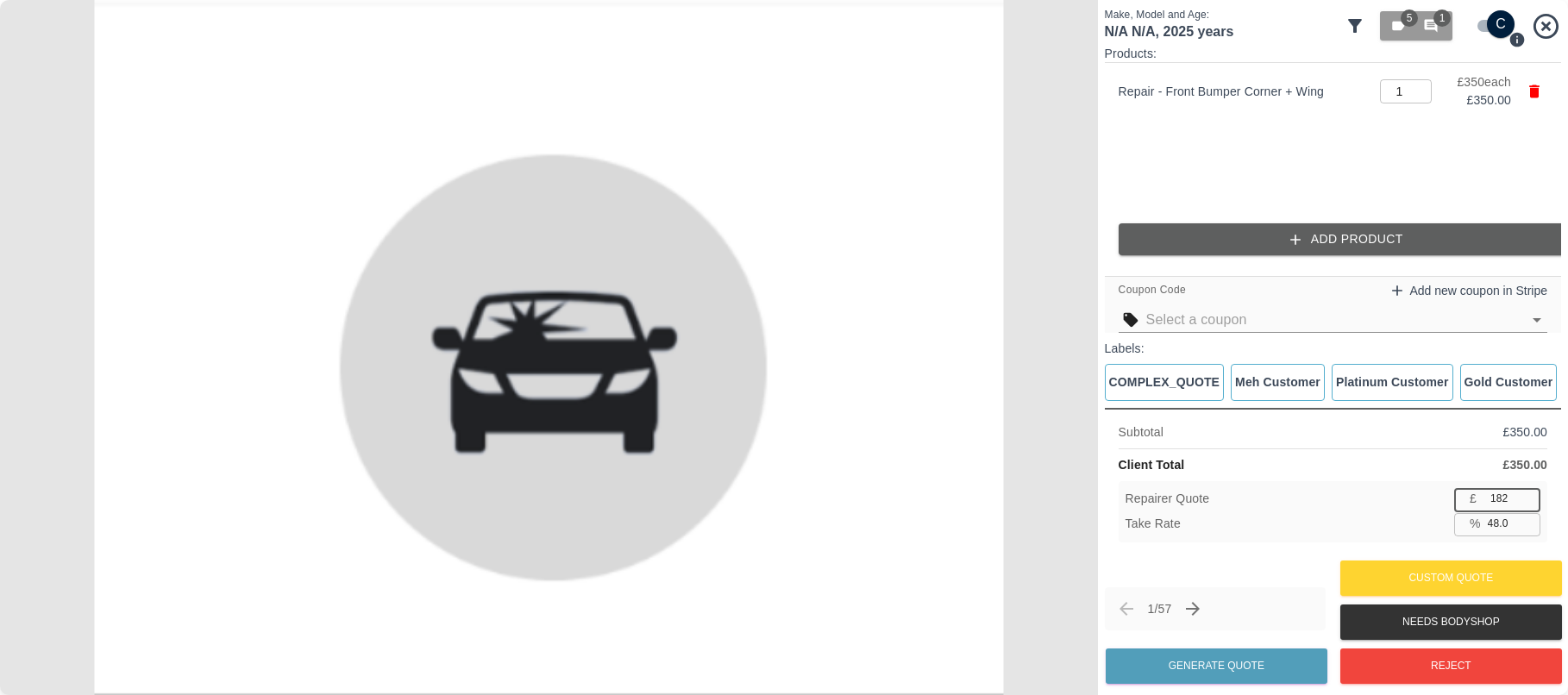
type input "181"
type input "48.3"
type input "180"
type input "48.6"
type input "179"
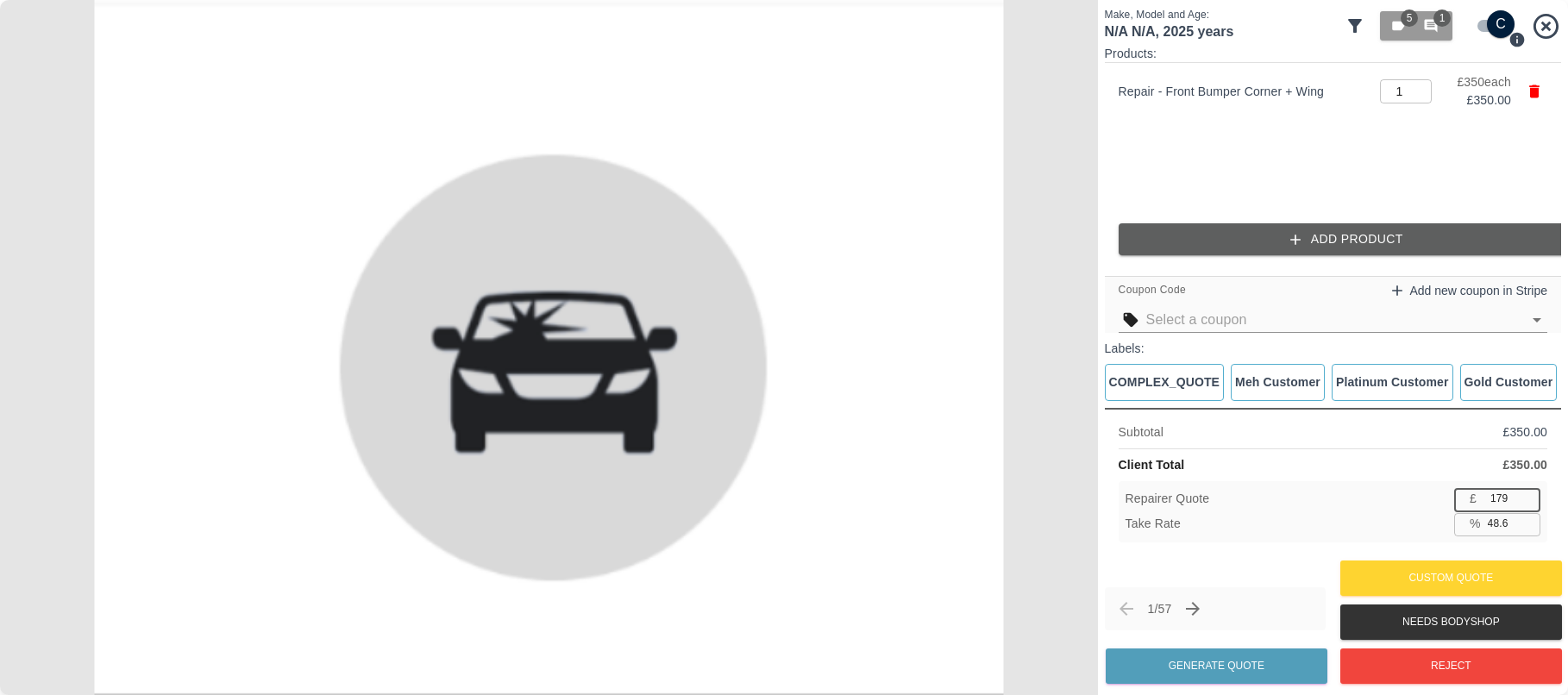
type input "48.9"
type input "178"
type input "49.1"
type input "177"
type input "49.4"
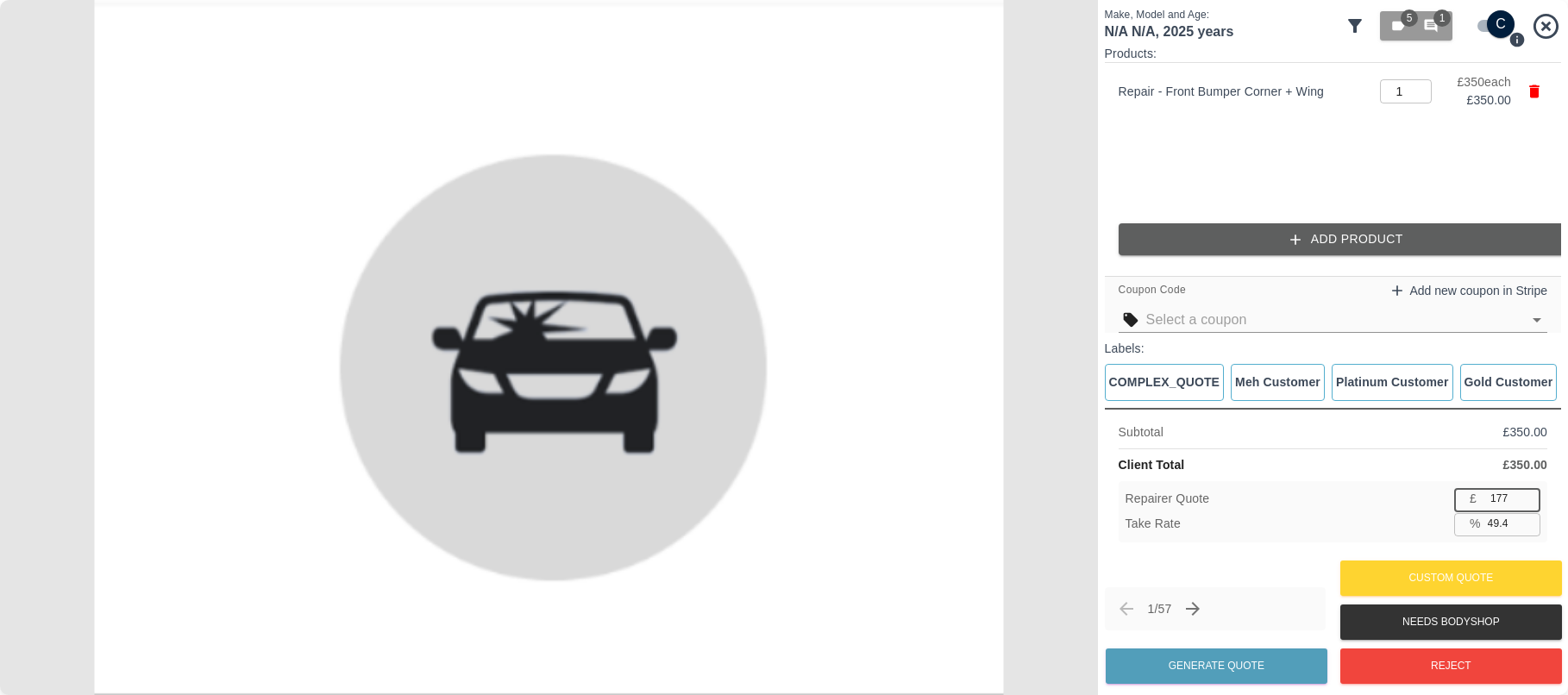
type input "176"
type input "49.7"
type input "175"
type input "50.0"
type input "174"
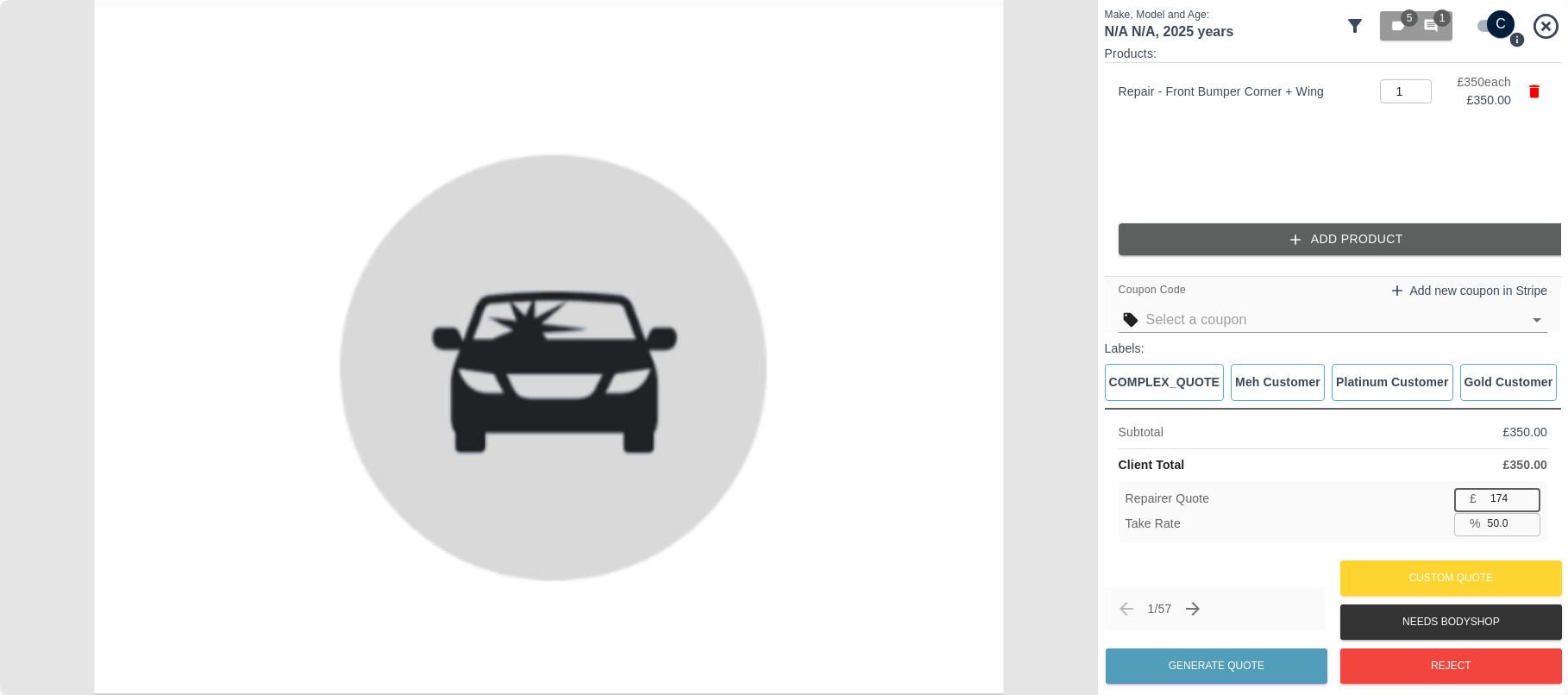
type input "50.3"
type input "173"
type input "50.6"
type input "172"
type input "50.9"
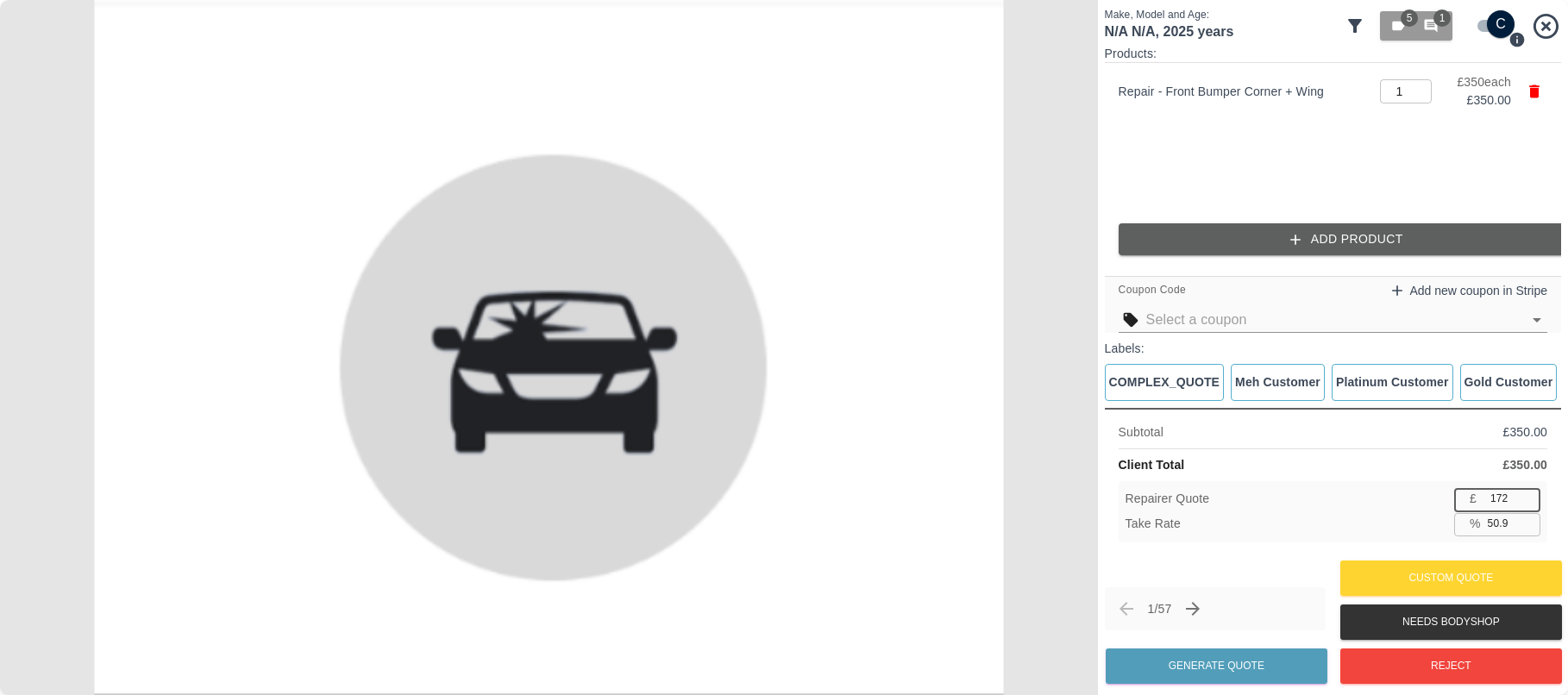
type input "171"
type input "51.1"
type input "170"
type input "51.4"
type input "169"
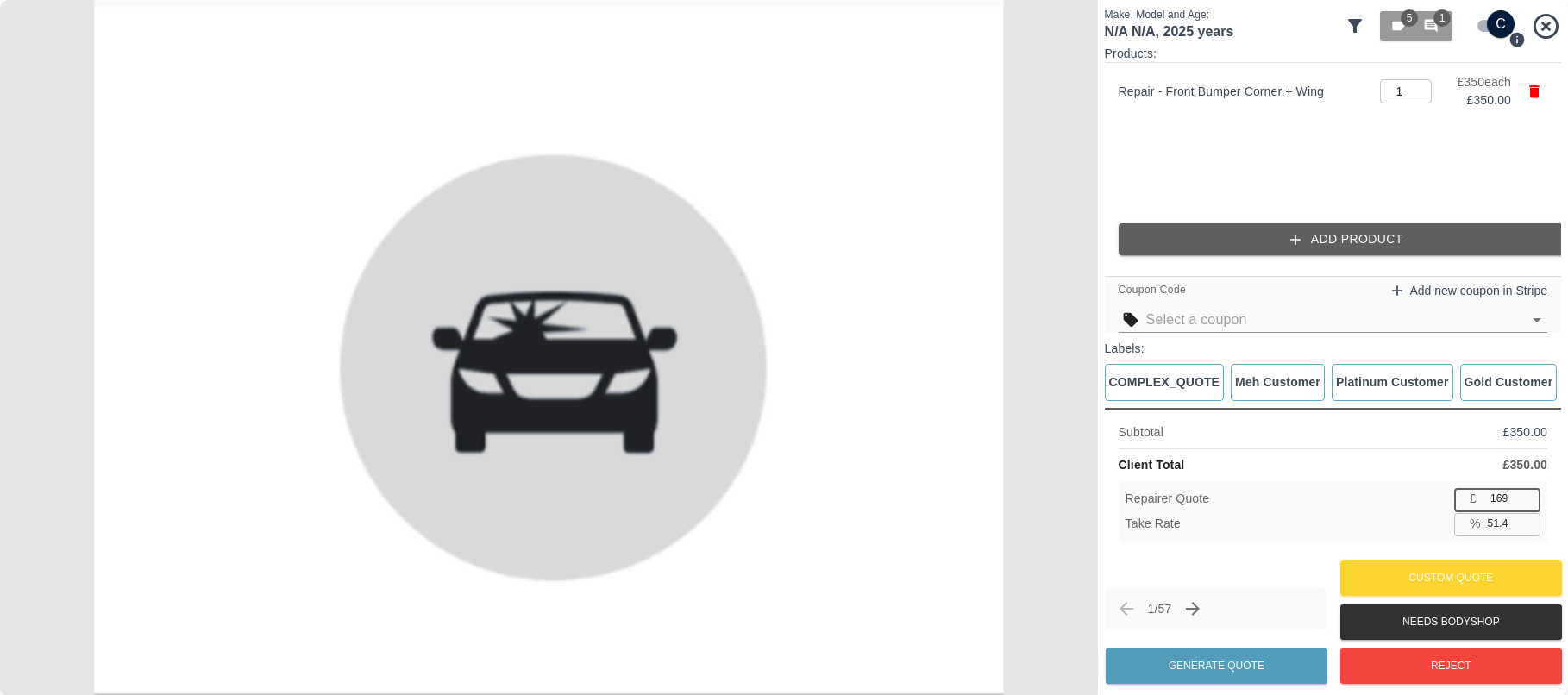
type input "51.7"
type input "168"
type input "52.0"
type input "167"
type input "52.3"
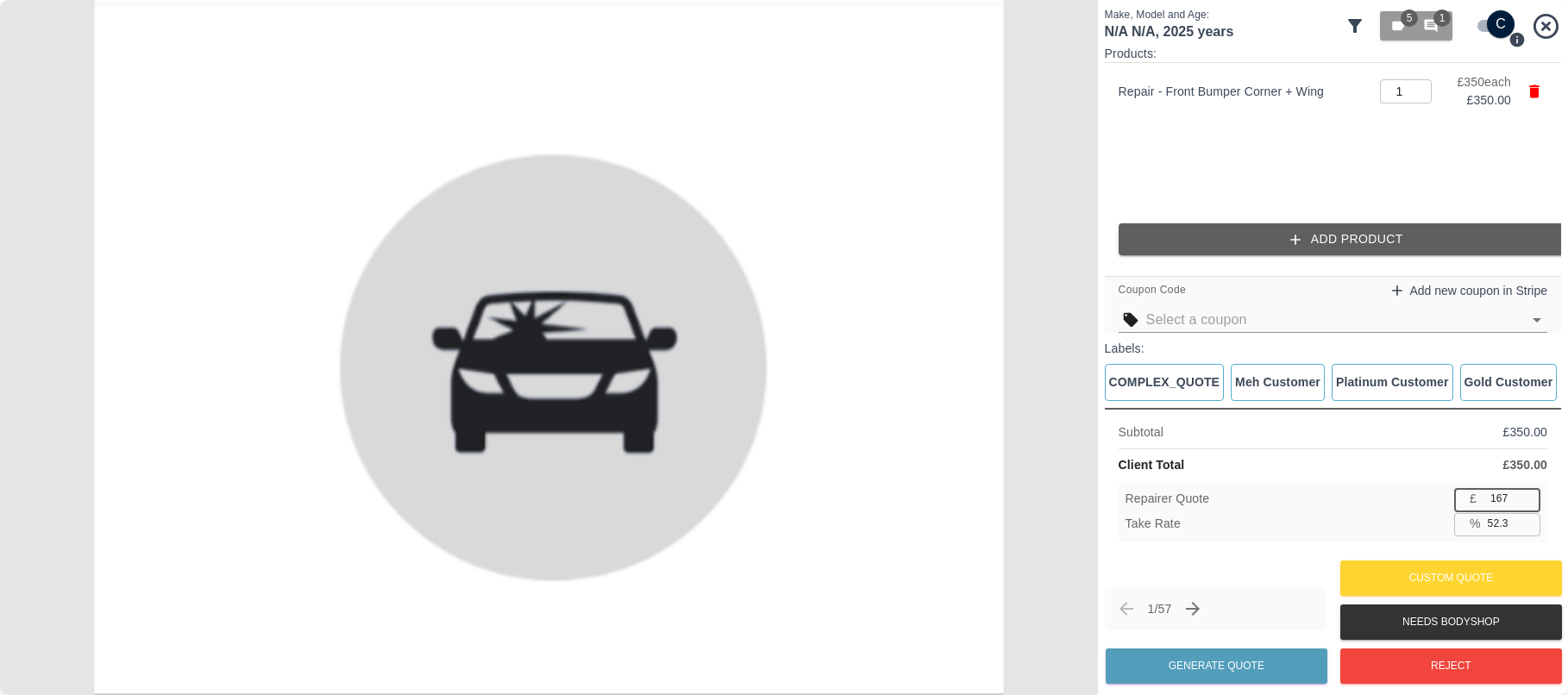
type input "166"
type input "52.6"
type input "165"
type input "52.9"
type input "164"
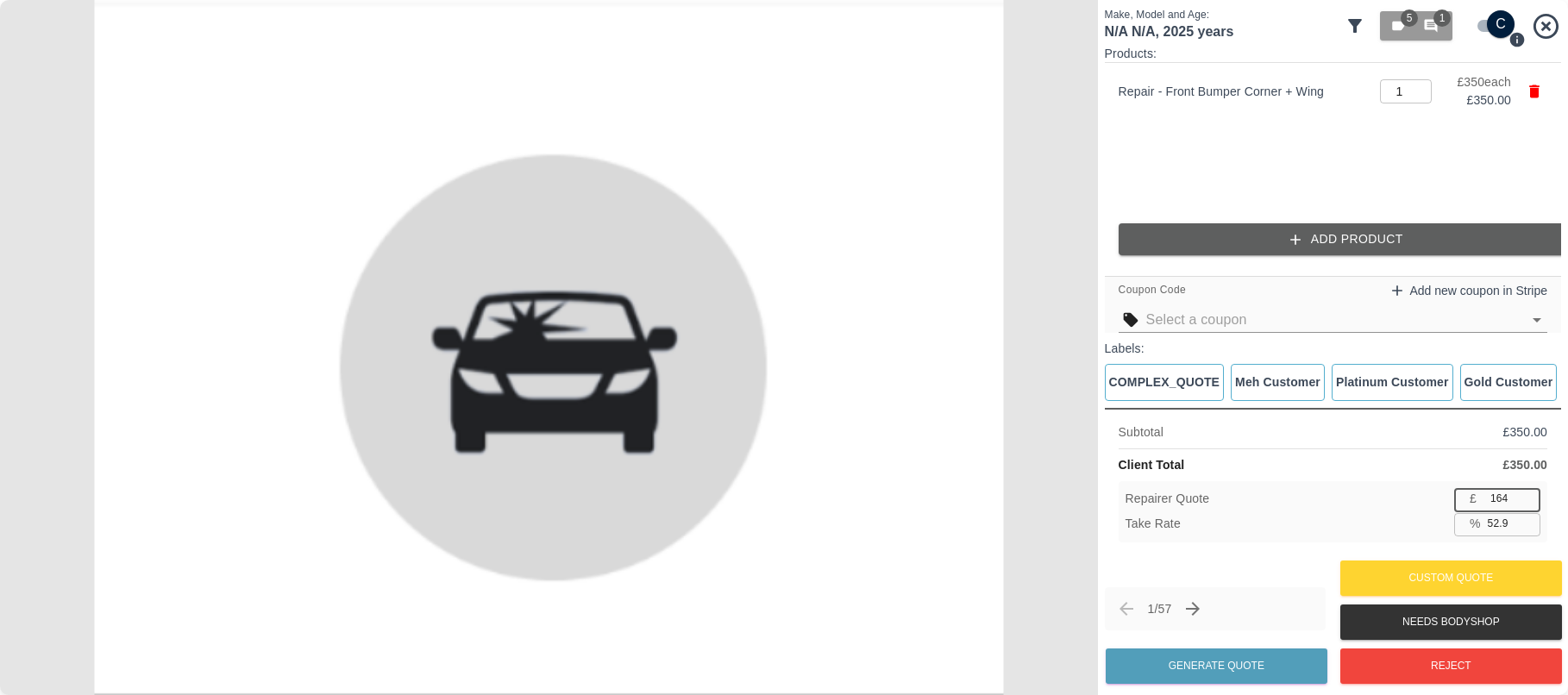
type input "53.1"
type input "163"
type input "53.4"
type input "162"
type input "53.7"
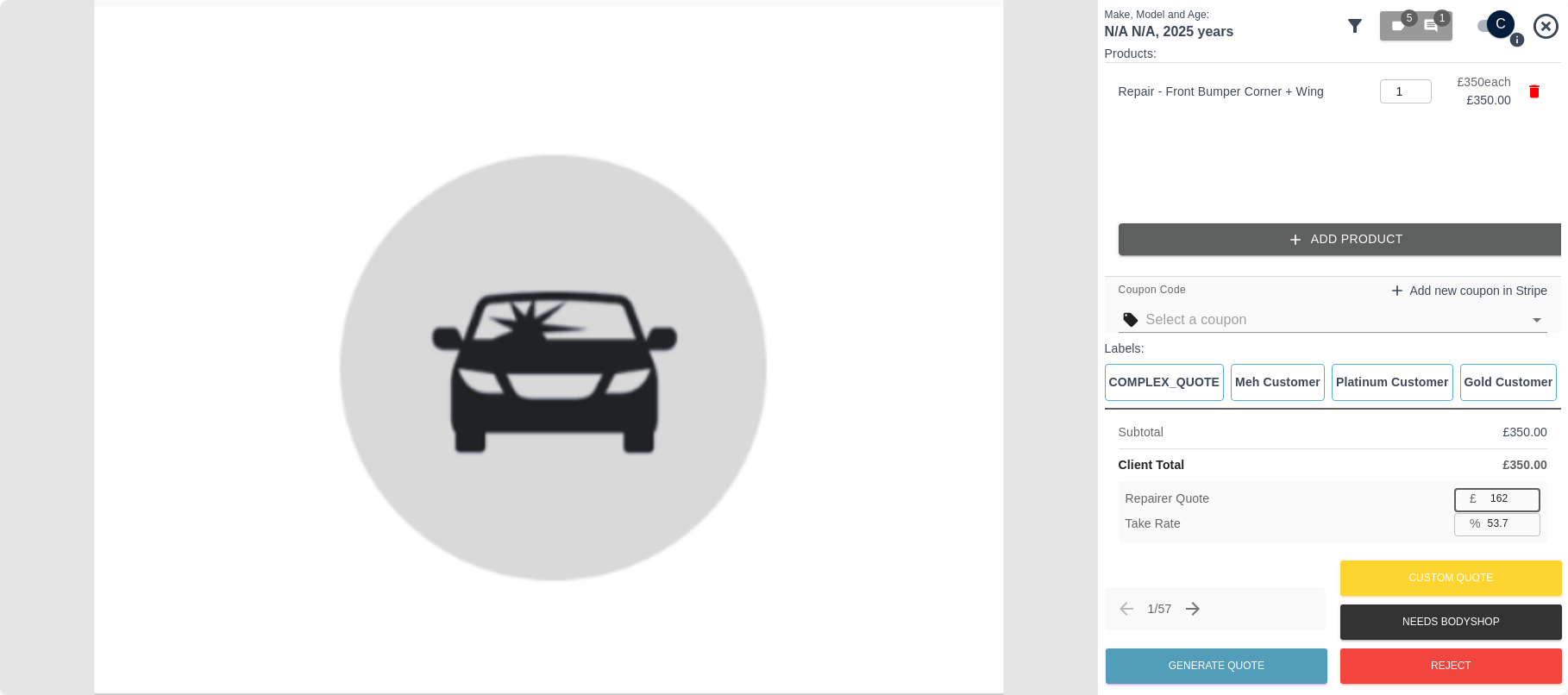
type input "161"
type input "54.0"
type input "160"
type input "54.3"
type input "159"
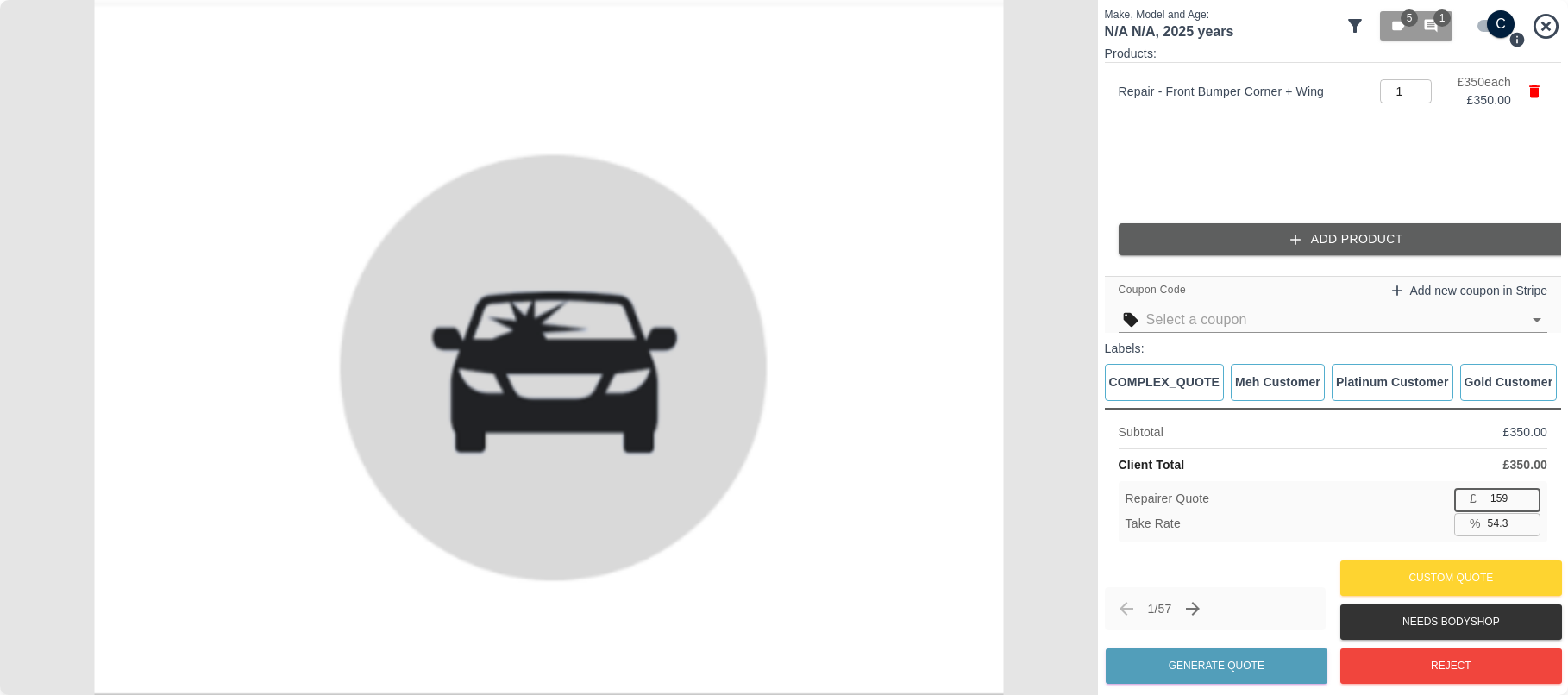
type input "54.6"
type input "158"
type input "54.9"
type input "157"
type input "55.1"
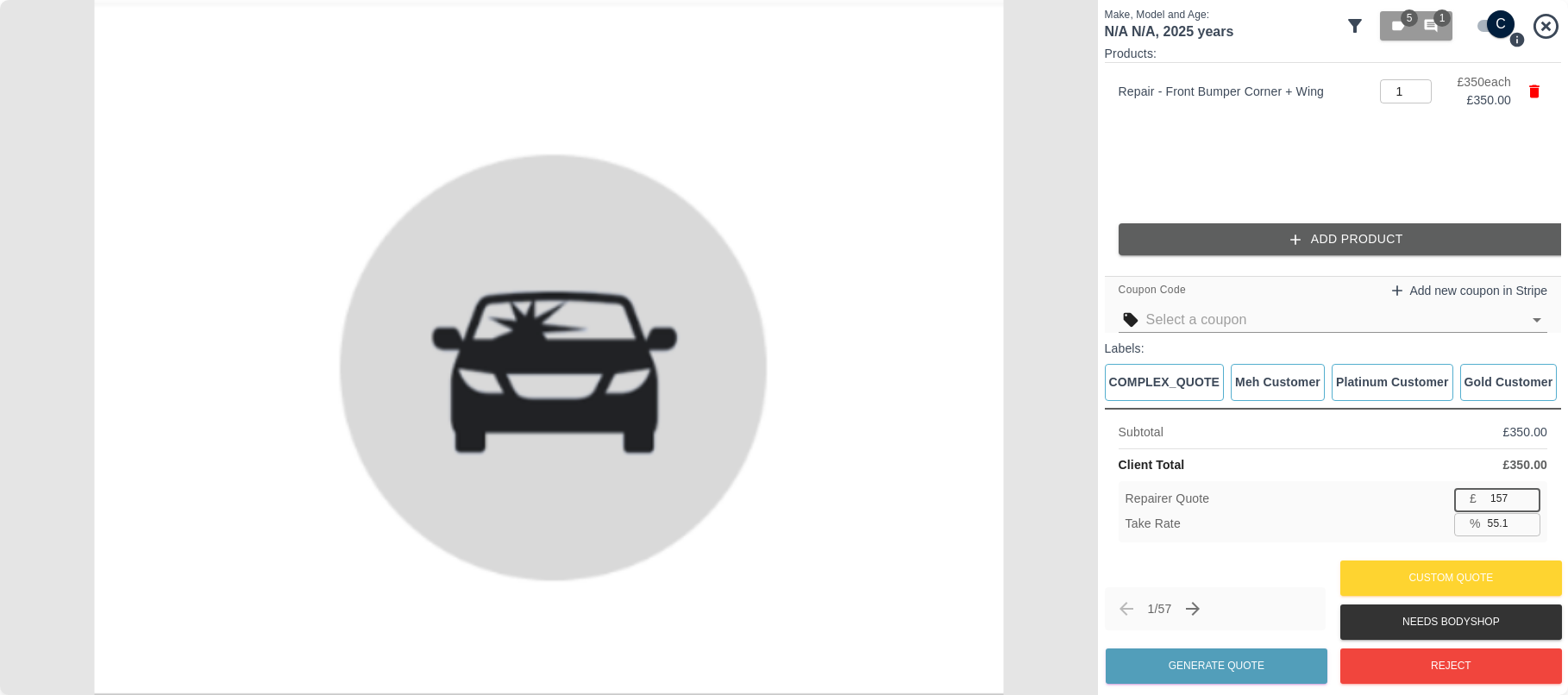
type input "156"
type input "55.4"
type input "155"
type input "55.7"
type input "154"
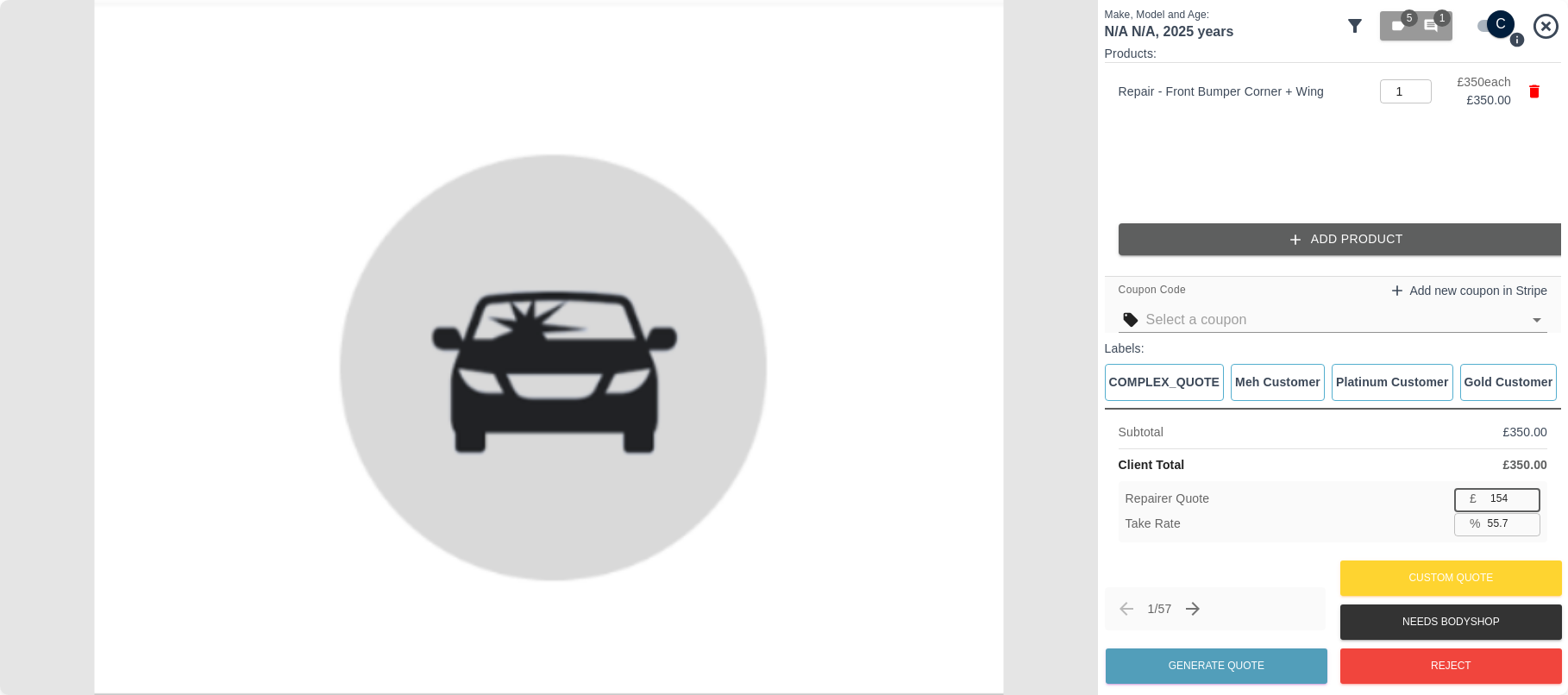
type input "56.0"
type input "153"
type input "56.3"
type input "152"
type input "56.6"
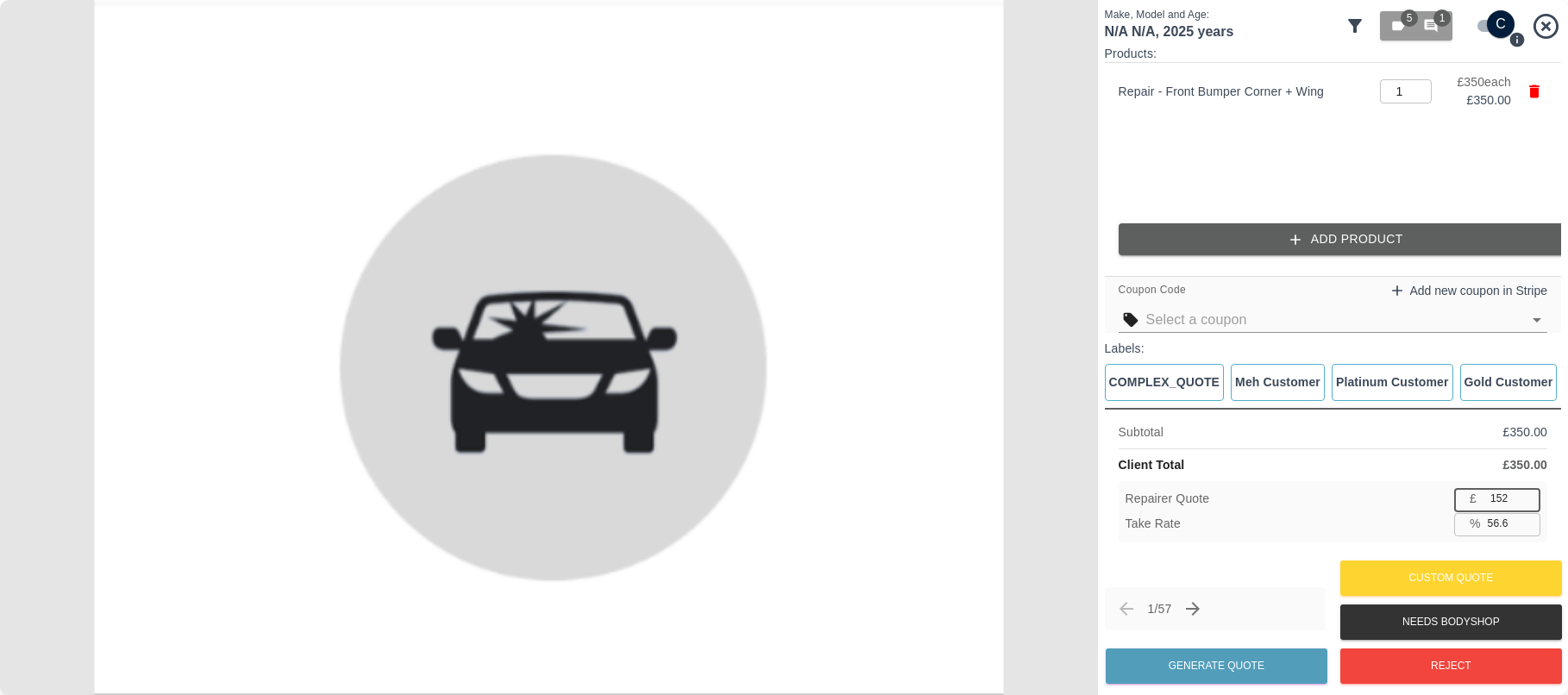
type input "151"
type input "56.9"
type input "150"
type input "57.1"
type input "149"
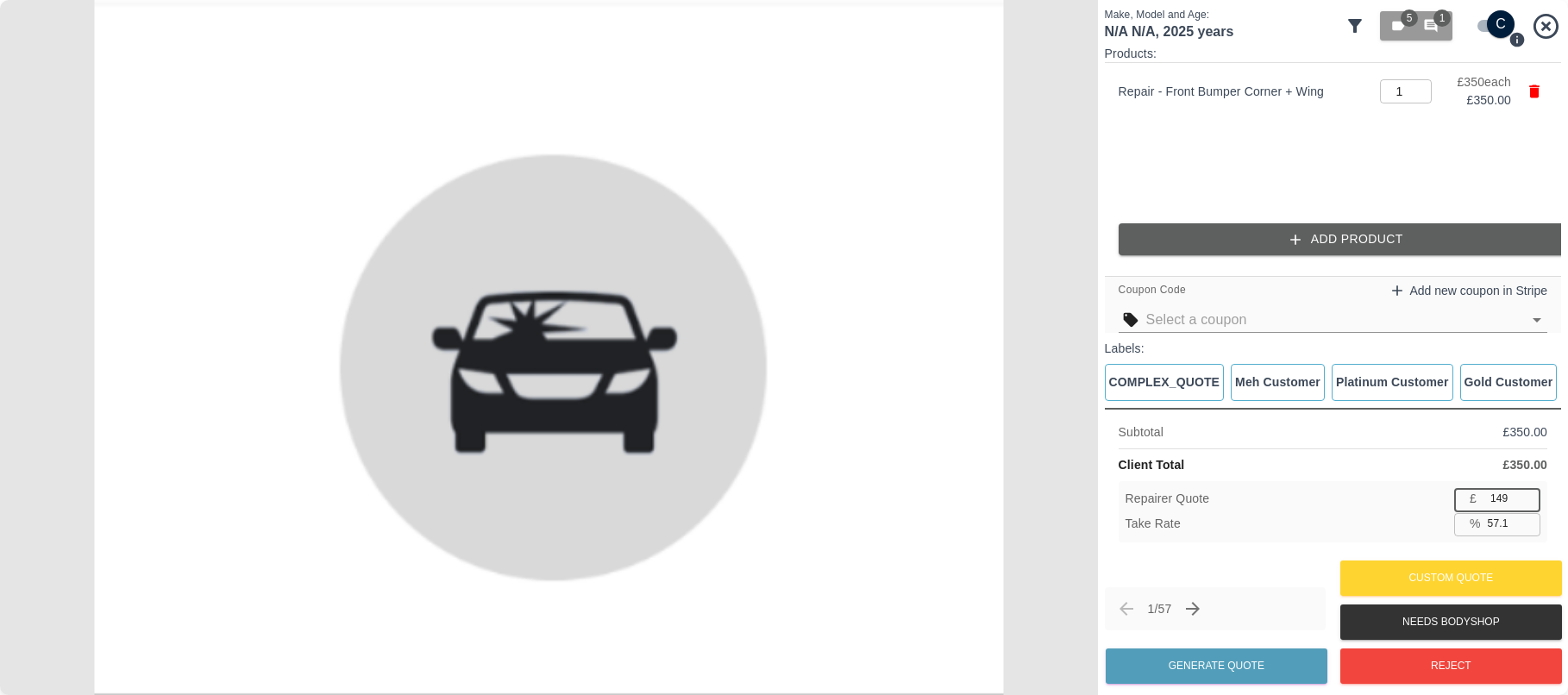
type input "57.4"
type input "148"
type input "57.7"
type input "147"
type input "58.0"
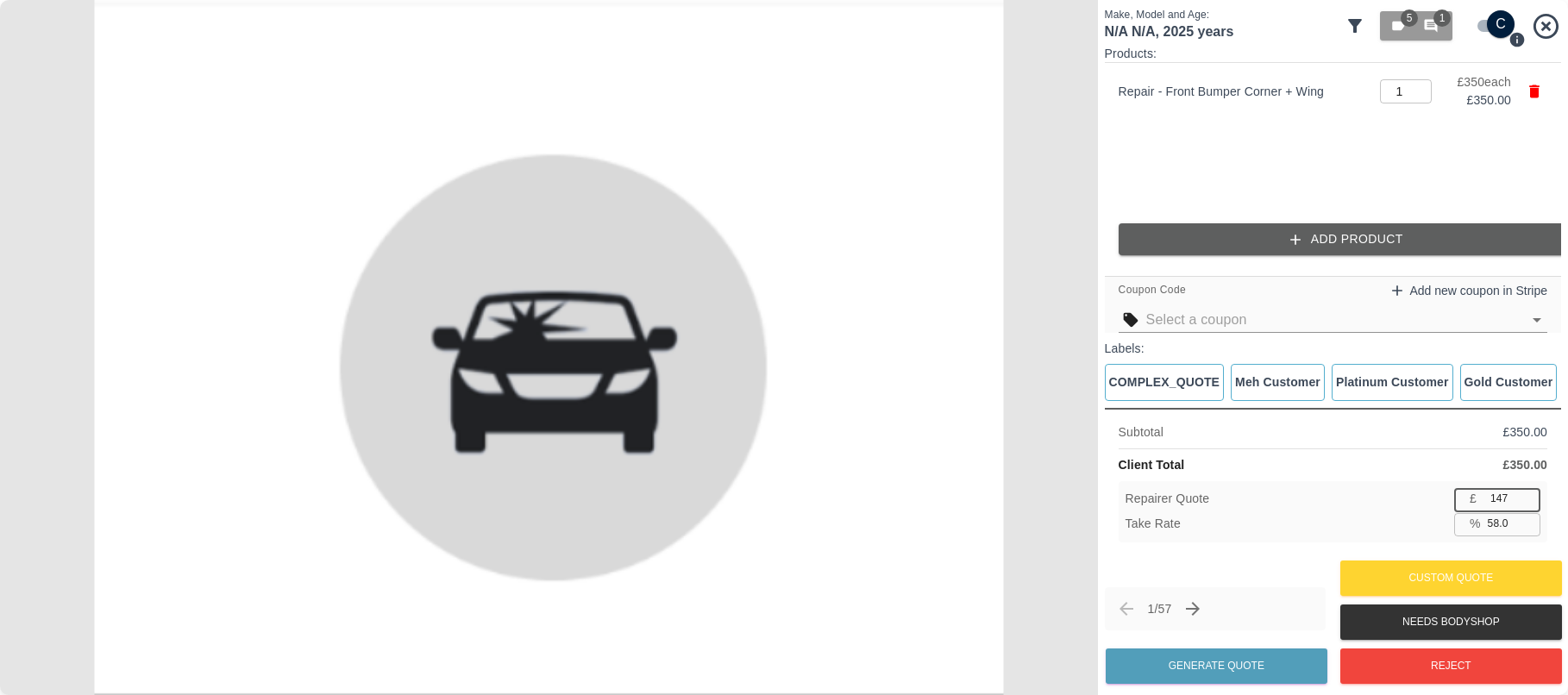
type input "146"
type input "58.3"
type input "145"
type input "58.6"
type input "144"
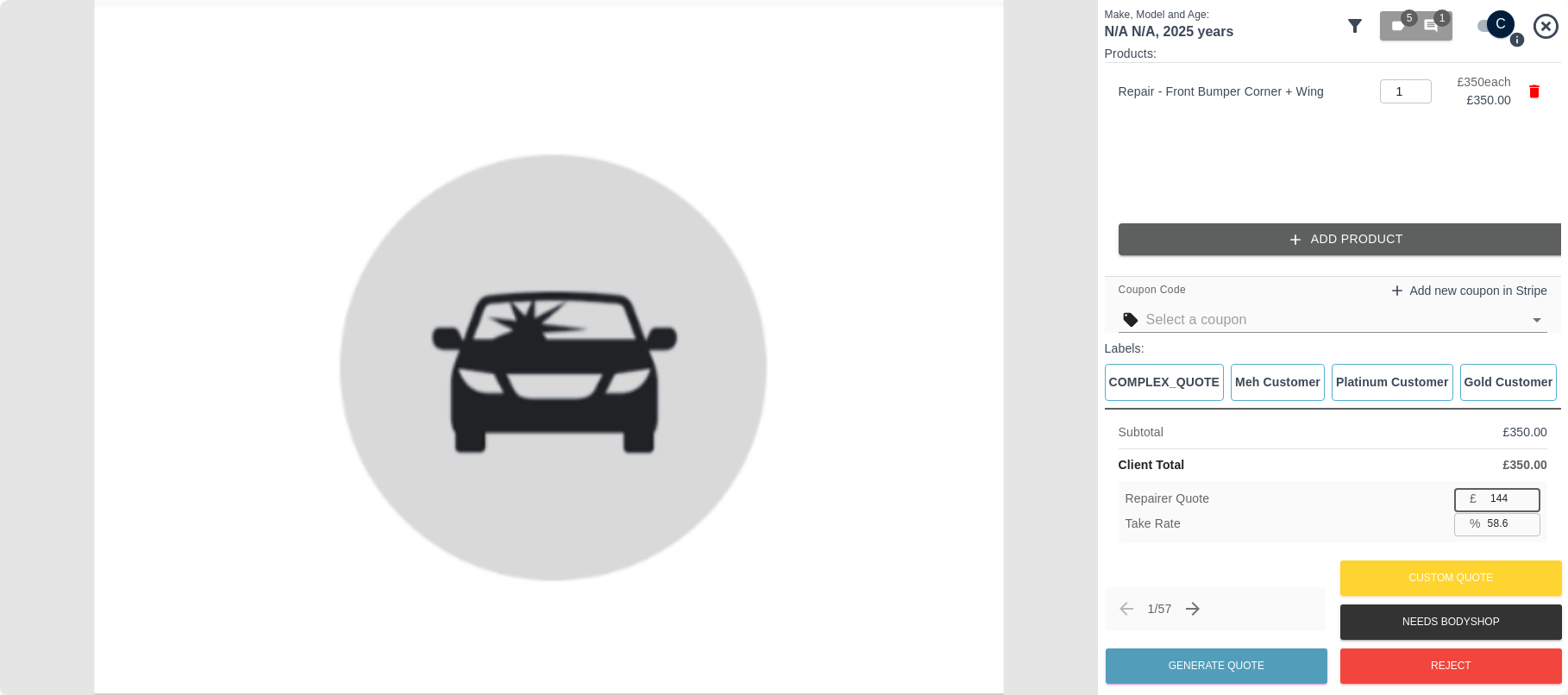
type input "58.9"
type input "143"
type input "59.1"
type input "142"
type input "59.4"
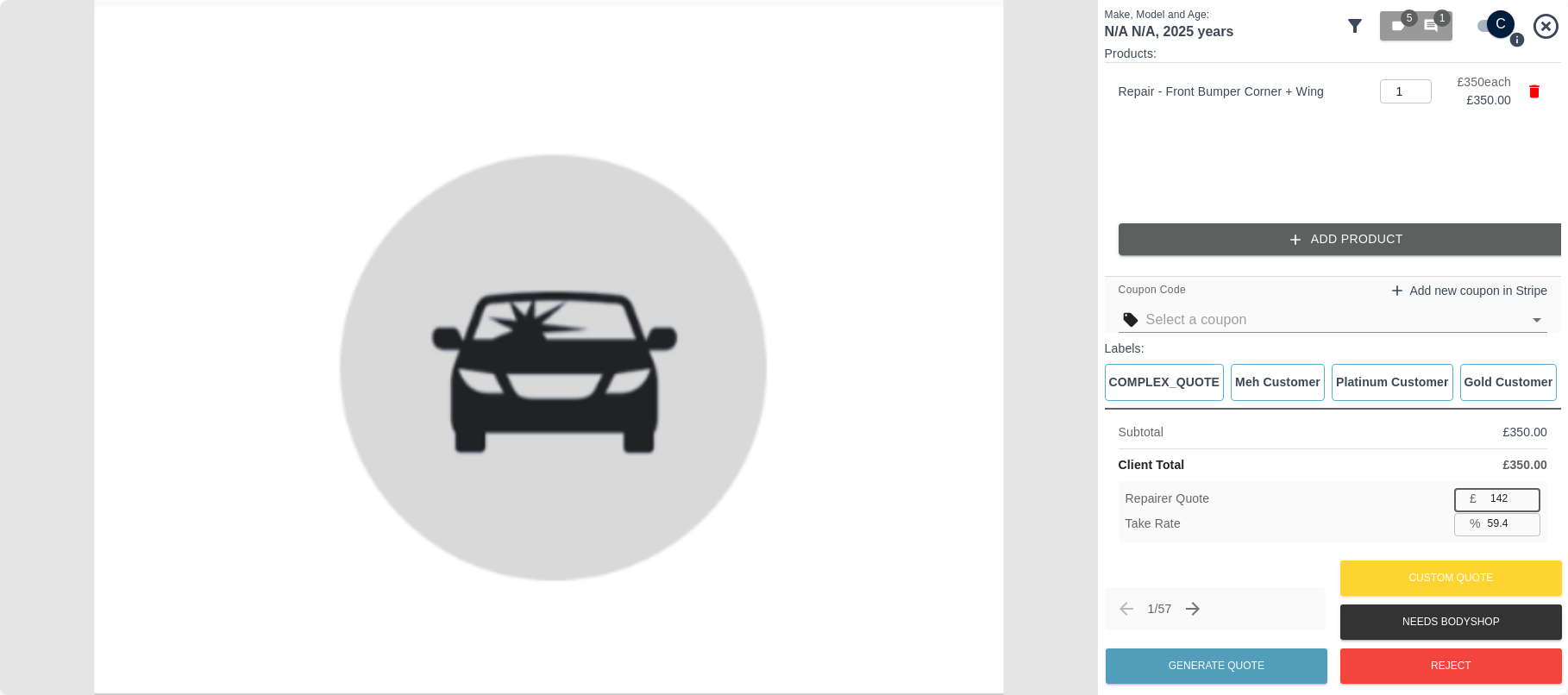
type input "141"
type input "59.7"
type input "140"
type input "60.0"
type input "139"
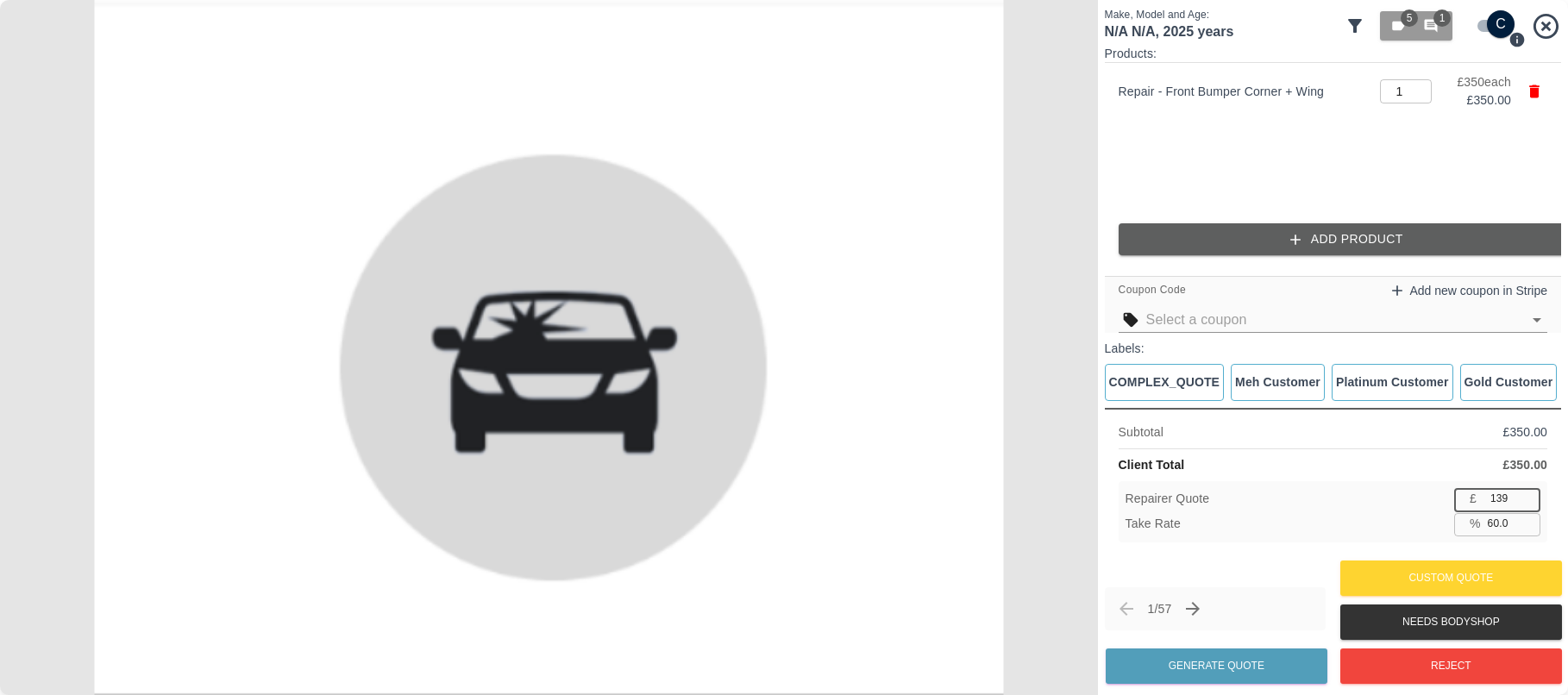
type input "60.3"
type input "138"
type input "60.6"
type input "137"
type input "60.9"
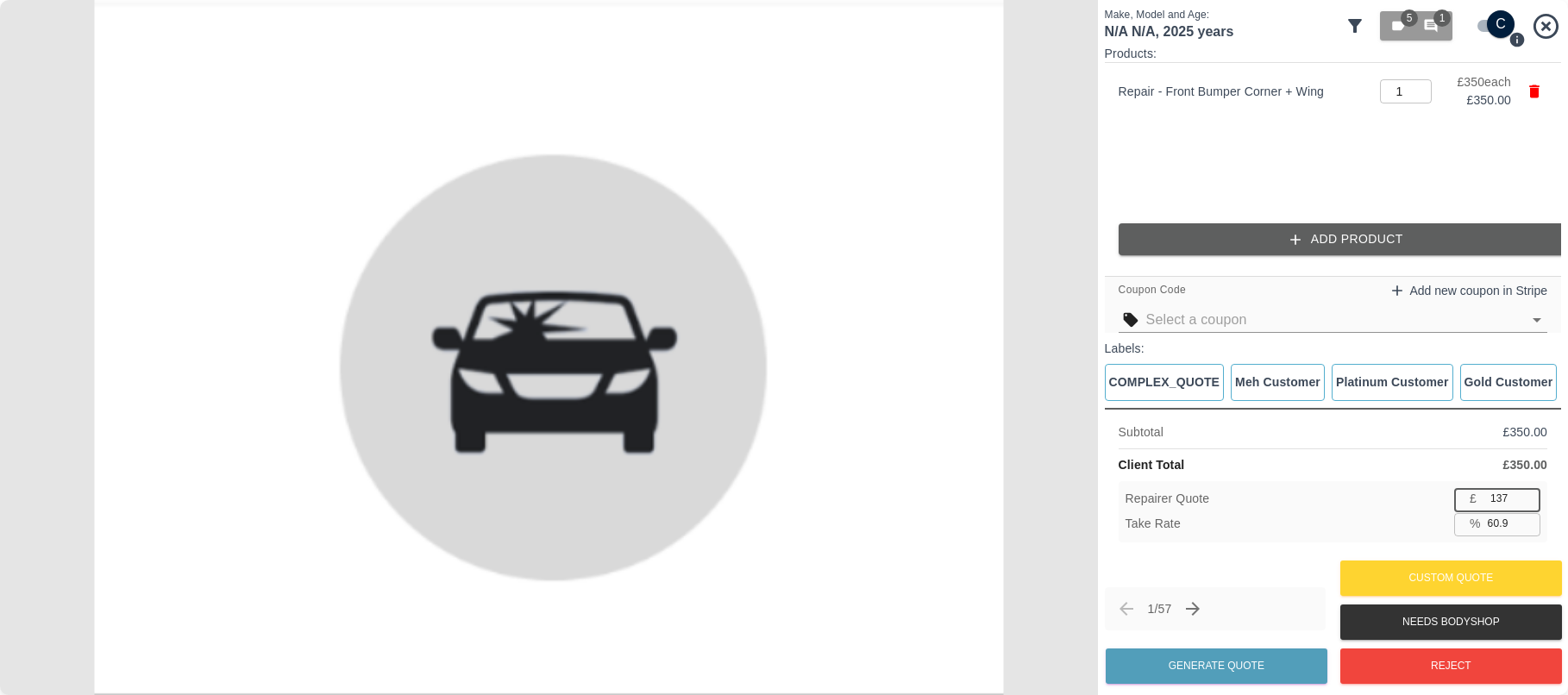
type input "136"
type input "61.1"
type input "135"
type input "61.4"
type input "134"
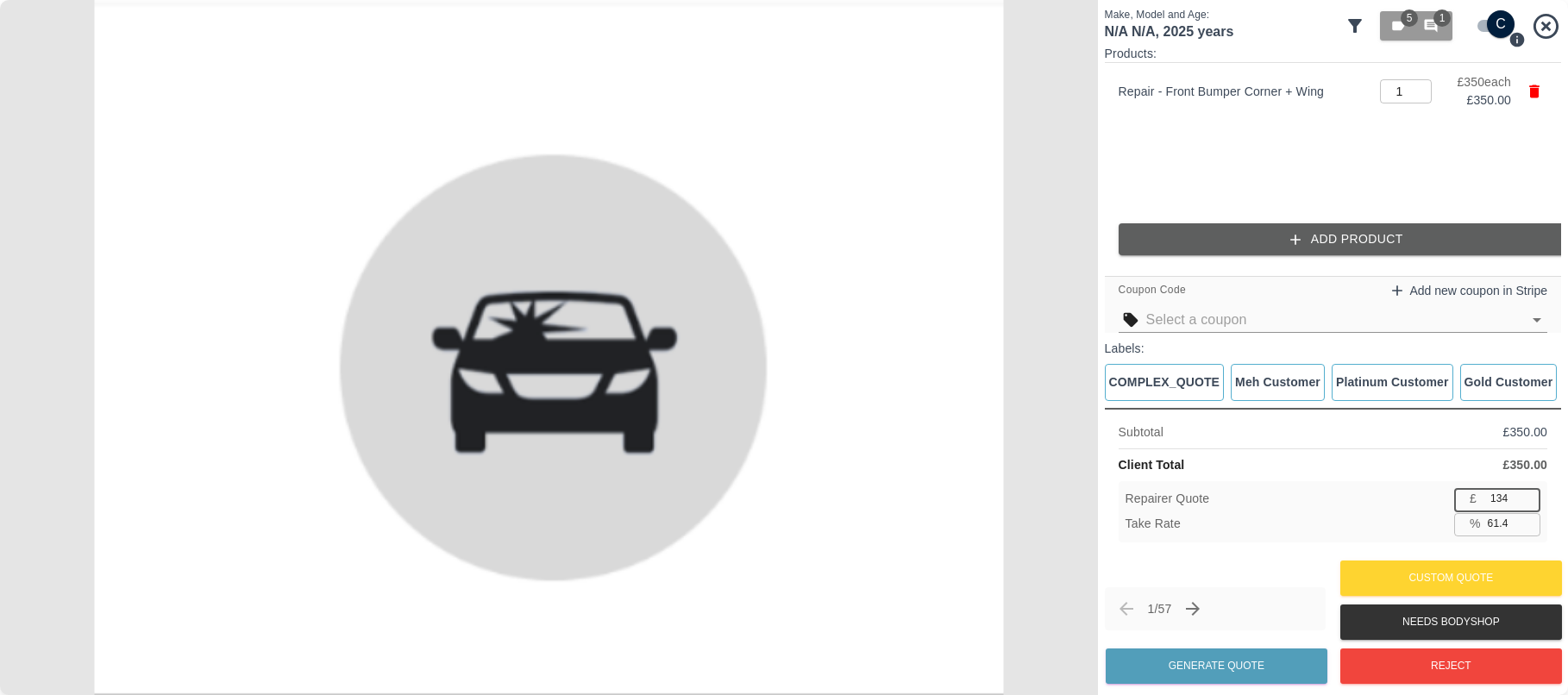
type input "61.7"
type input "133"
type input "62.0"
type input "132"
type input "62.3"
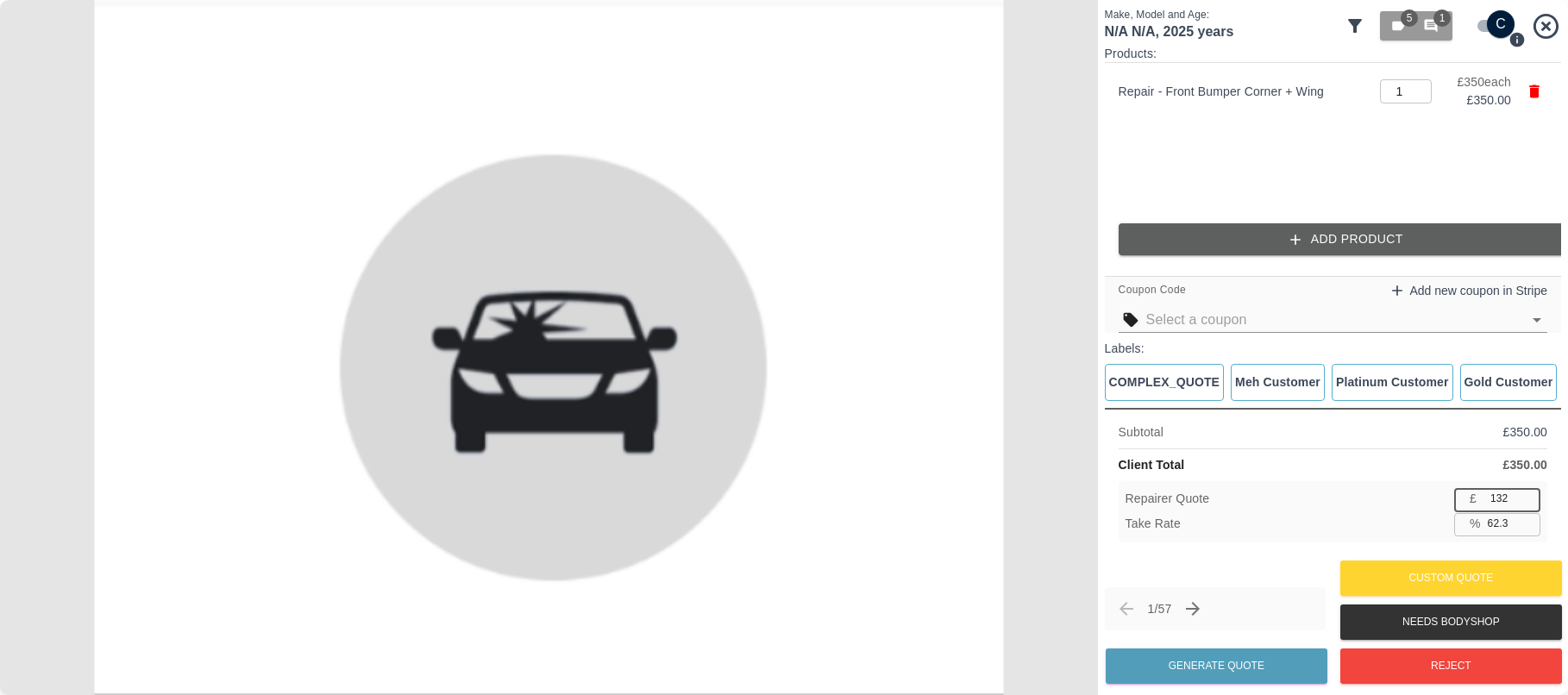
type input "131"
type input "62.6"
type input "130"
type input "62.9"
type input "129"
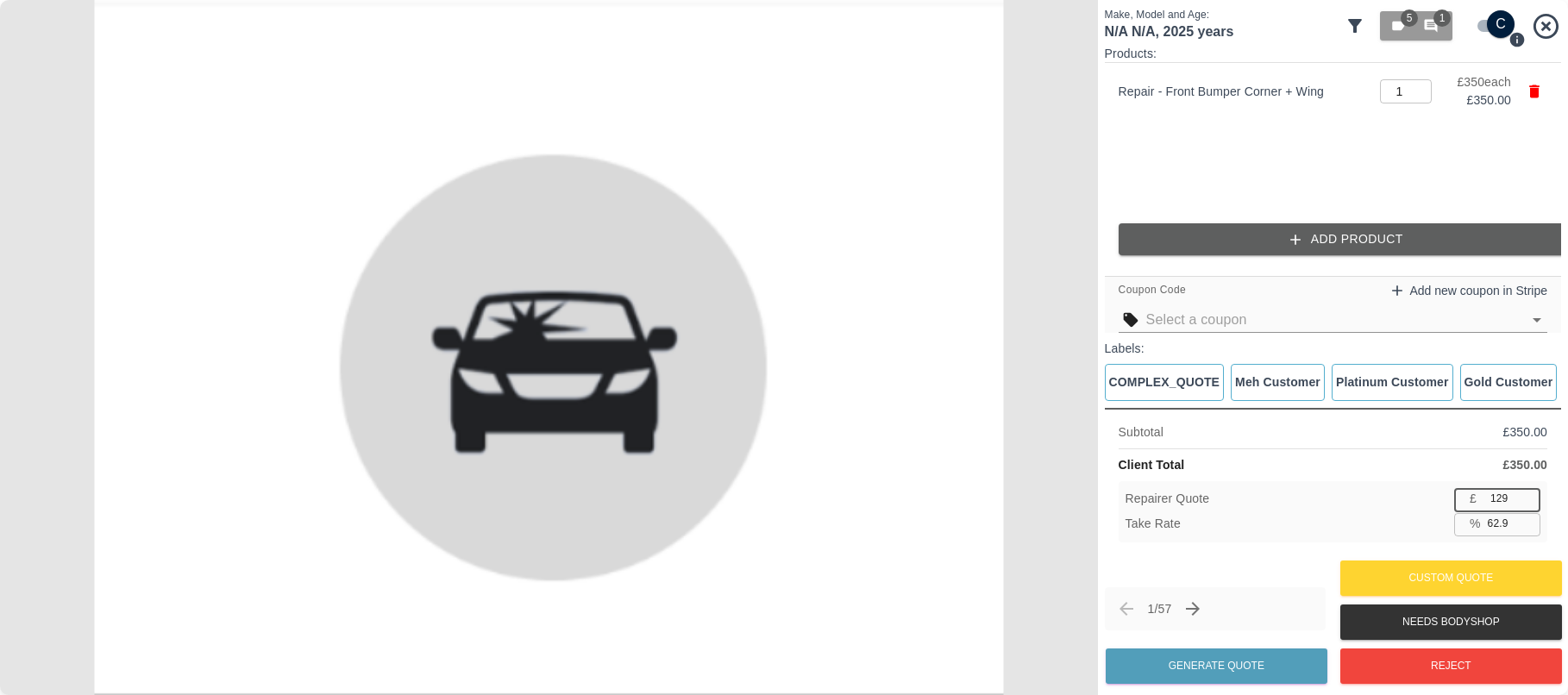
type input "63.1"
type input "128"
type input "63.4"
type input "127"
type input "63.7"
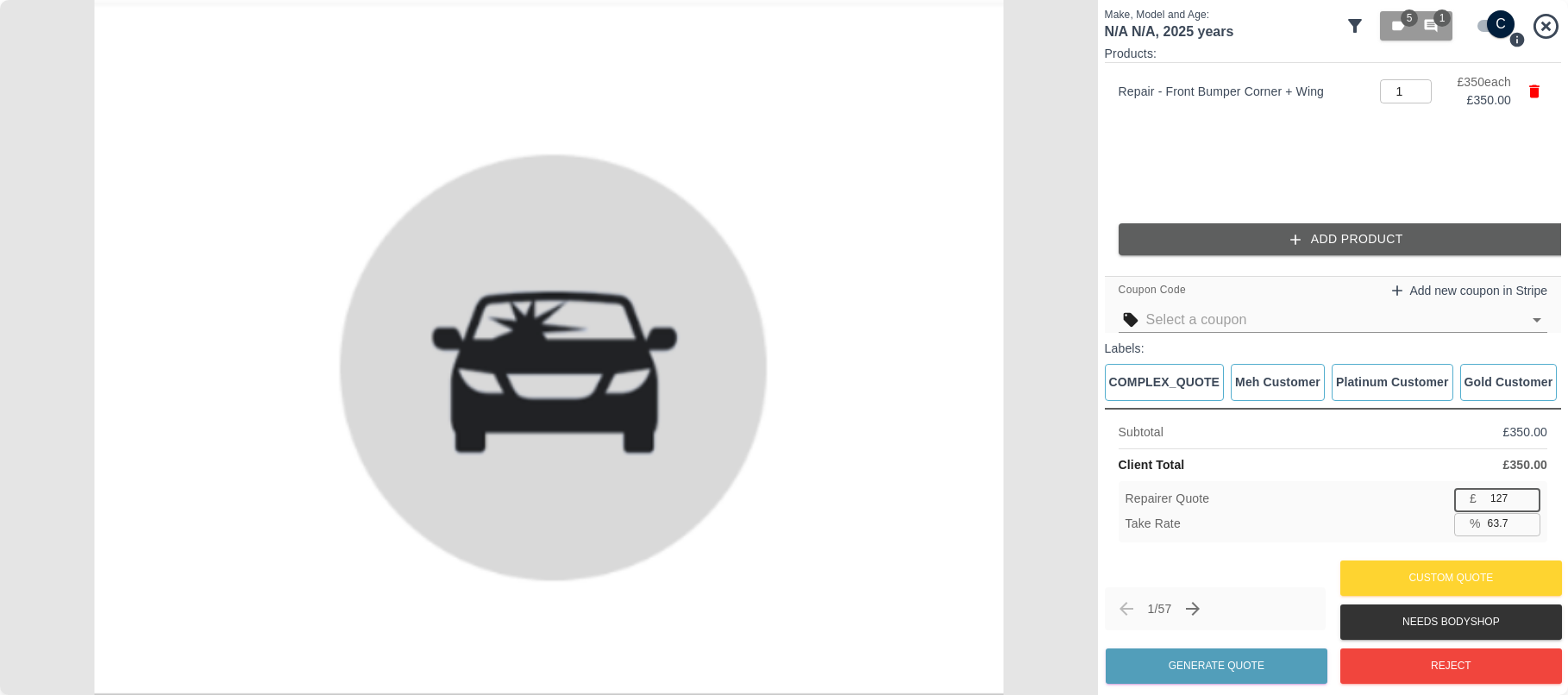
type input "126"
type input "64.0"
type input "125"
type input "64.3"
type input "124"
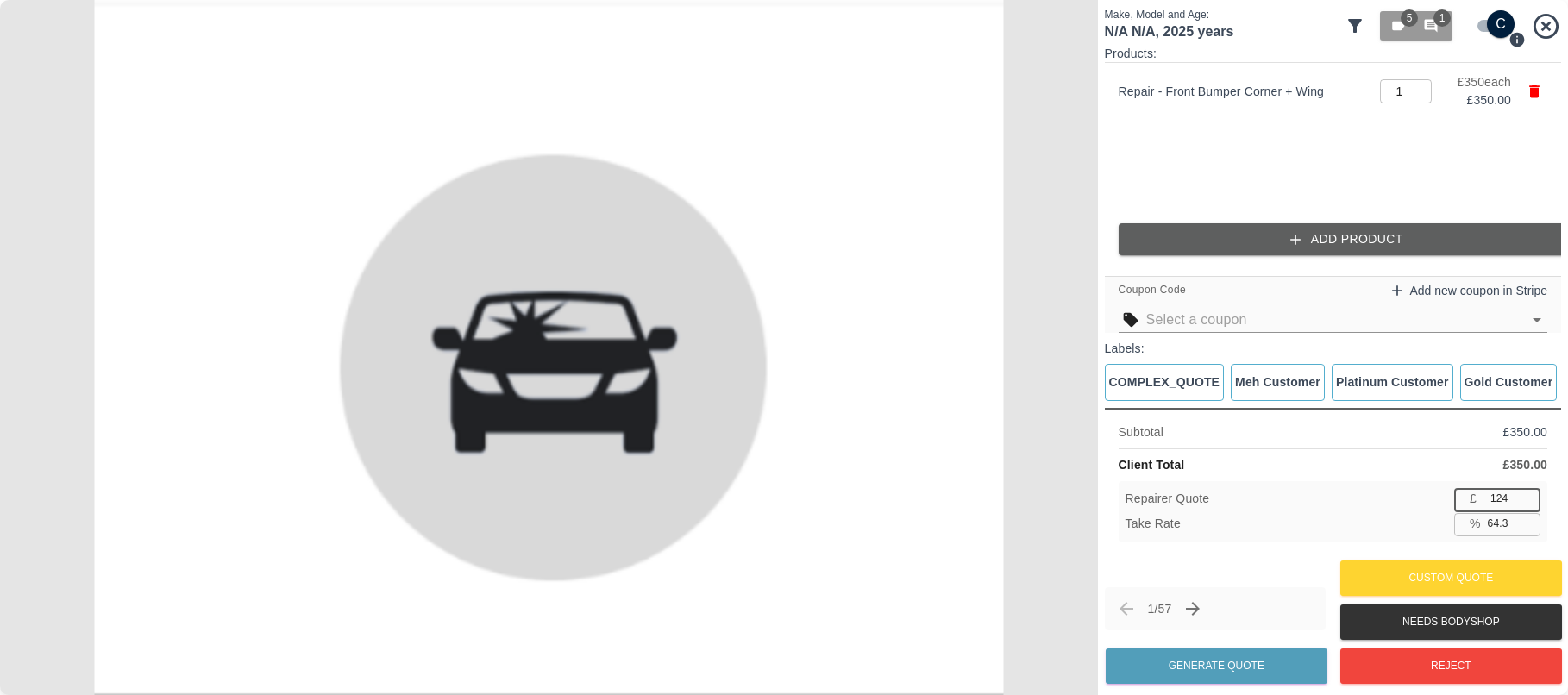
type input "64.6"
type input "123"
type input "64.9"
type input "122"
click at [1527, 502] on input "121" at bounding box center [1511, 499] width 57 height 22
